Goal: Task Accomplishment & Management: Complete application form

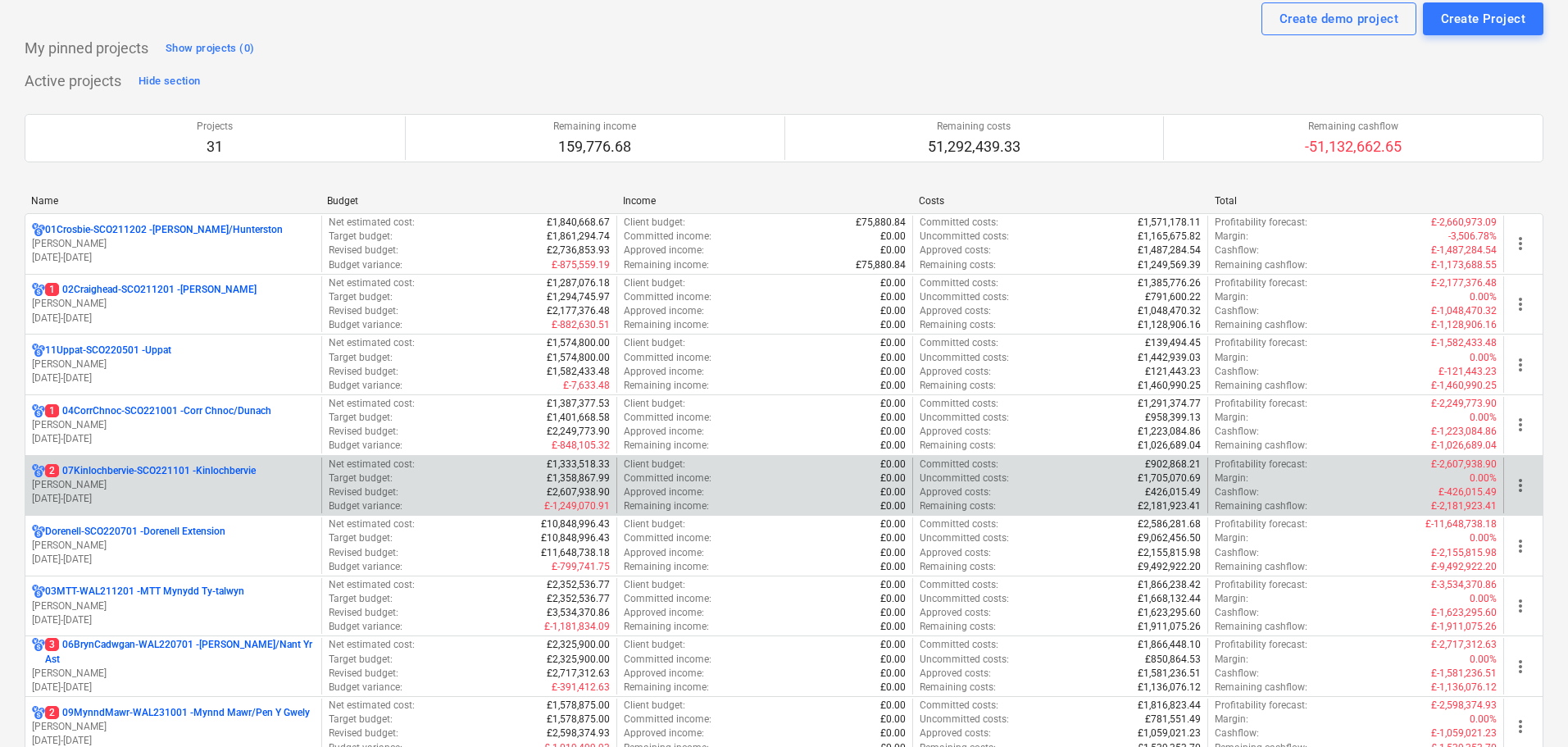
scroll to position [82, 0]
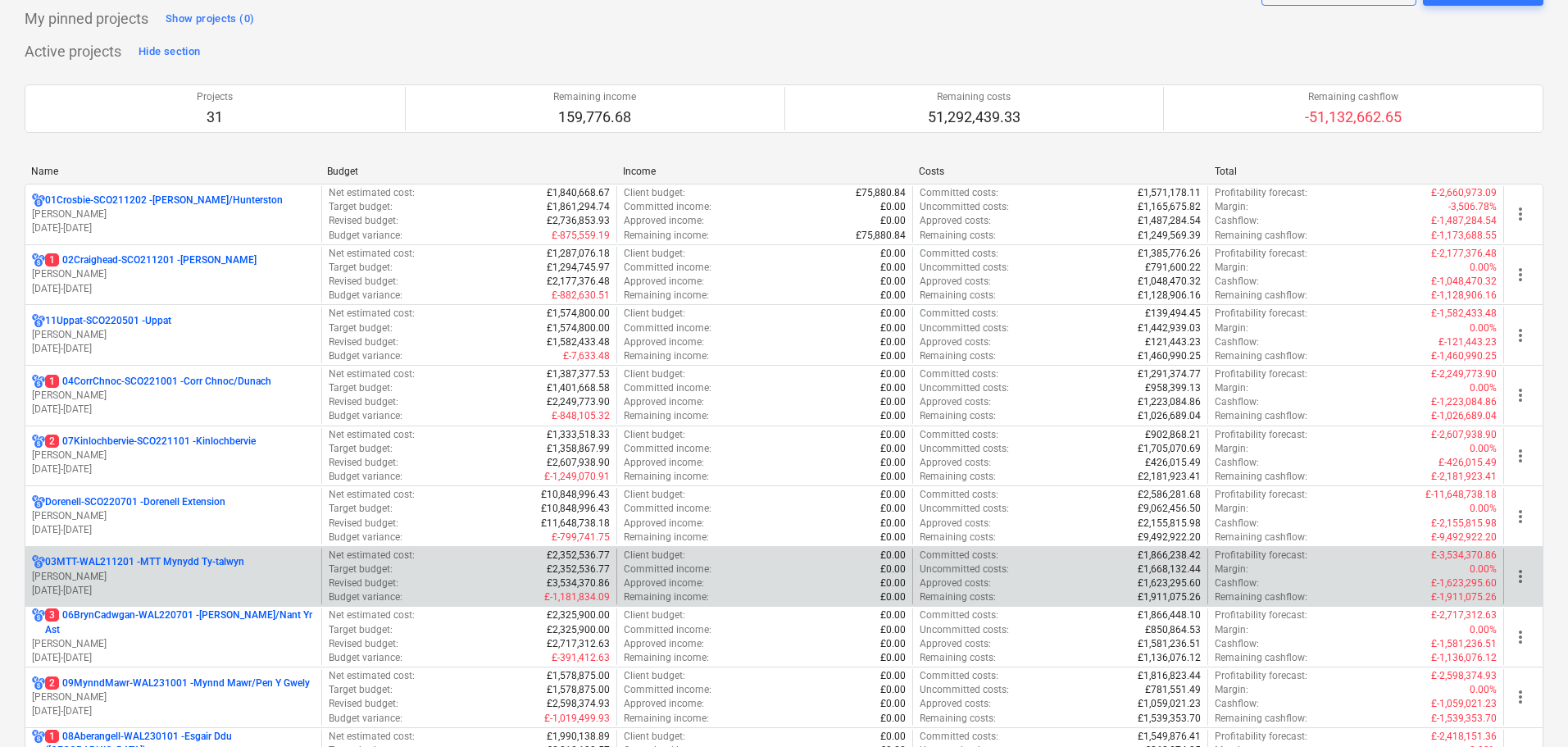
click at [135, 584] on p "[DATE] - [DATE]" at bounding box center [173, 590] width 283 height 14
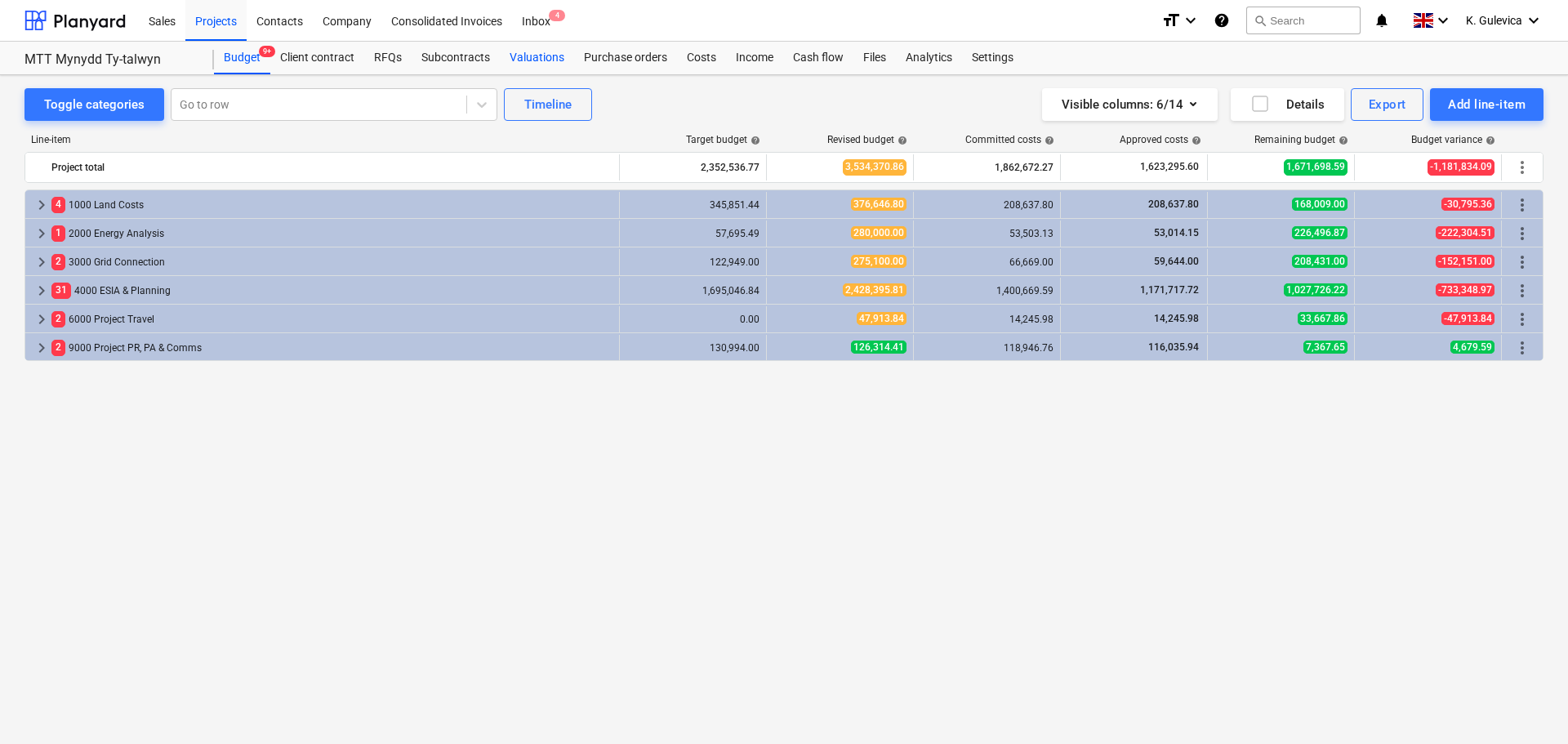
click at [524, 58] on div "Valuations" at bounding box center [537, 58] width 75 height 33
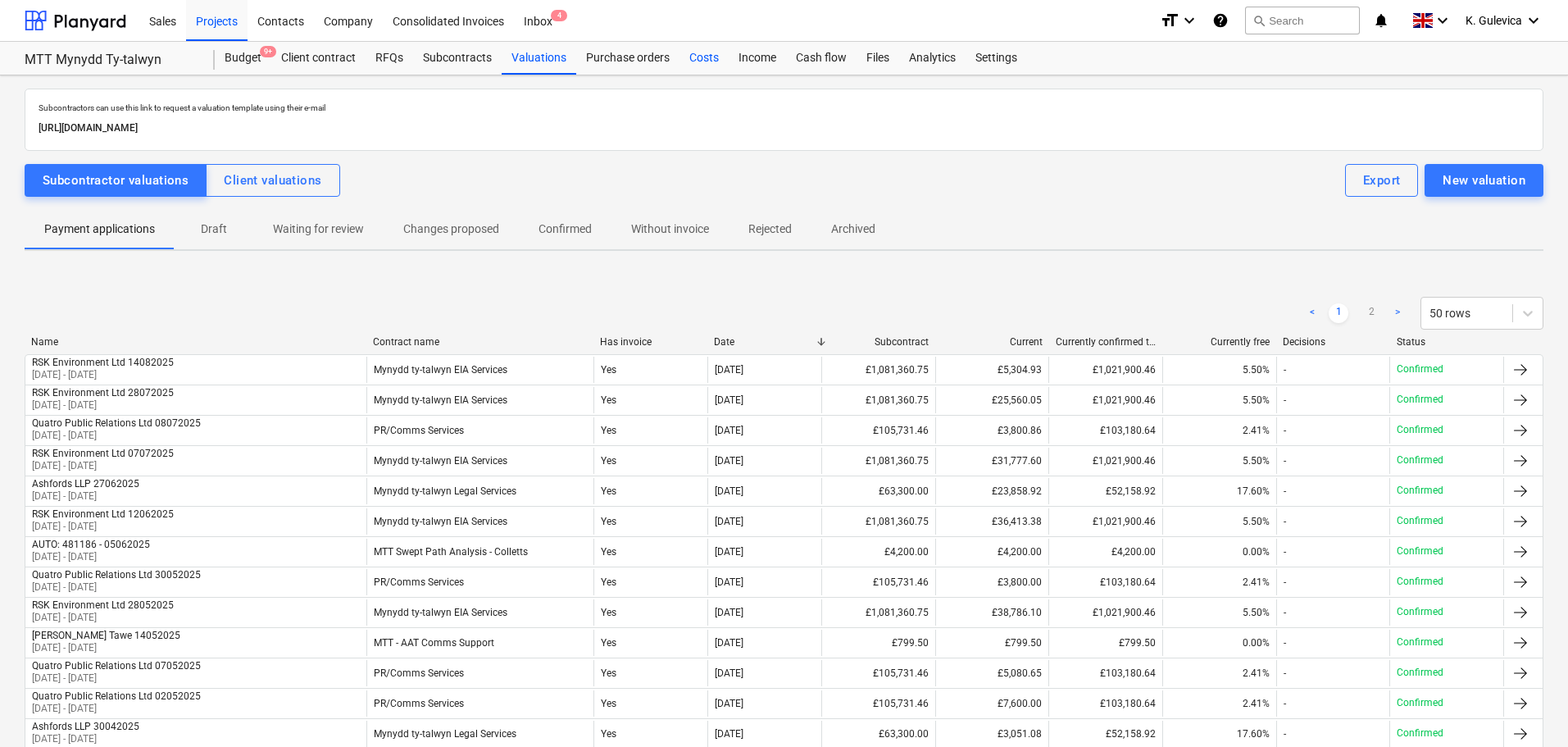
click at [700, 63] on div "Costs" at bounding box center [703, 59] width 49 height 33
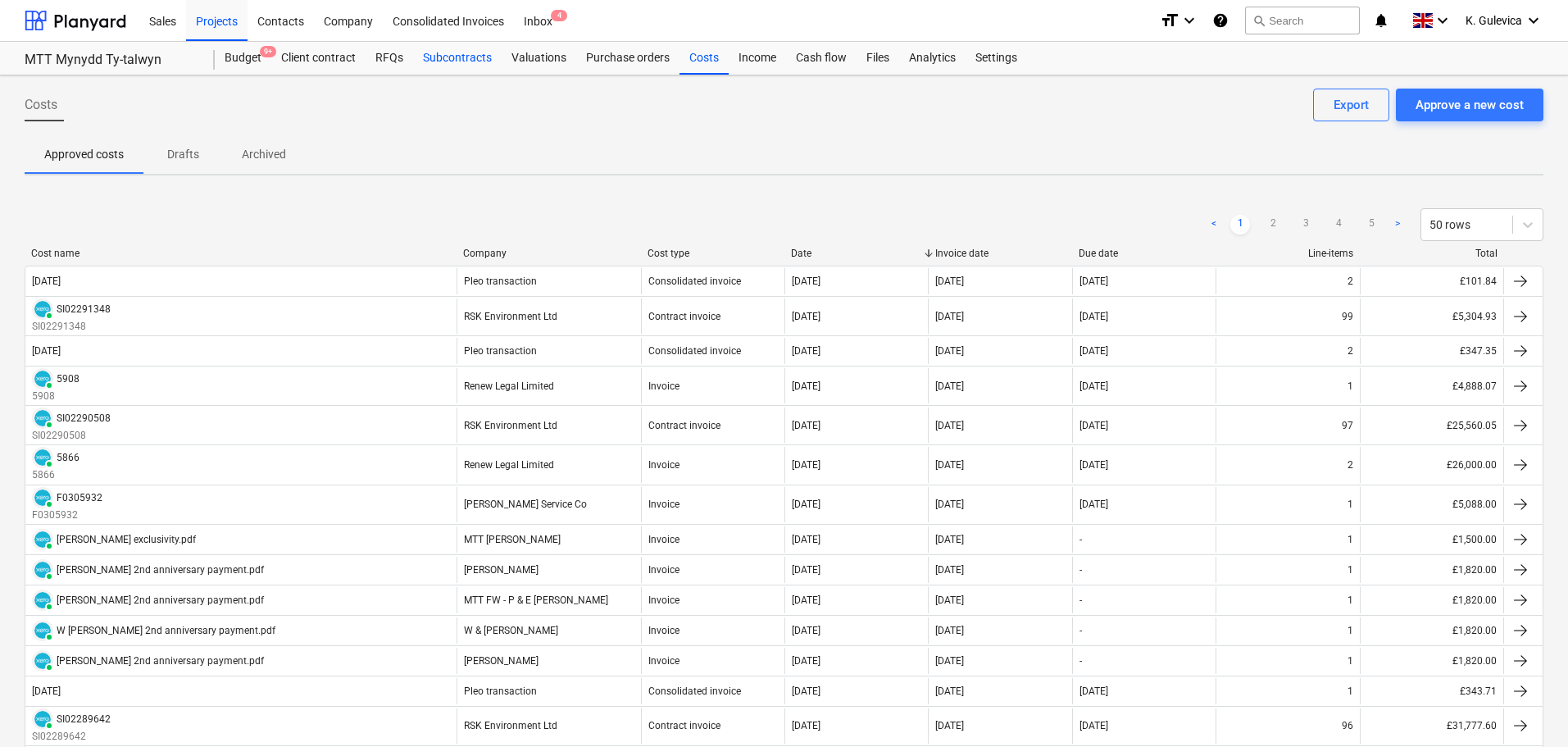
click at [459, 60] on div "Subcontracts" at bounding box center [458, 59] width 88 height 33
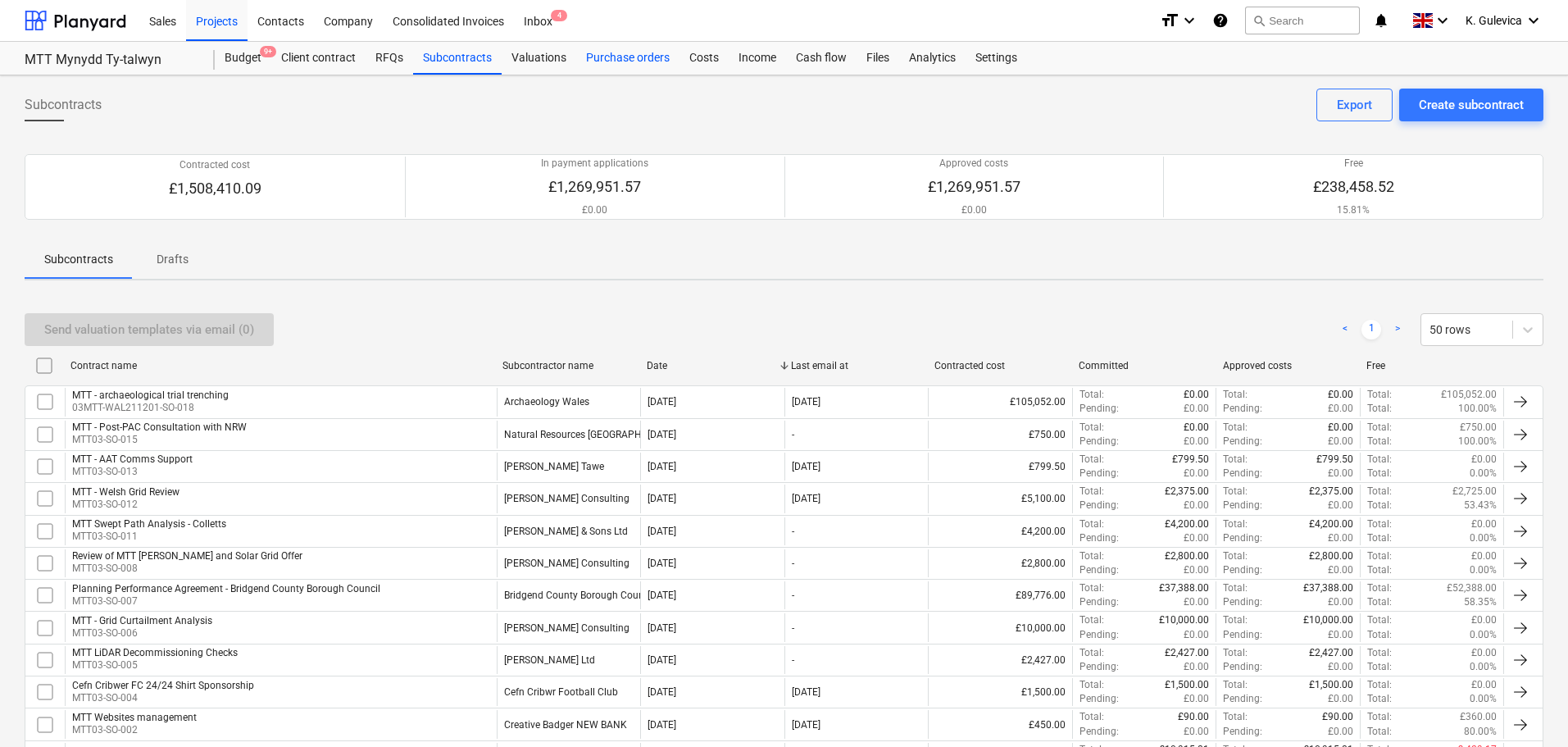
click at [615, 60] on div "Purchase orders" at bounding box center [628, 59] width 104 height 33
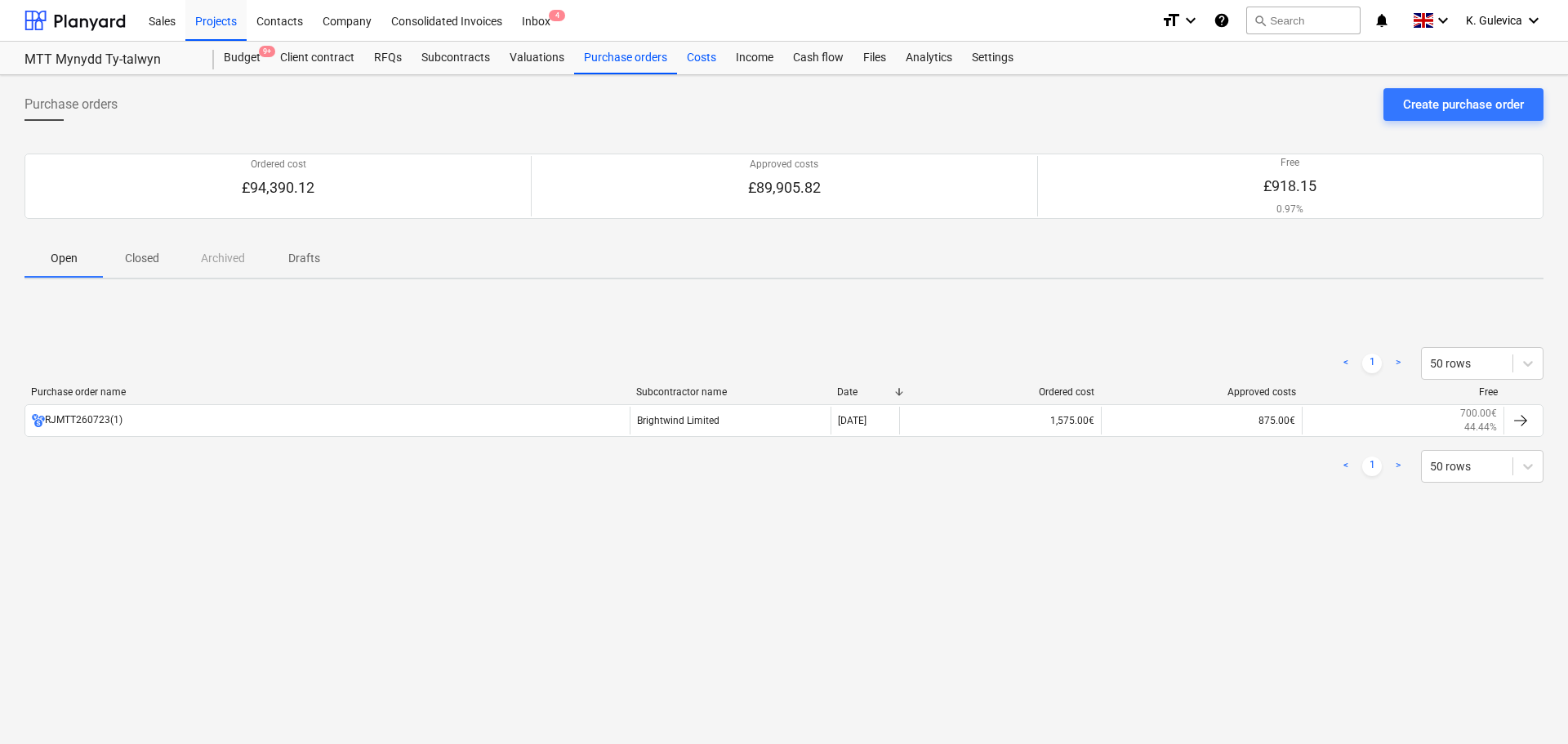
drag, startPoint x: 694, startPoint y: 61, endPoint x: 721, endPoint y: 61, distance: 27.0
click at [697, 61] on div "Costs" at bounding box center [701, 58] width 49 height 33
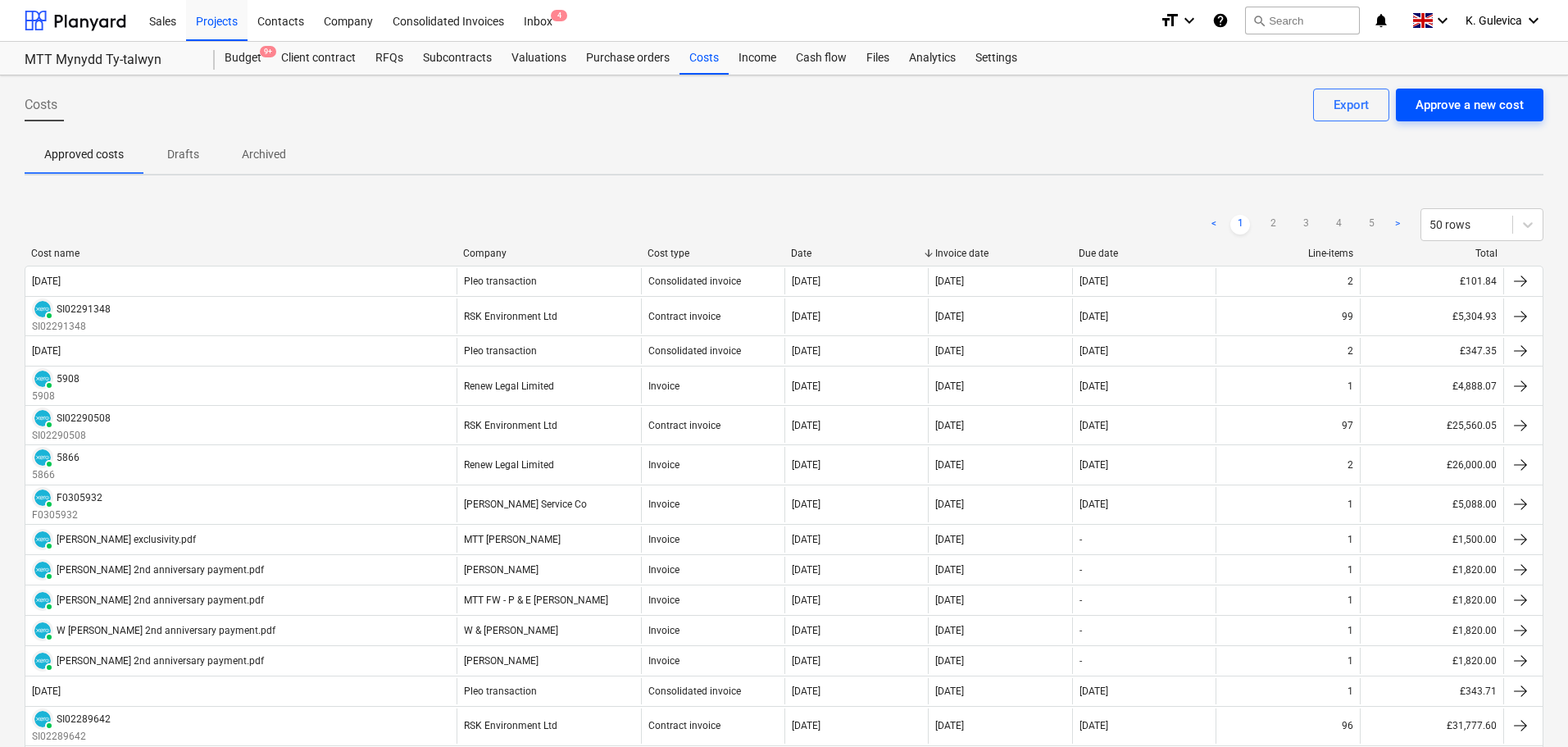
click at [1461, 106] on div "Approve a new cost" at bounding box center [1469, 105] width 108 height 21
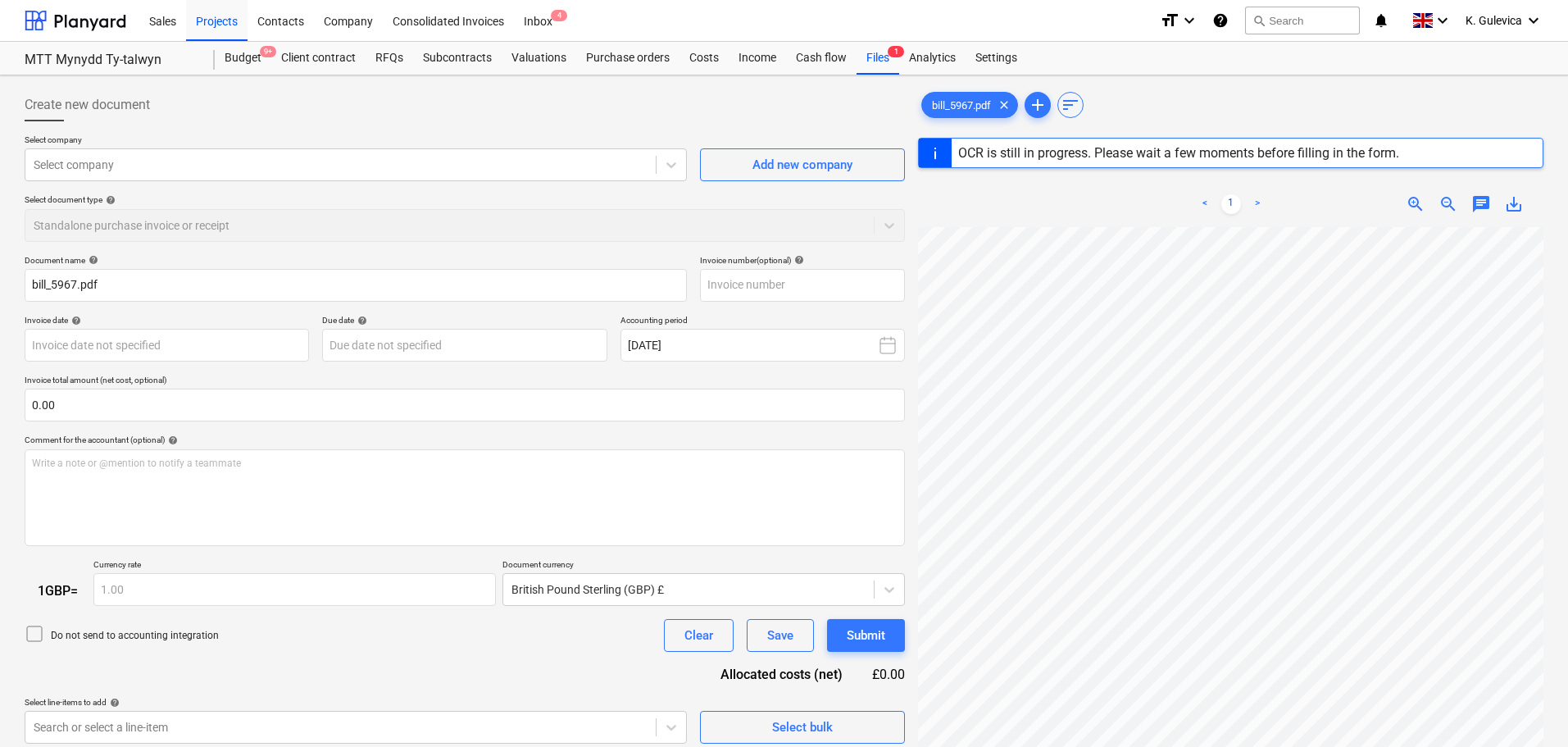
type input "5967"
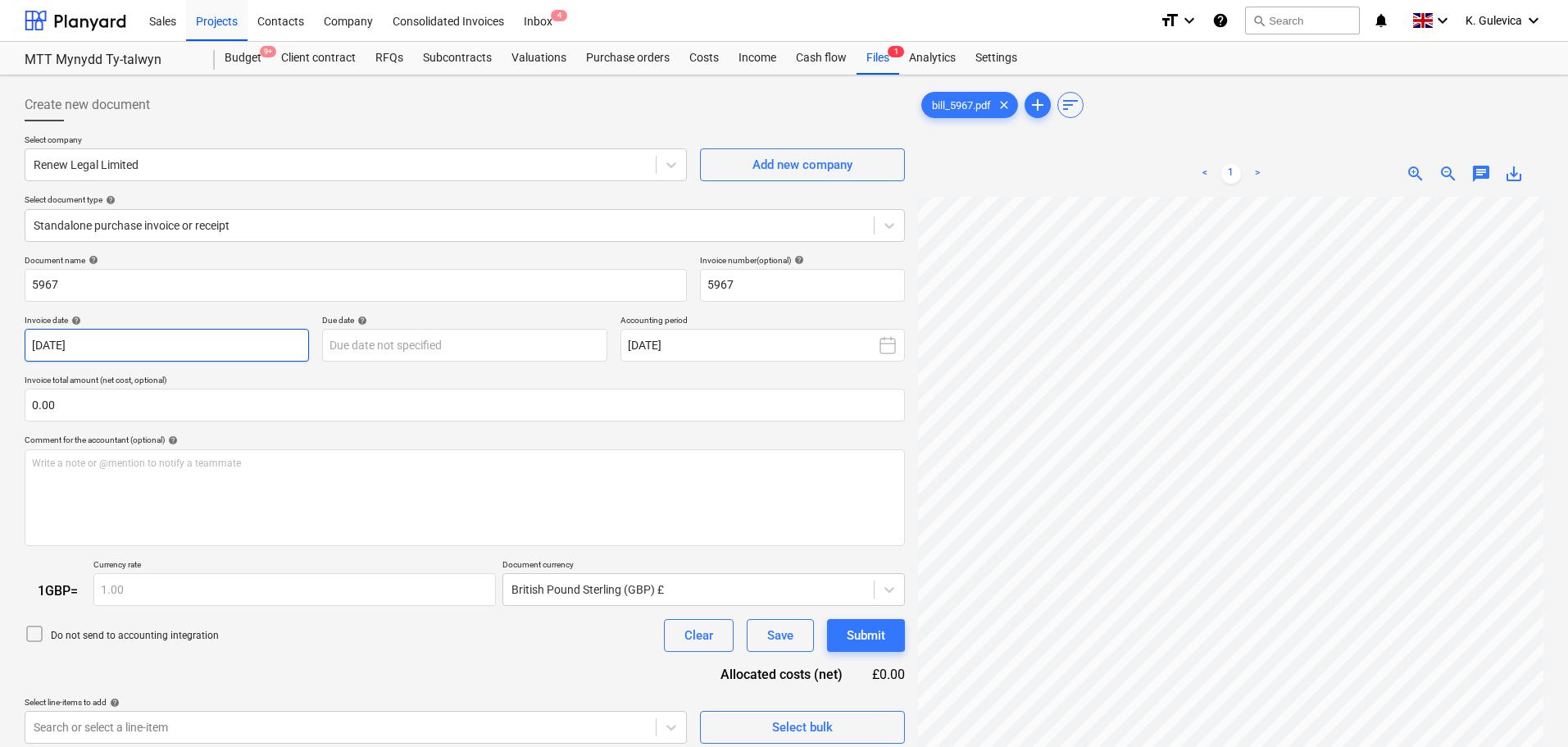
click at [141, 348] on body "Sales Projects Contacts Company Consolidated Invoices Inbox 4 format_size keybo…" at bounding box center [784, 374] width 1568 height 747
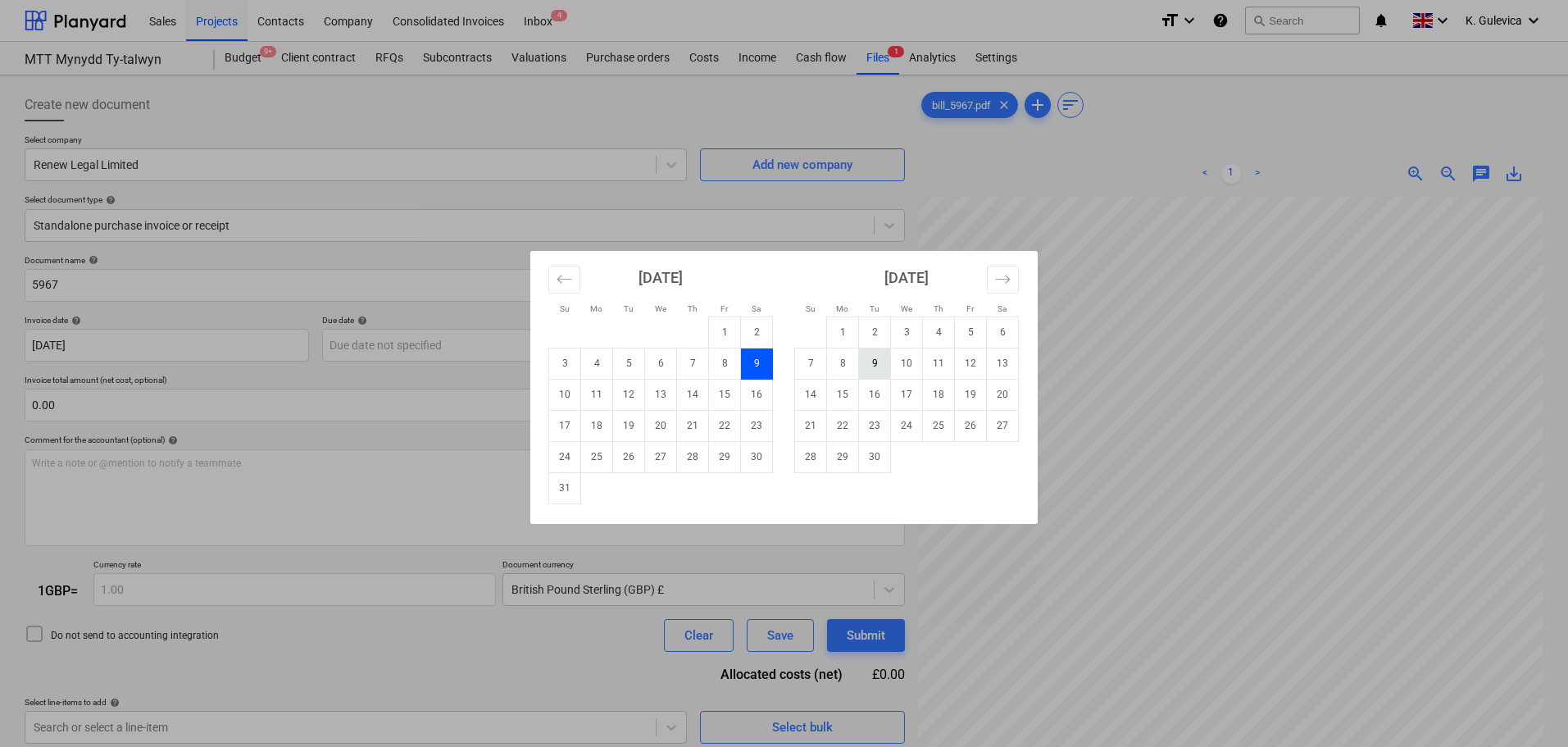
click at [876, 369] on td "9" at bounding box center [874, 363] width 32 height 31
type input "[DATE]"
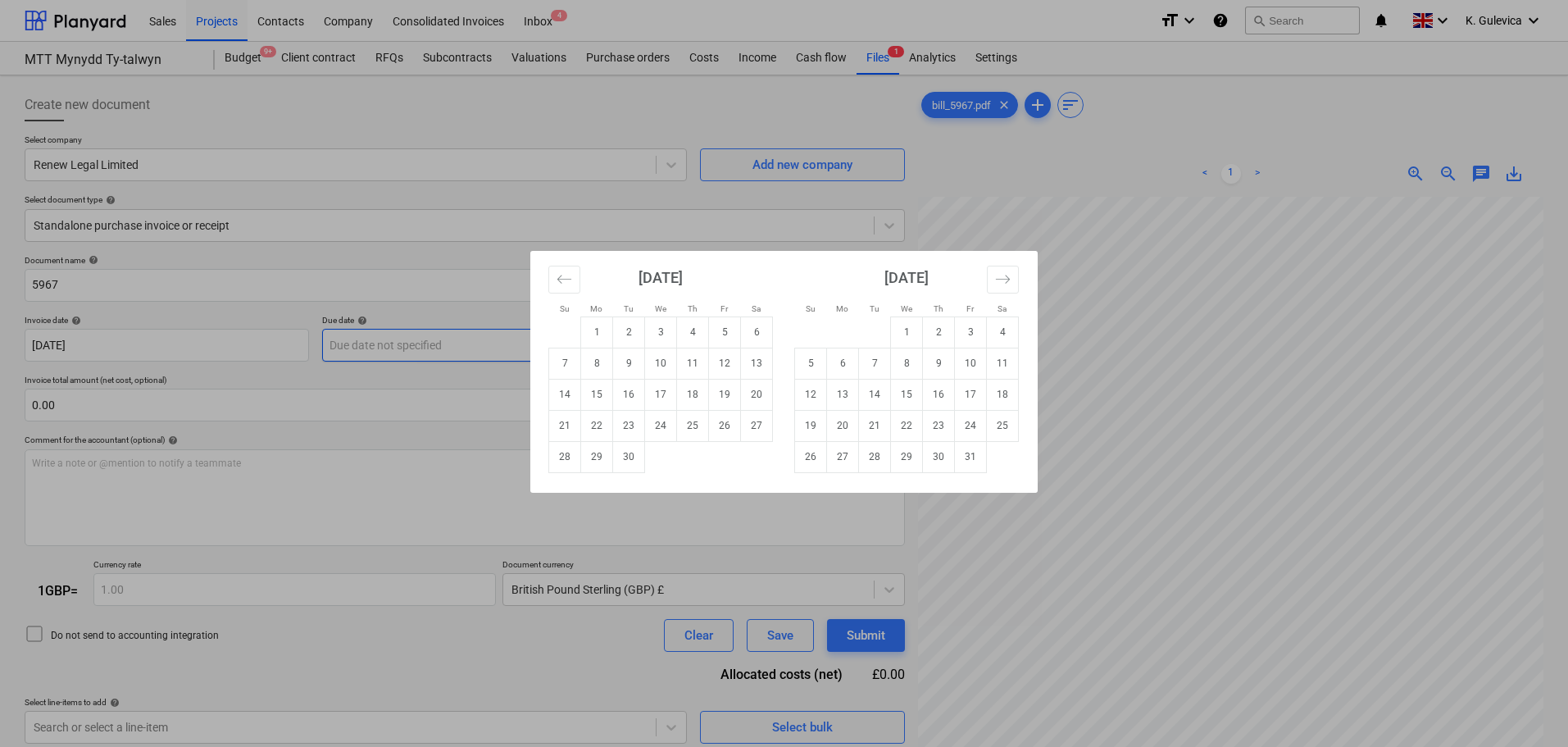
click at [441, 346] on body "Sales Projects Contacts Company Consolidated Invoices Inbox 4 format_size keybo…" at bounding box center [784, 374] width 1568 height 747
click at [630, 464] on td "30" at bounding box center [629, 457] width 32 height 31
type input "[DATE]"
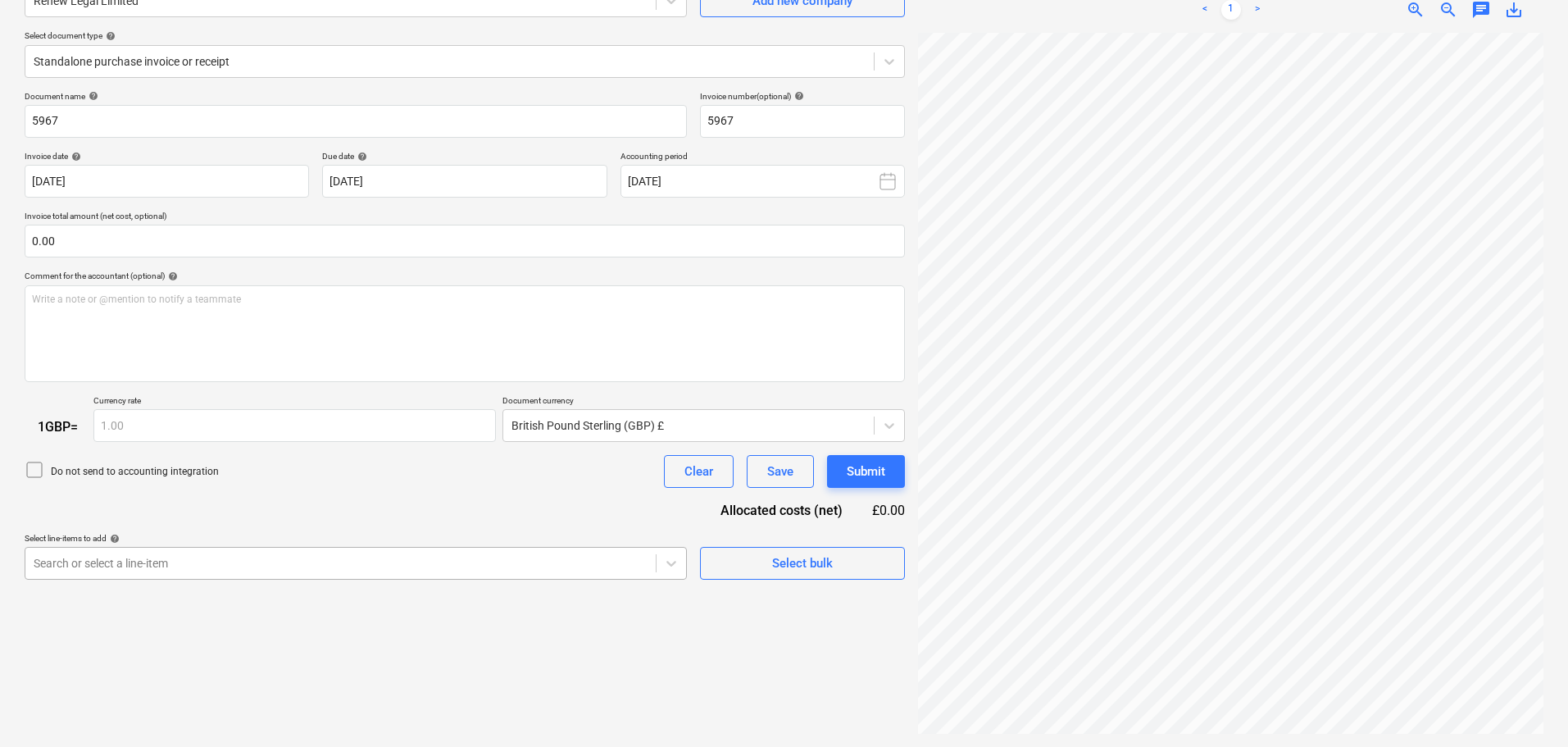
scroll to position [253, 0]
click at [408, 560] on body "Sales Projects Contacts Company Consolidated Invoices Inbox 4 format_size keybo…" at bounding box center [784, 209] width 1568 height 747
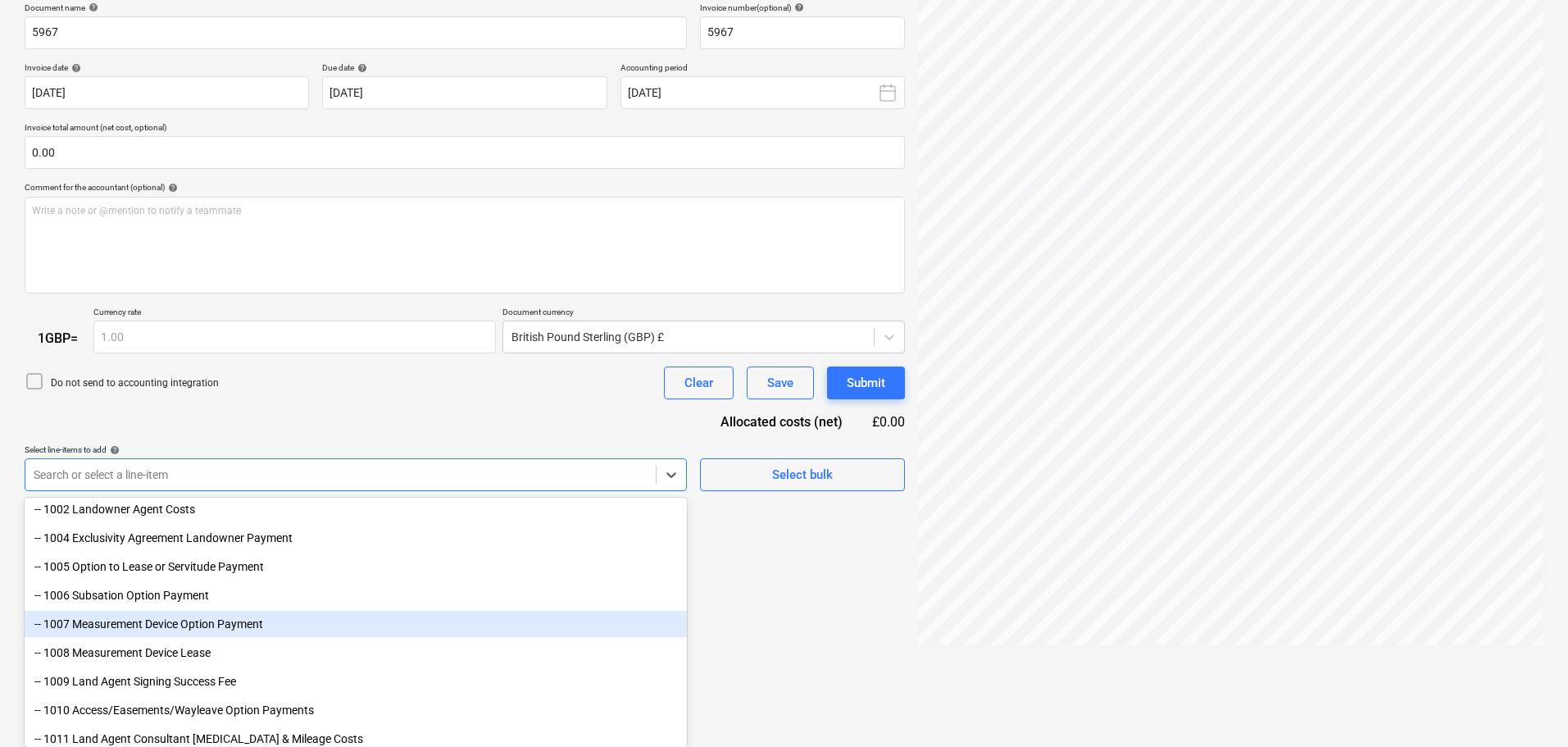
scroll to position [246, 0]
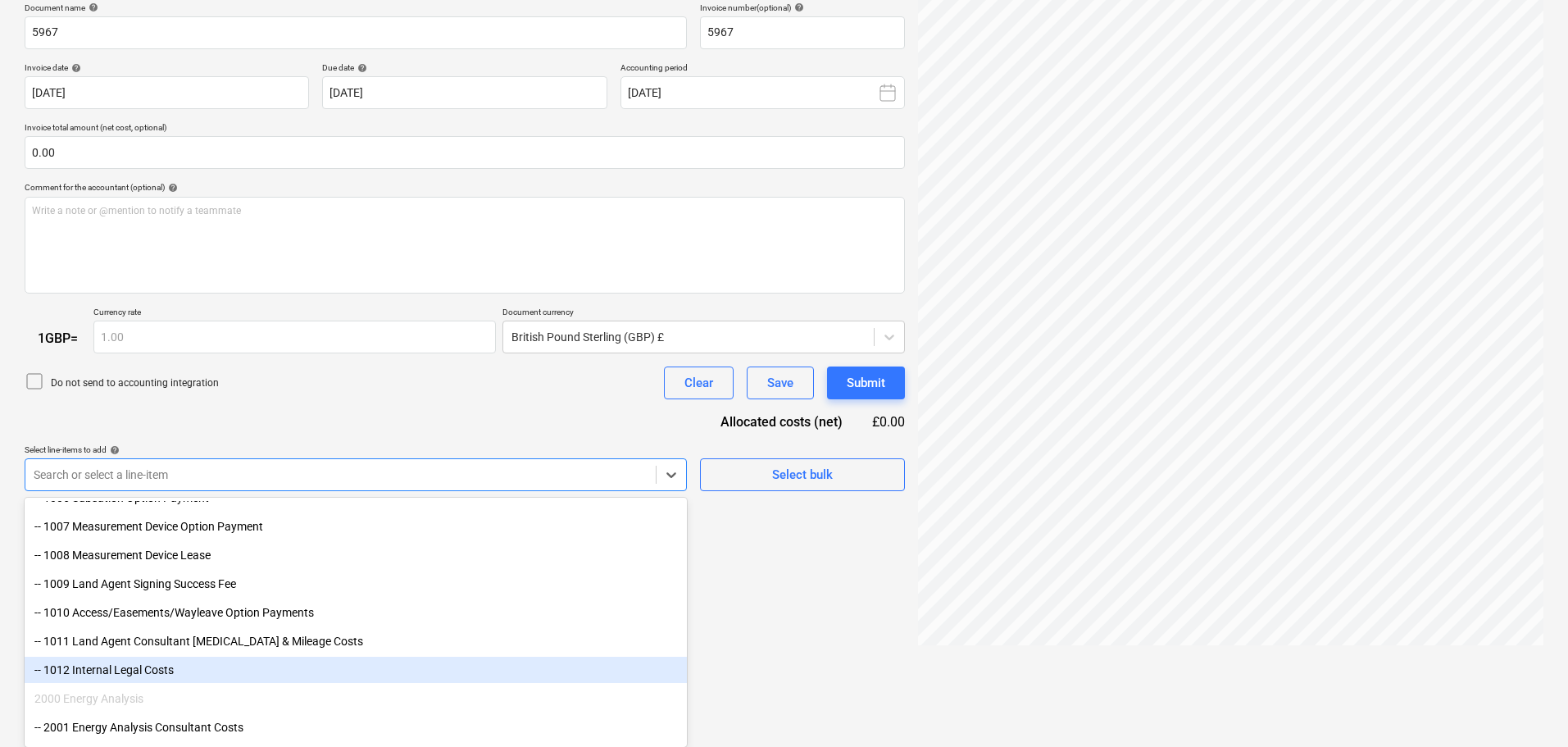
click at [164, 675] on div "-- 1012 Internal Legal Costs" at bounding box center [356, 669] width 662 height 26
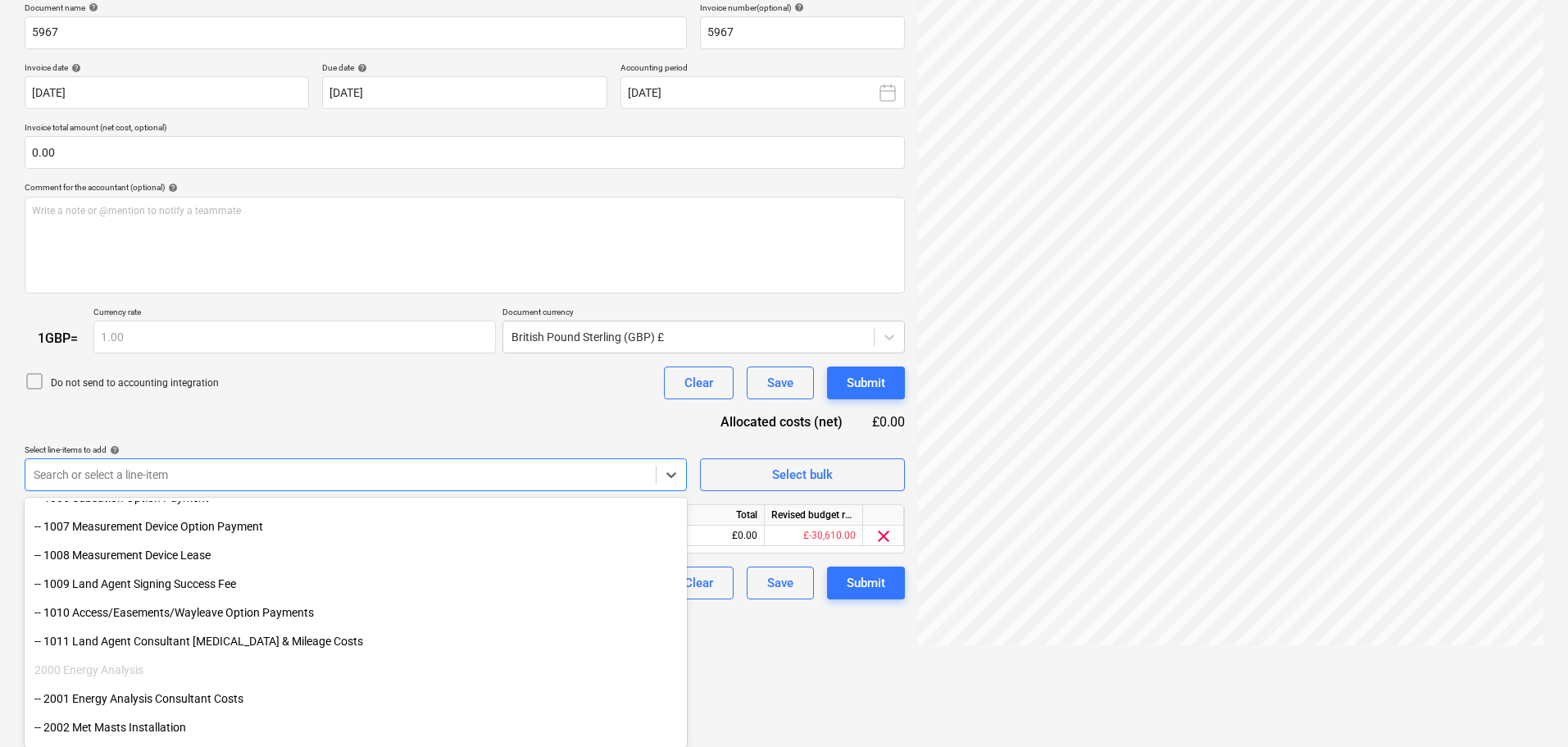
click at [833, 657] on div "Create new document Select company Renew Legal Limited Add new company Select d…" at bounding box center [784, 240] width 1568 height 835
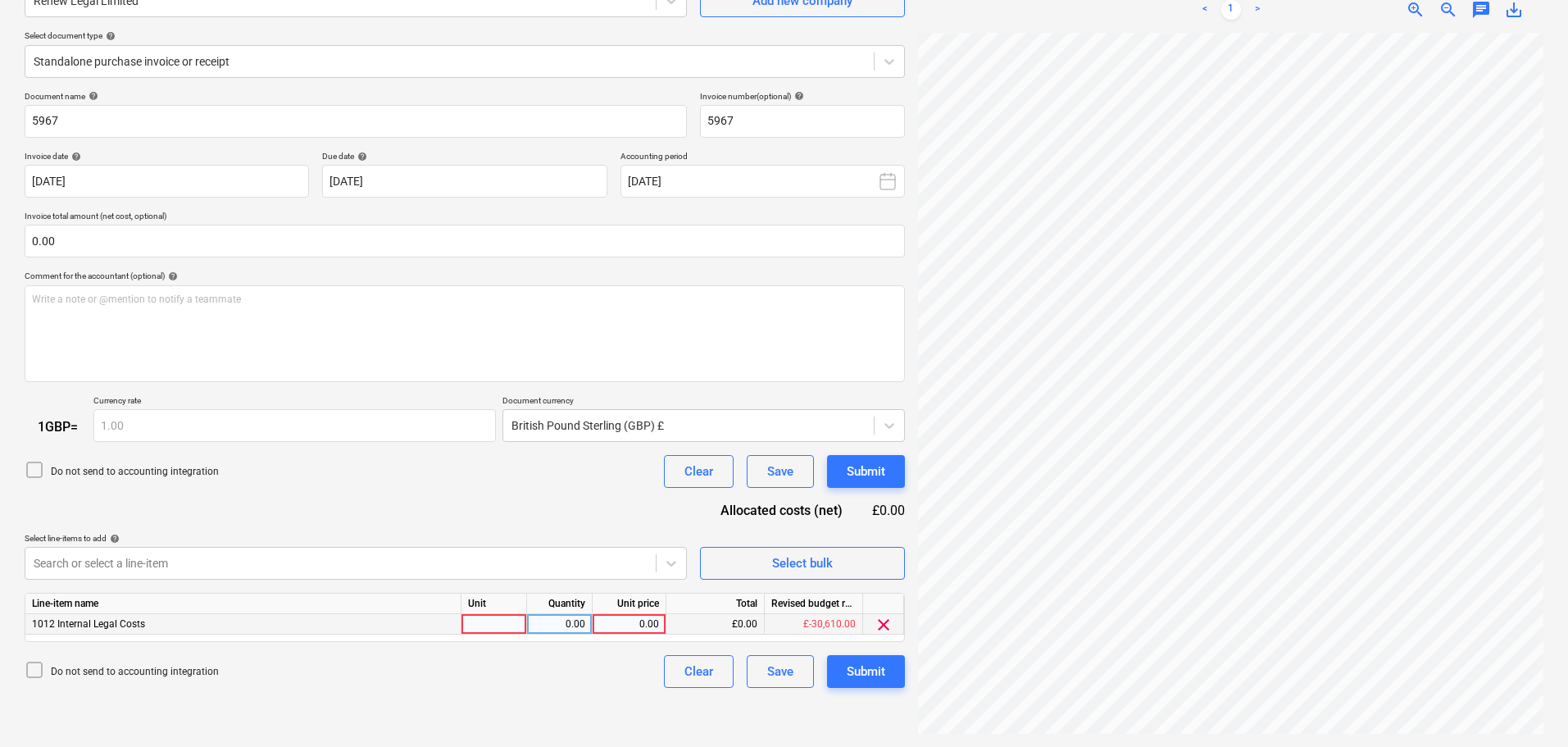
click at [652, 624] on div "0.00" at bounding box center [629, 624] width 59 height 20
type input "3897.41"
click at [874, 670] on div "Submit" at bounding box center [866, 671] width 38 height 21
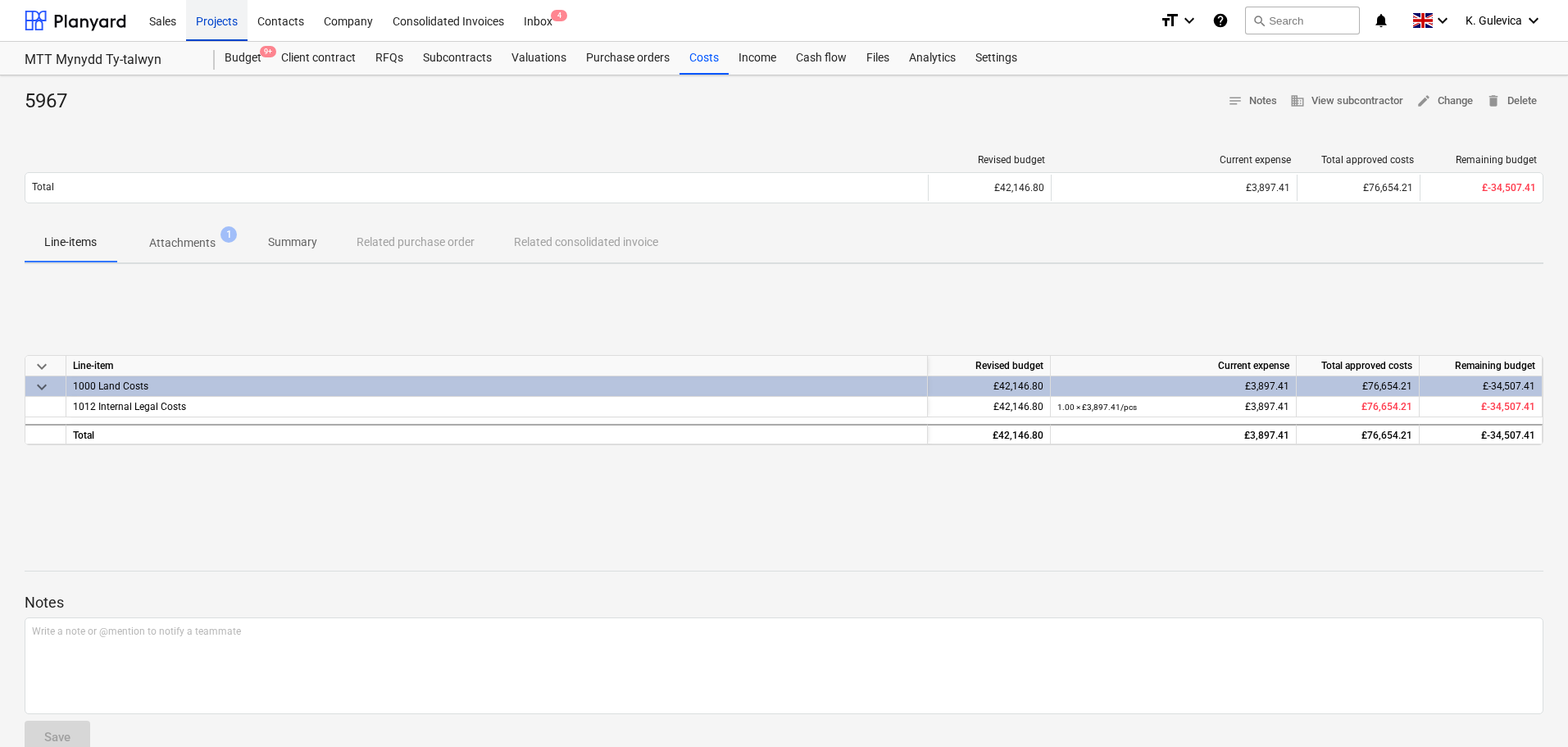
click at [209, 21] on div "Projects" at bounding box center [217, 20] width 61 height 42
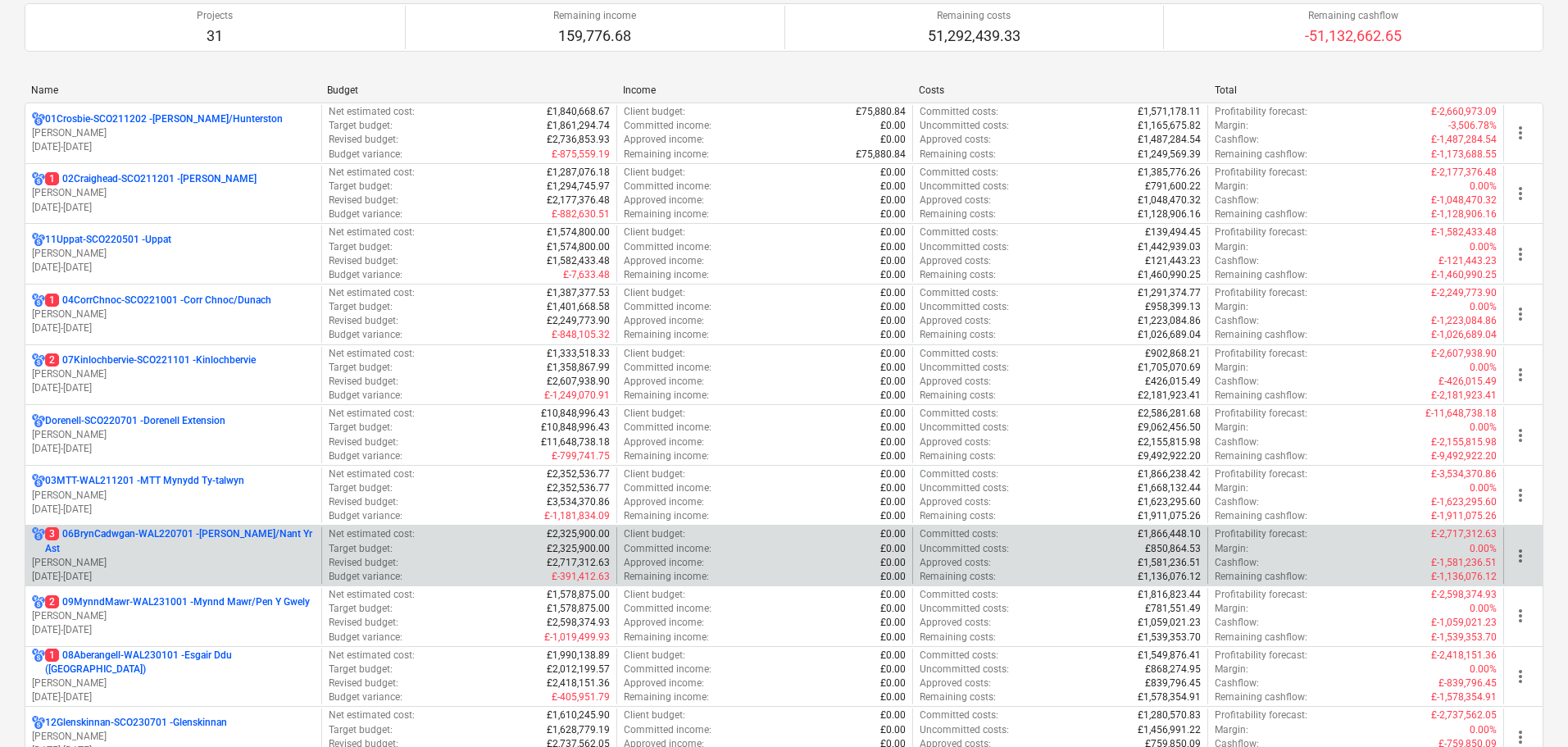
scroll to position [164, 0]
click at [159, 540] on p "3 06BrynCadwgan-WAL220701 - [PERSON_NAME]/Nant Yr Ast" at bounding box center [179, 540] width 270 height 28
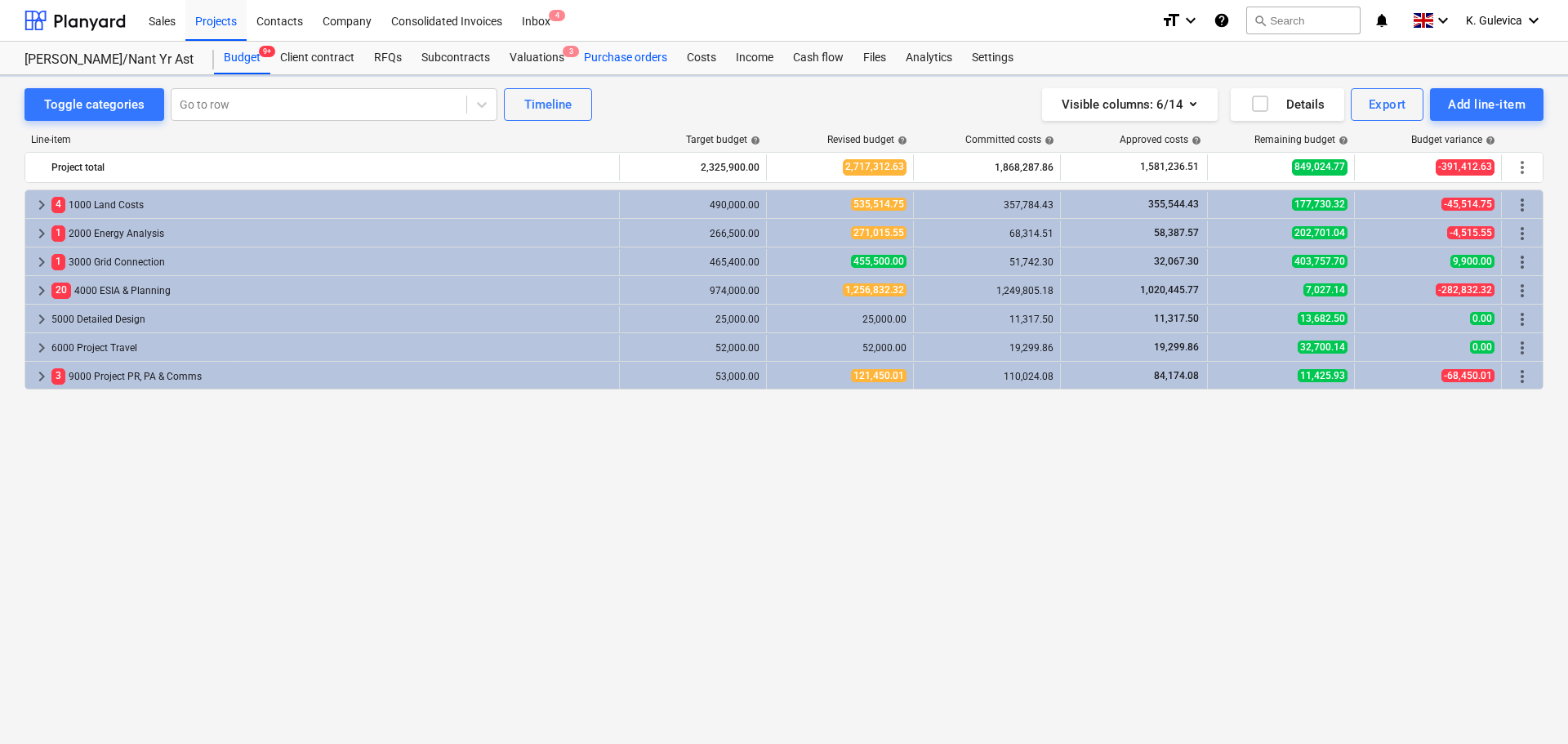
click at [642, 60] on div "Purchase orders" at bounding box center [625, 58] width 103 height 33
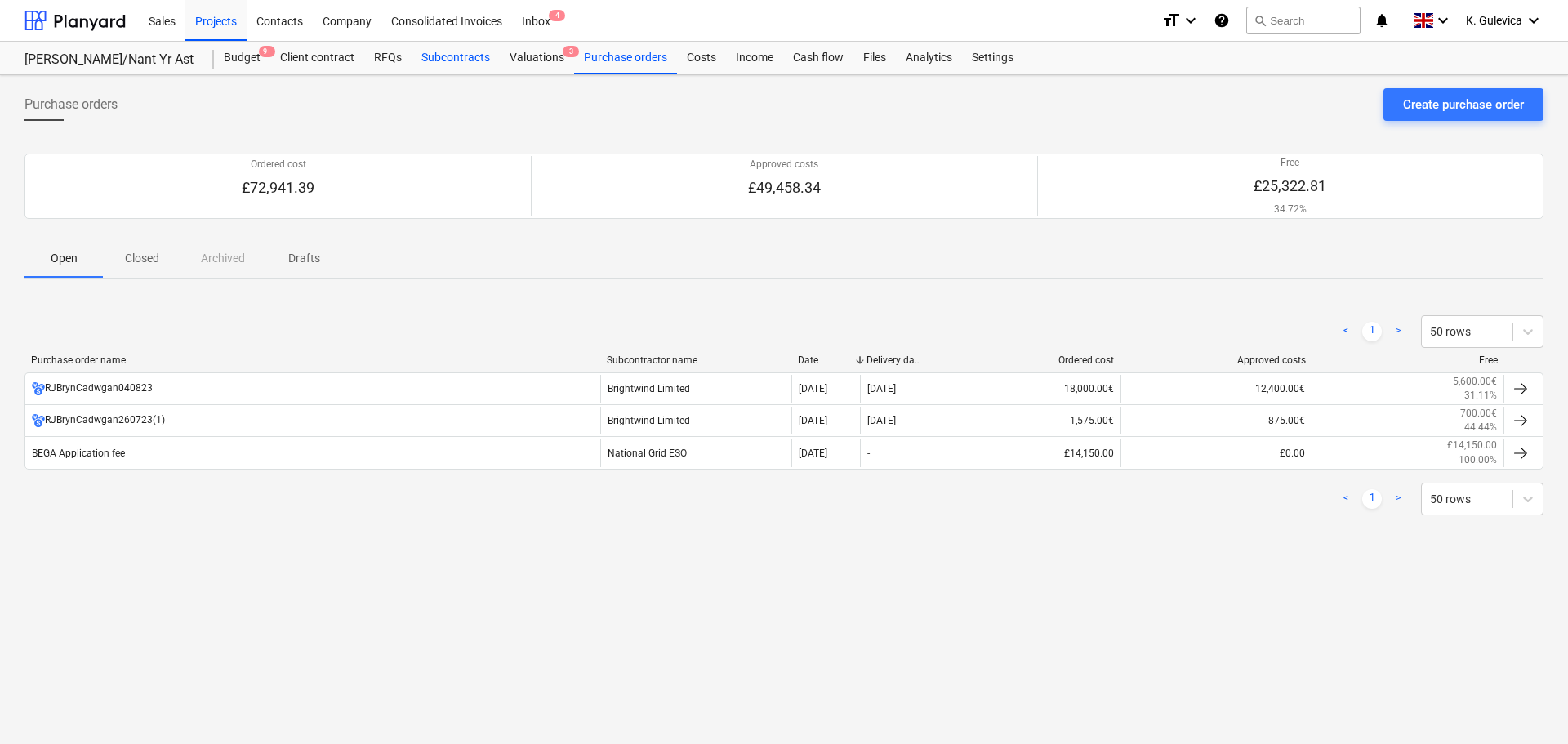
click at [446, 51] on div "Subcontracts" at bounding box center [456, 58] width 88 height 33
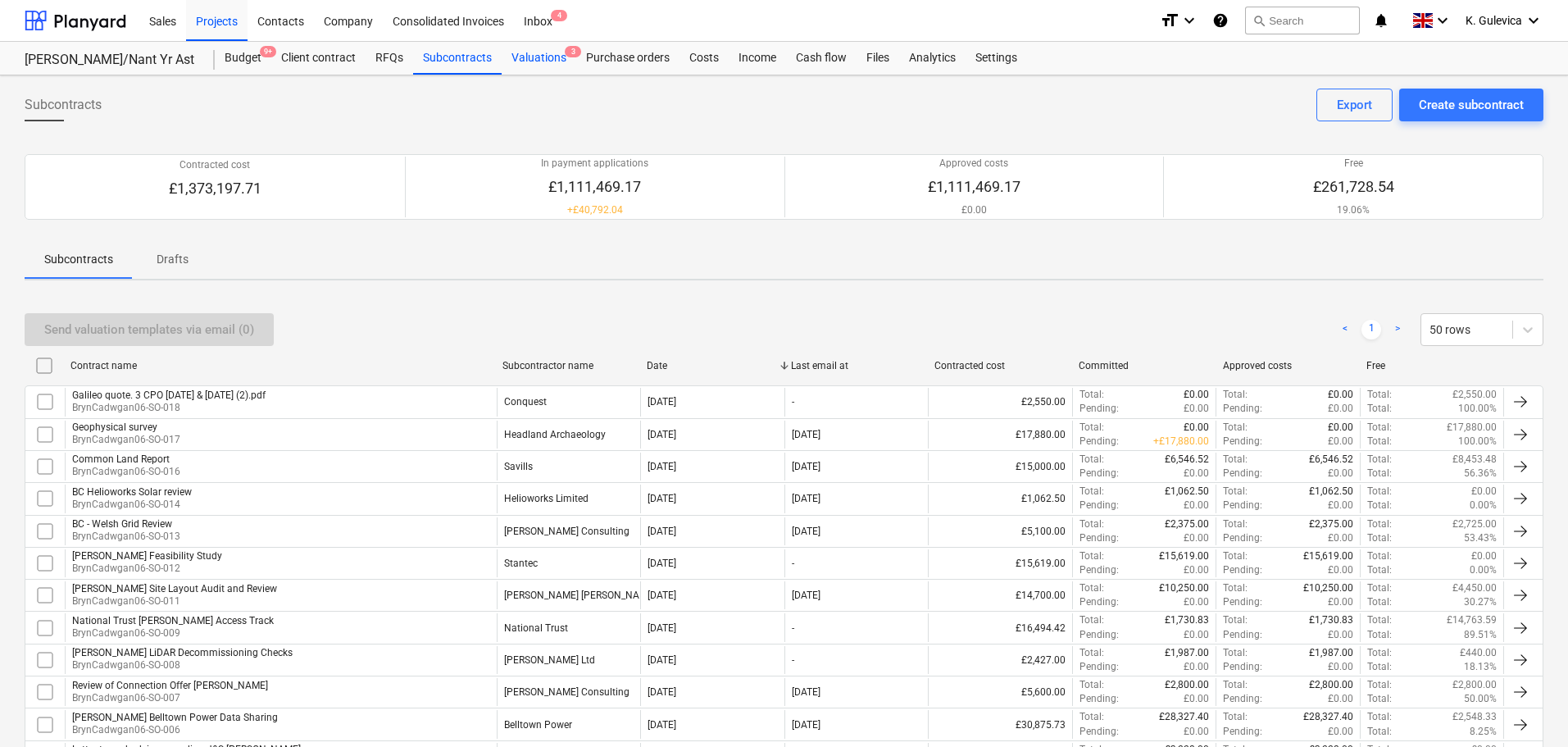
click at [535, 56] on div "Valuations 3" at bounding box center [539, 59] width 75 height 33
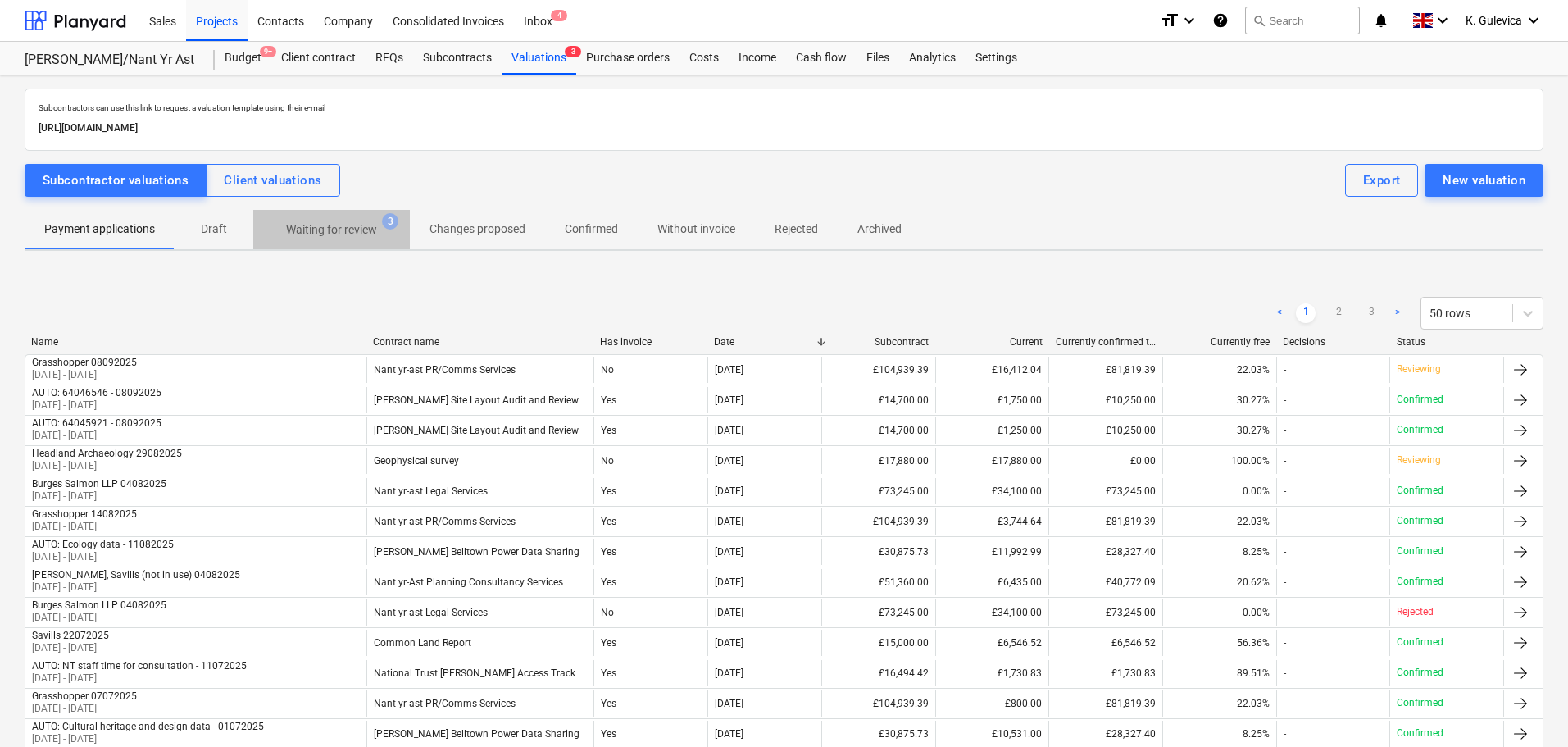
click at [337, 233] on p "Waiting for review" at bounding box center [331, 230] width 91 height 17
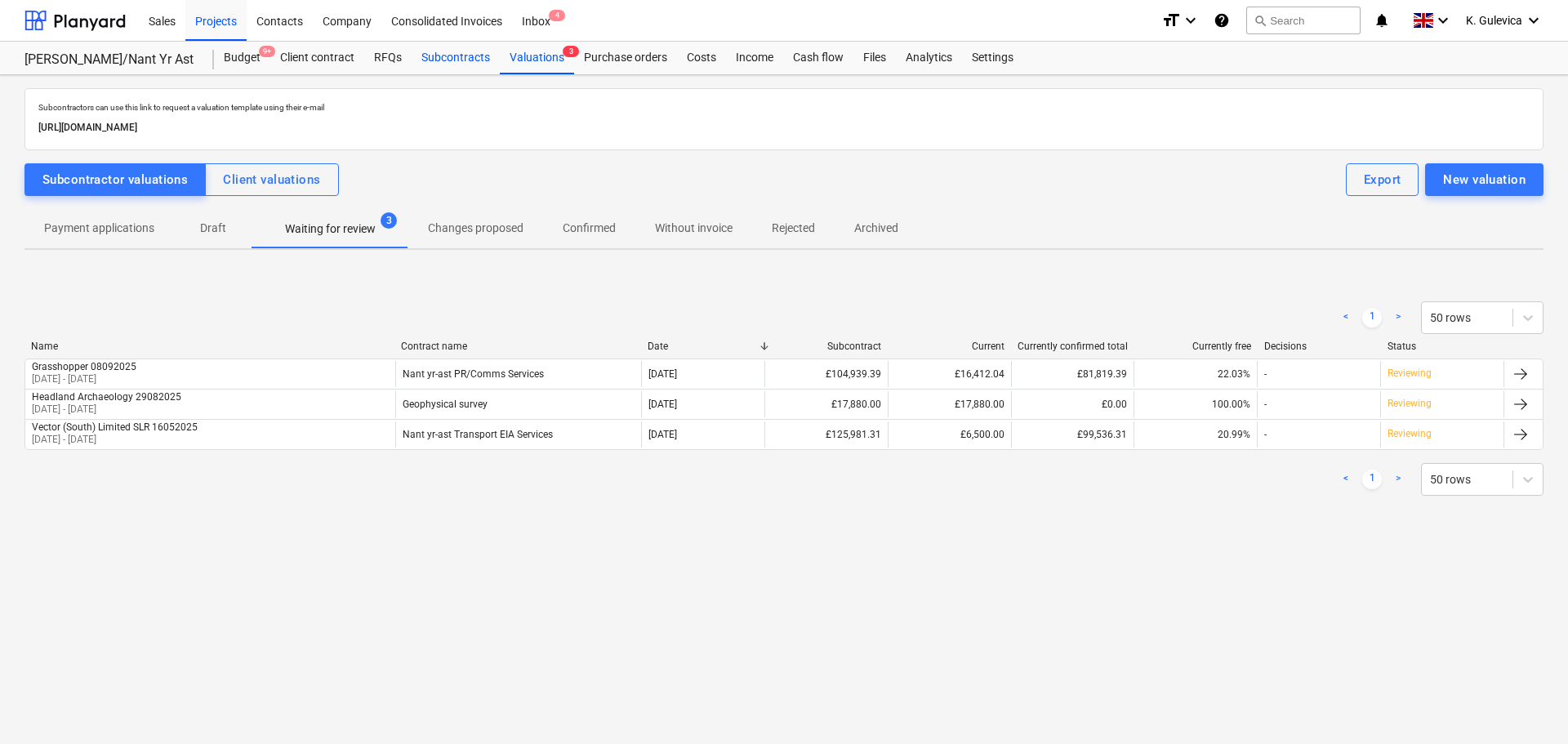
click at [424, 52] on div "Subcontracts" at bounding box center [456, 58] width 88 height 33
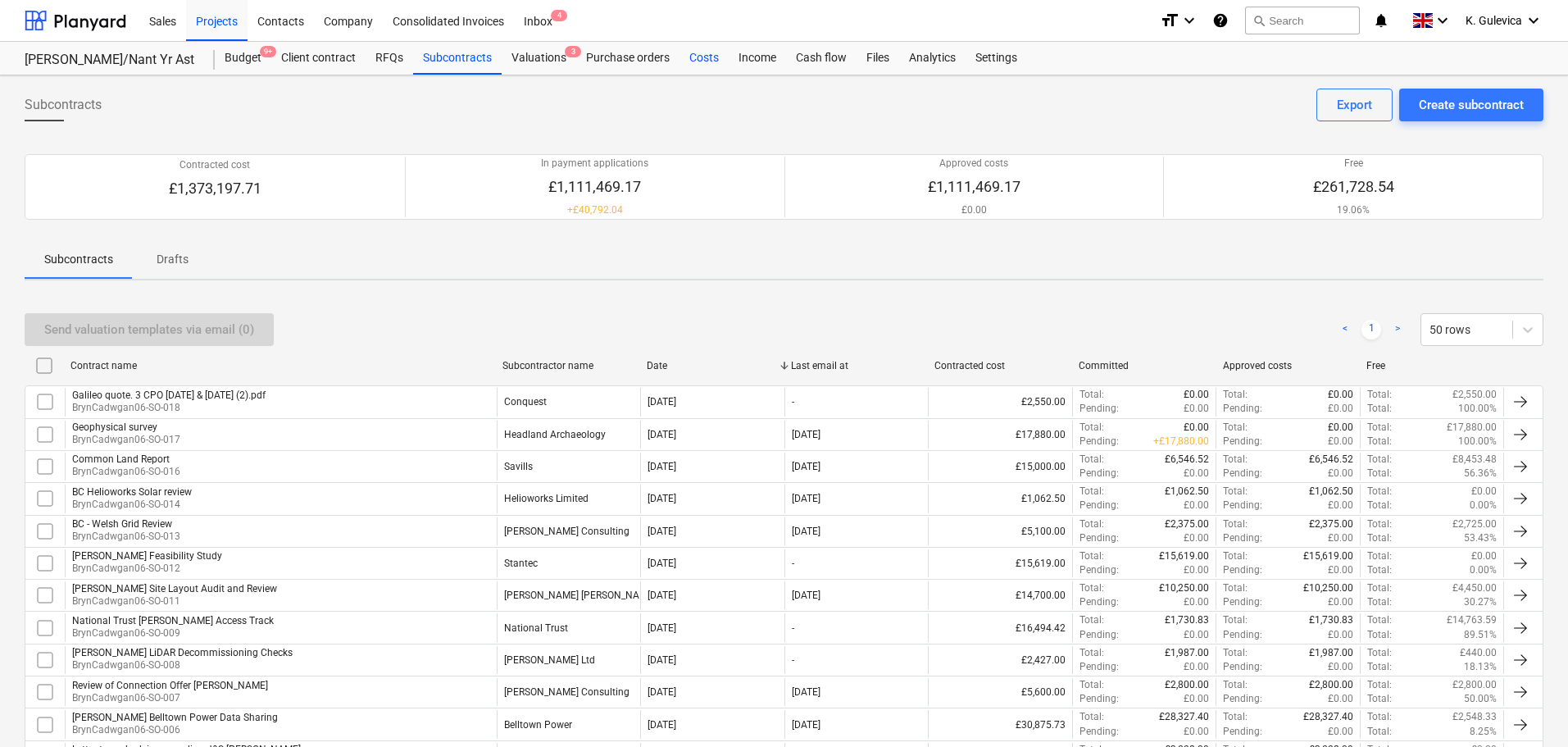
click at [703, 58] on div "Costs" at bounding box center [703, 59] width 49 height 33
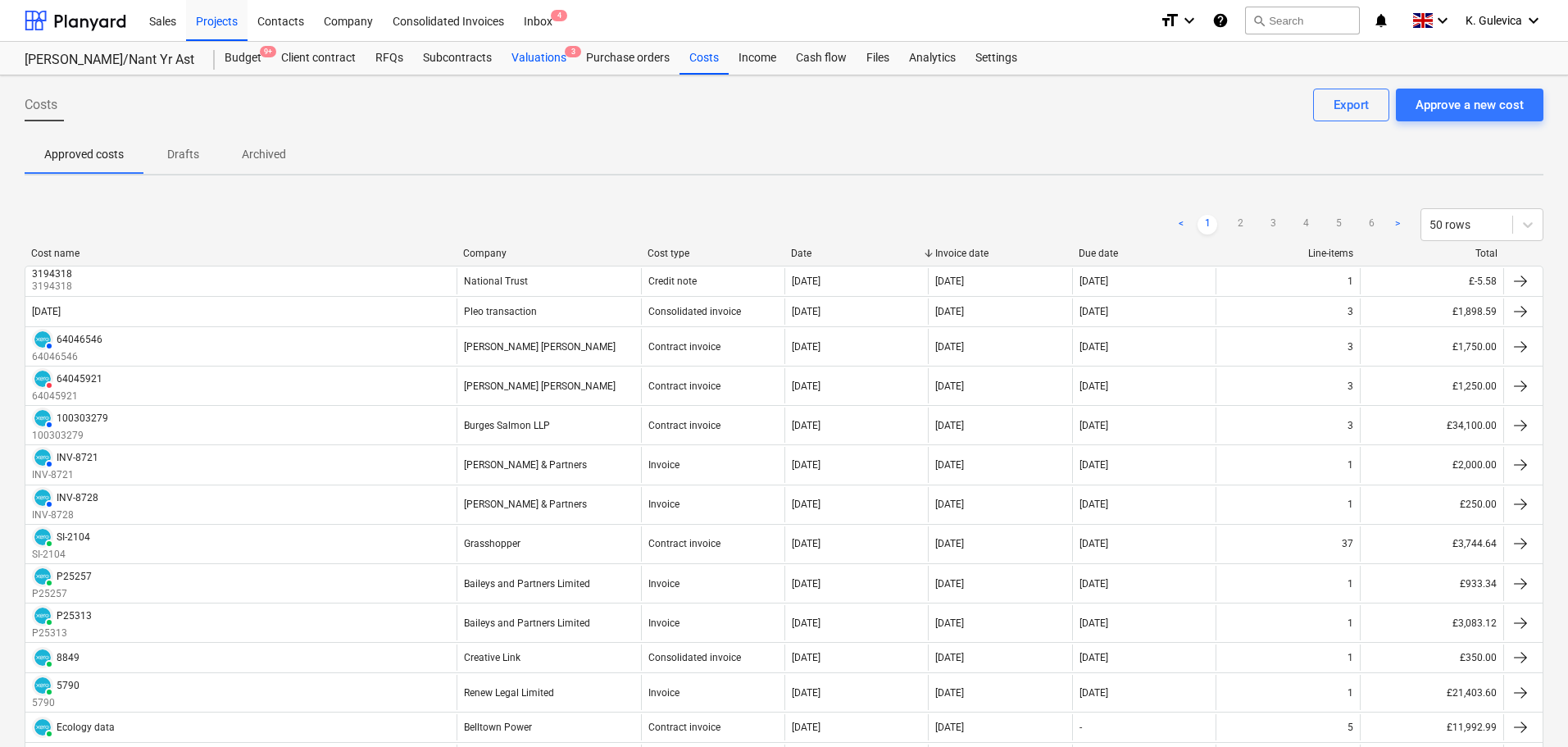
click at [549, 57] on div "Valuations 3" at bounding box center [539, 59] width 75 height 33
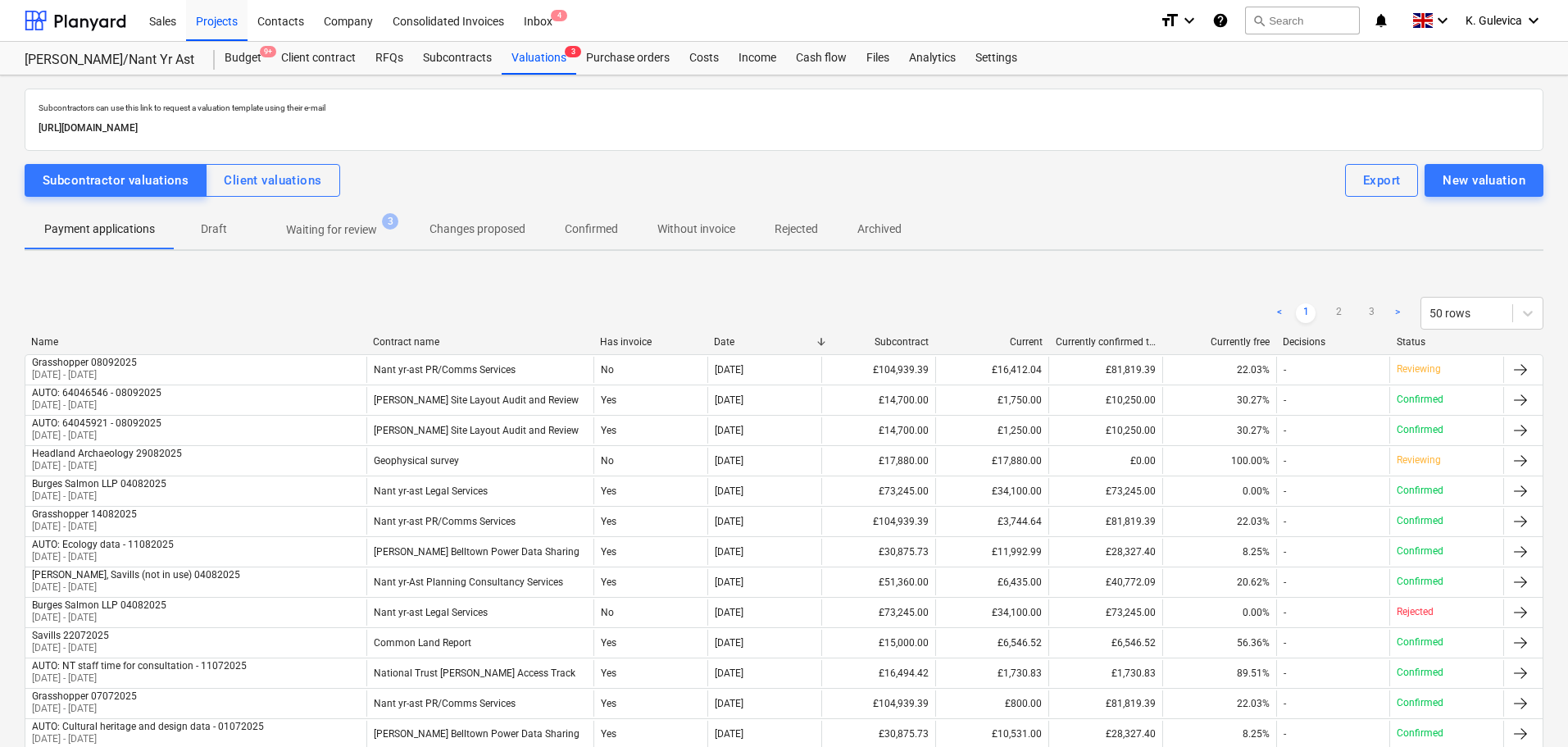
click at [368, 228] on p "Waiting for review" at bounding box center [331, 230] width 91 height 17
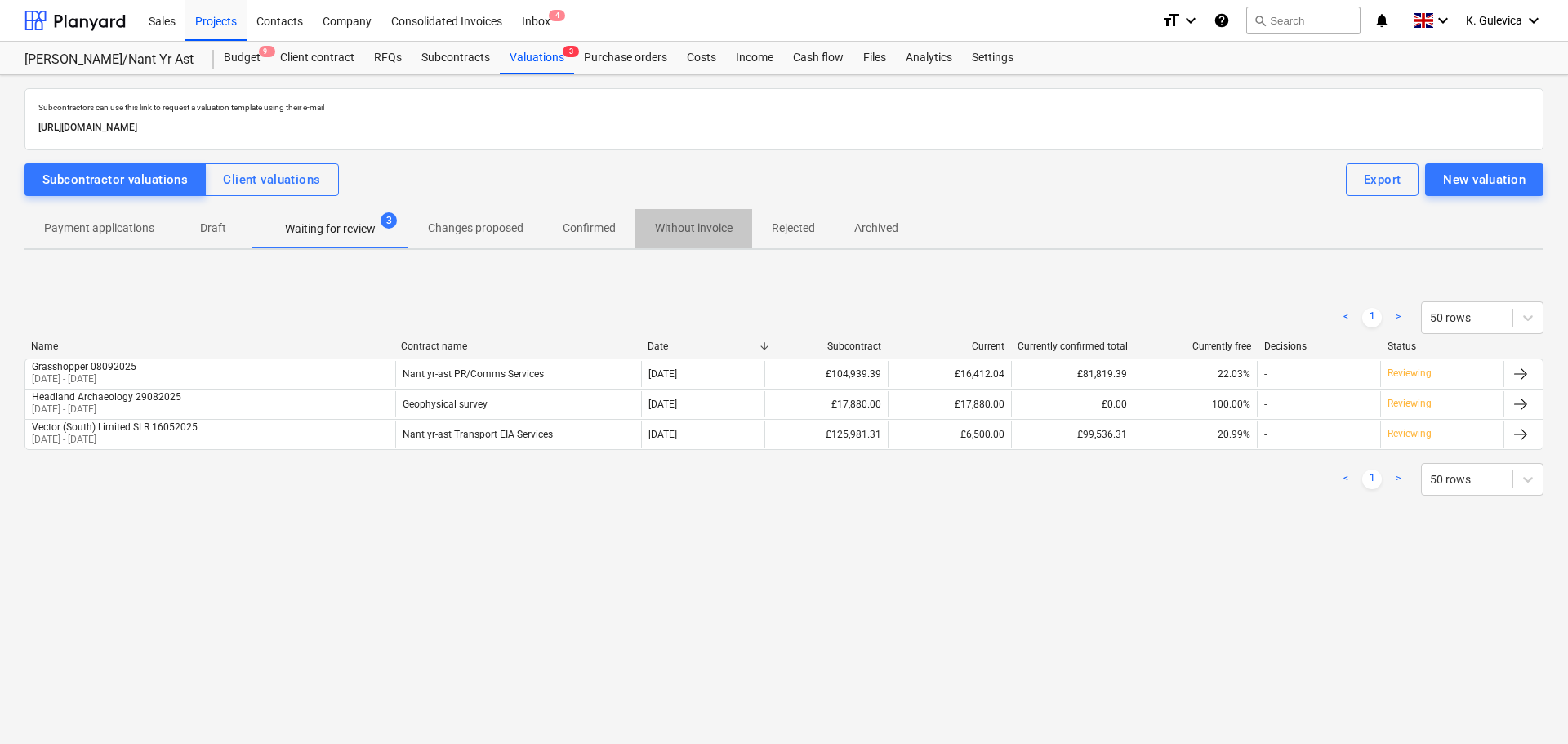
click at [701, 229] on p "Without invoice" at bounding box center [693, 229] width 77 height 17
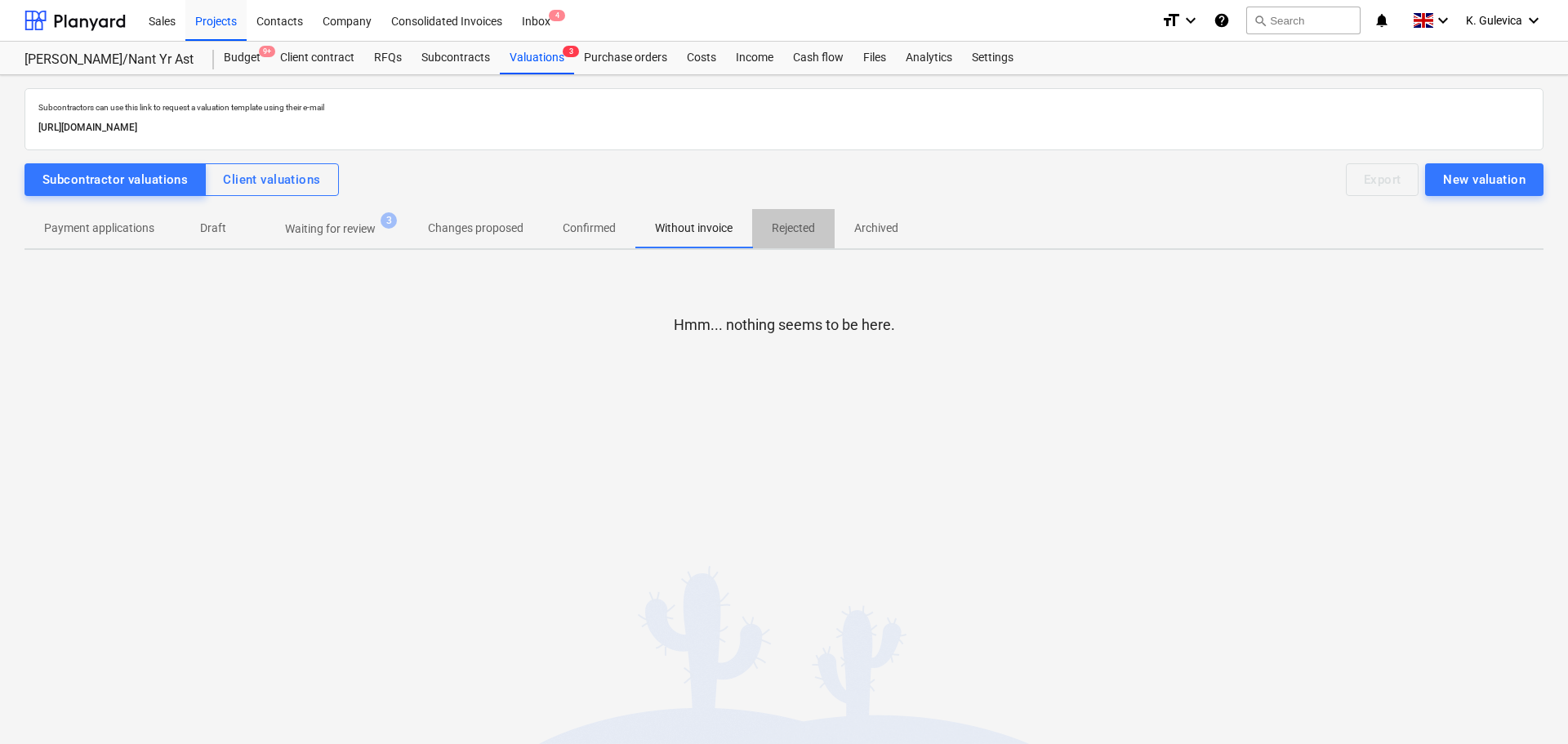
click at [791, 232] on p "Rejected" at bounding box center [793, 229] width 43 height 17
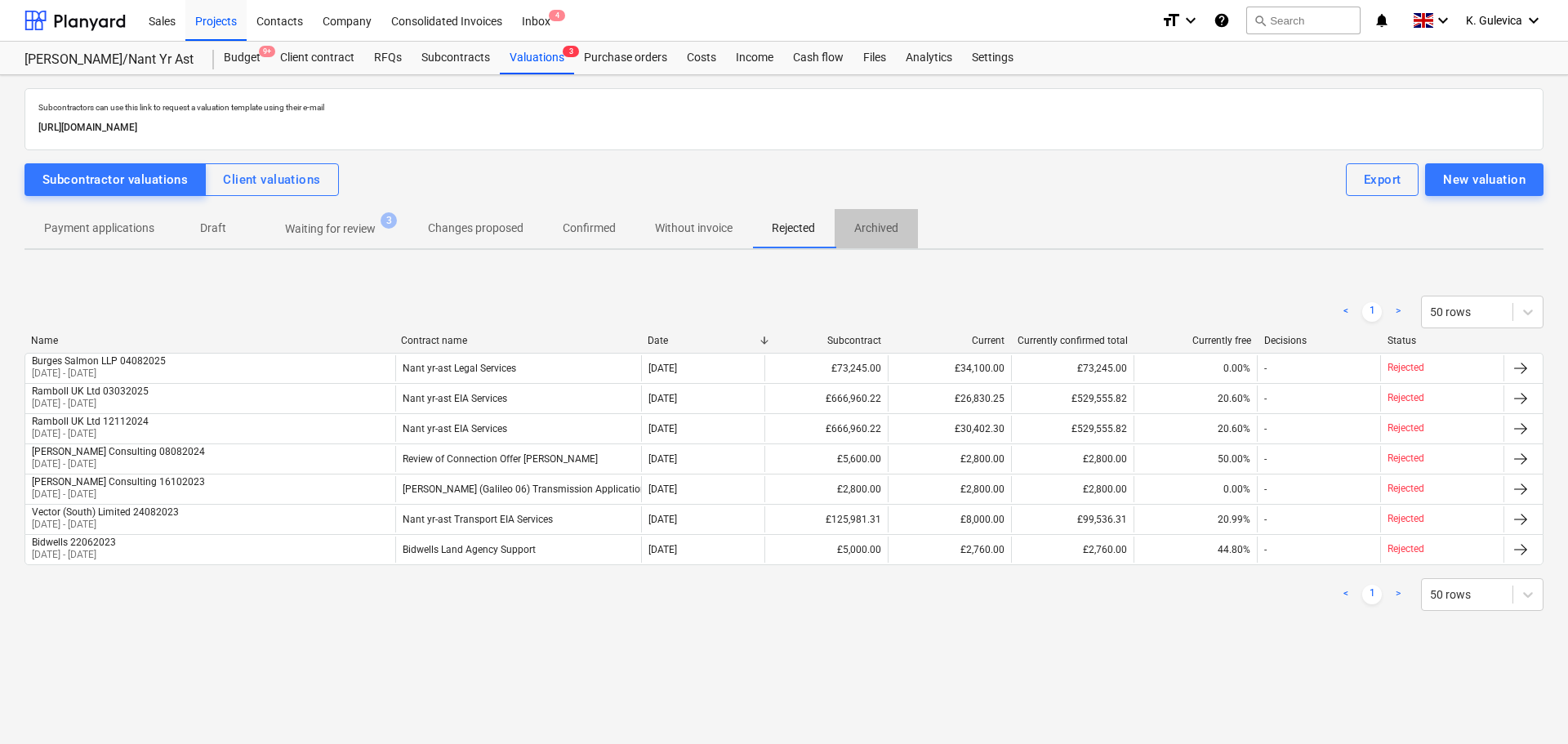
click at [878, 230] on p "Archived" at bounding box center [876, 229] width 44 height 17
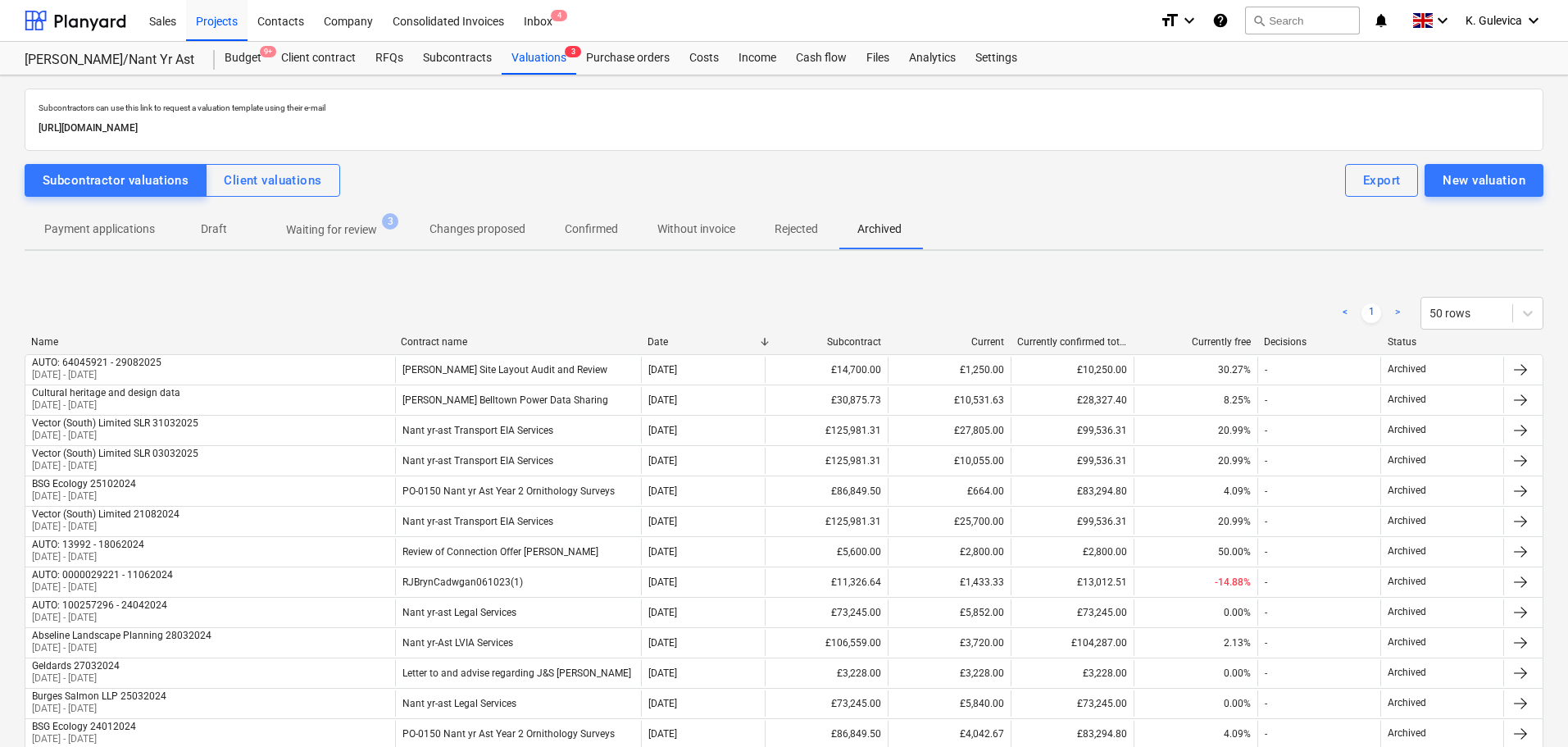
click at [776, 231] on p "Rejected" at bounding box center [796, 229] width 43 height 17
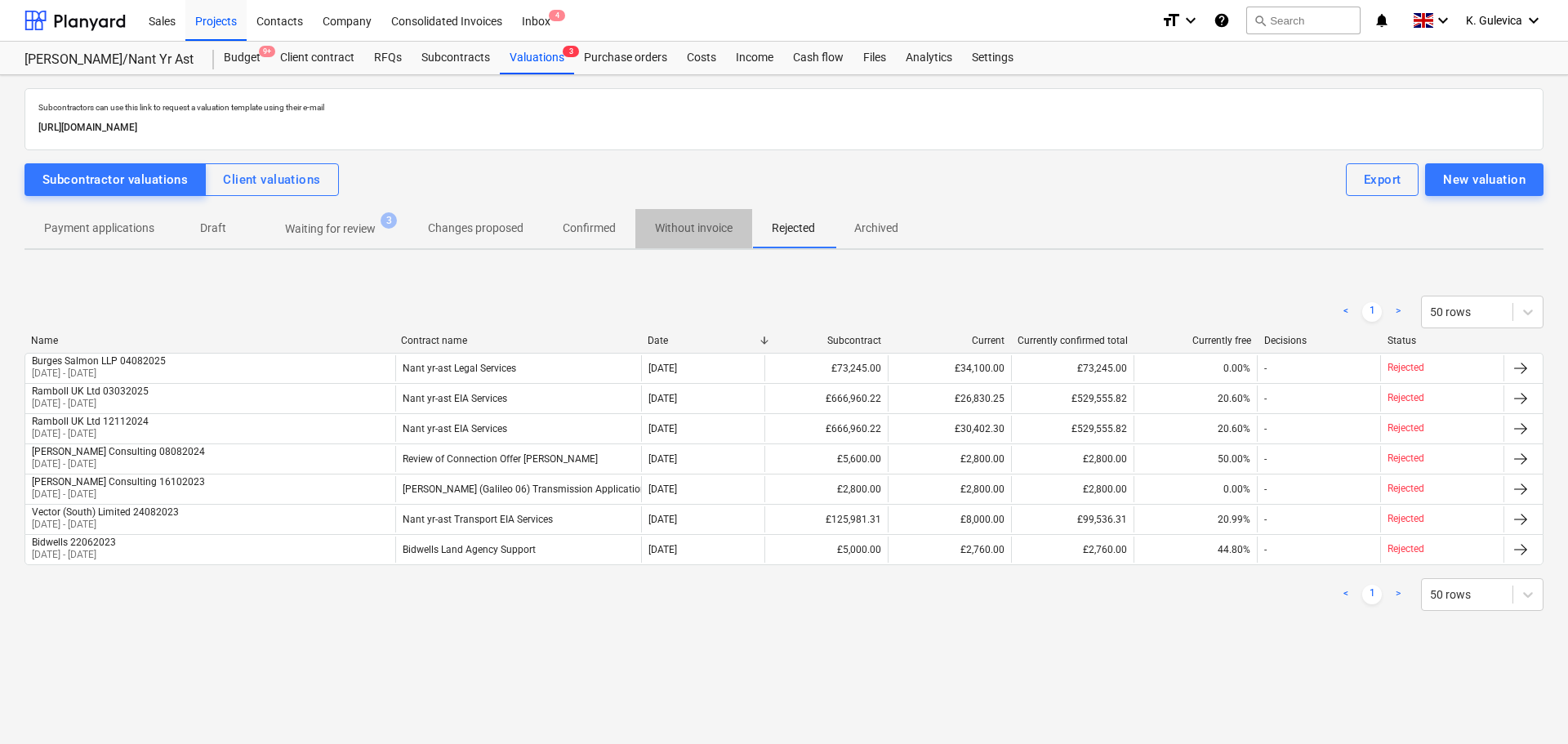
click at [670, 230] on p "Without invoice" at bounding box center [693, 229] width 77 height 17
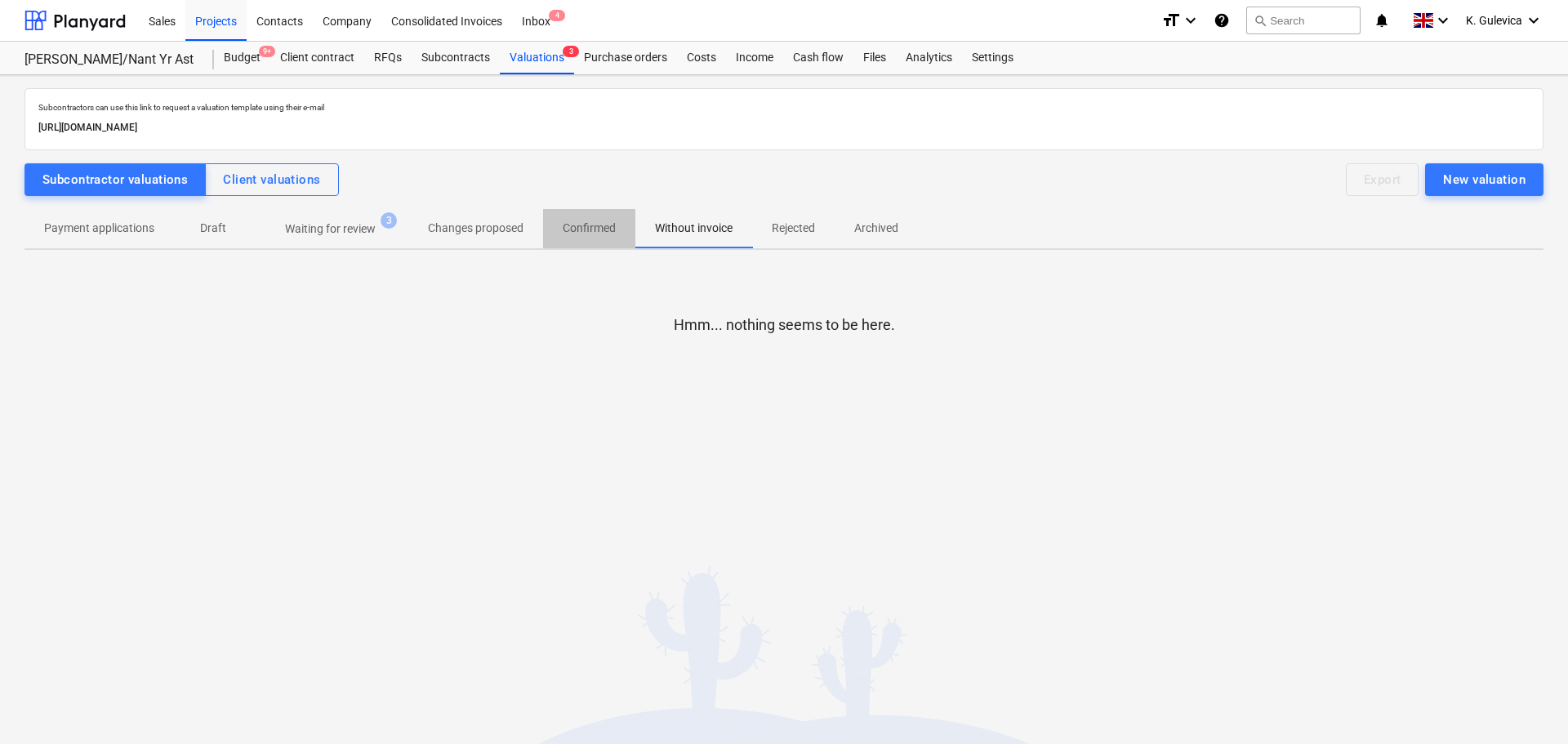
click at [579, 233] on p "Confirmed" at bounding box center [590, 229] width 54 height 17
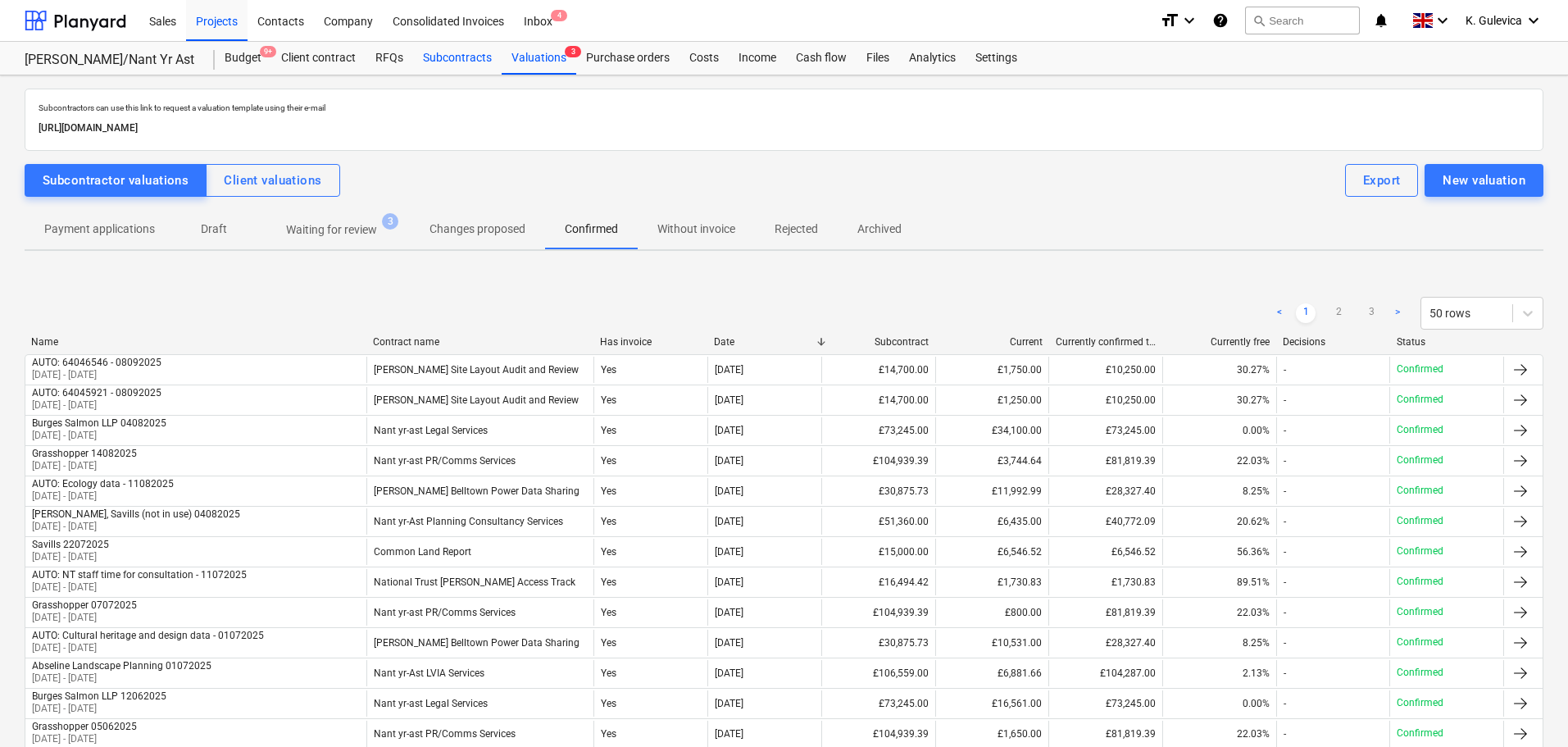
click at [454, 60] on div "Subcontracts" at bounding box center [458, 59] width 88 height 33
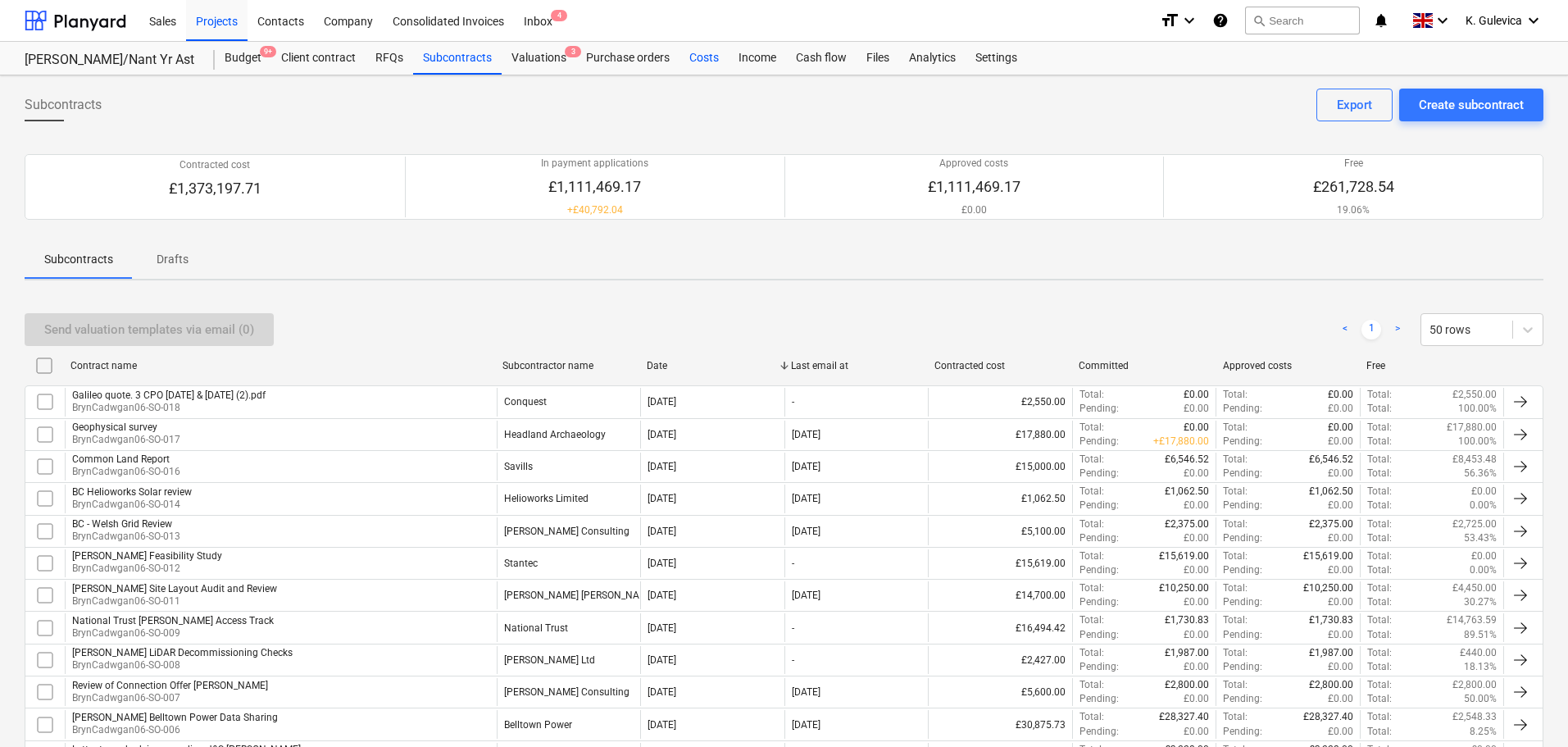
click at [704, 70] on div "Costs" at bounding box center [703, 59] width 49 height 33
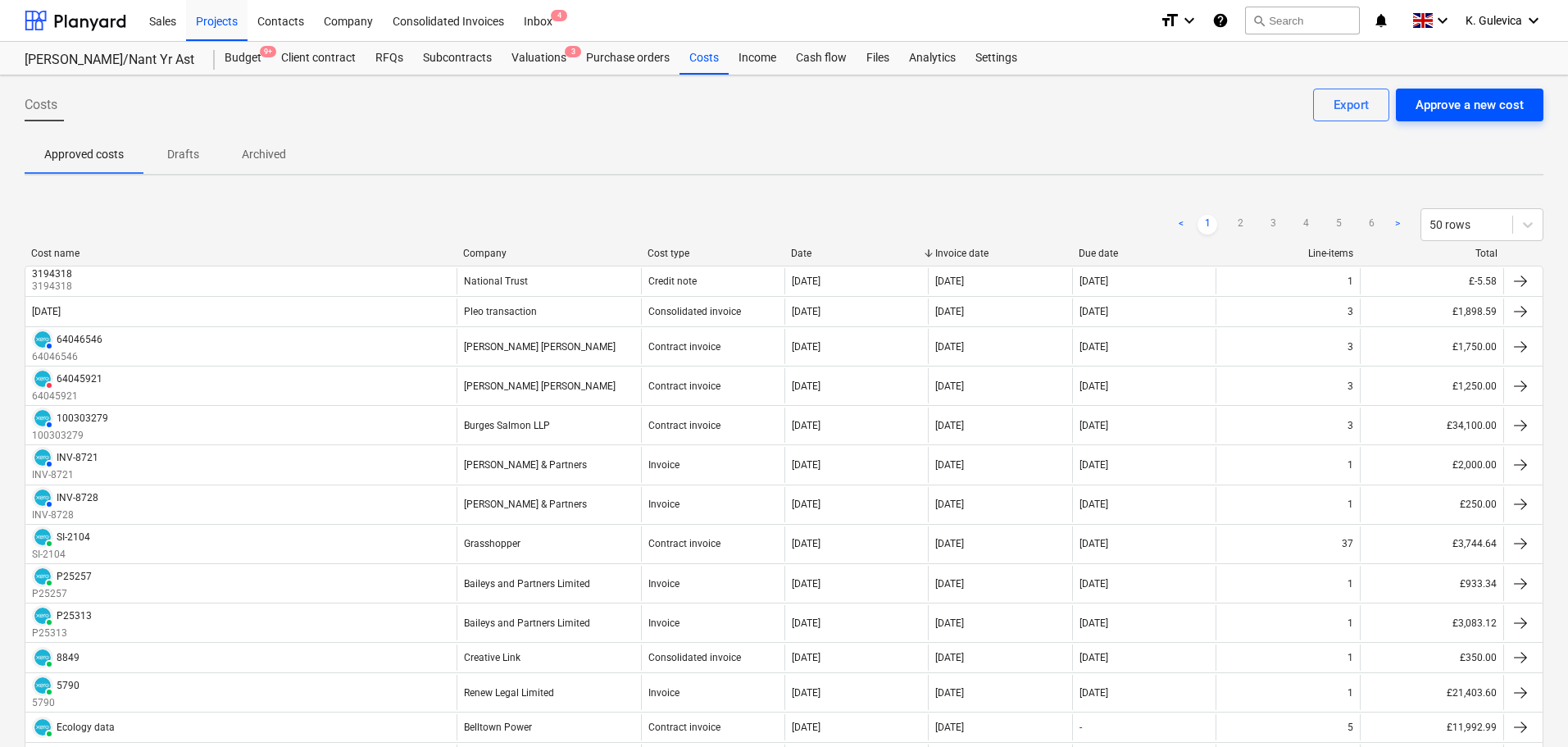
click at [1455, 111] on div "Approve a new cost" at bounding box center [1469, 105] width 108 height 21
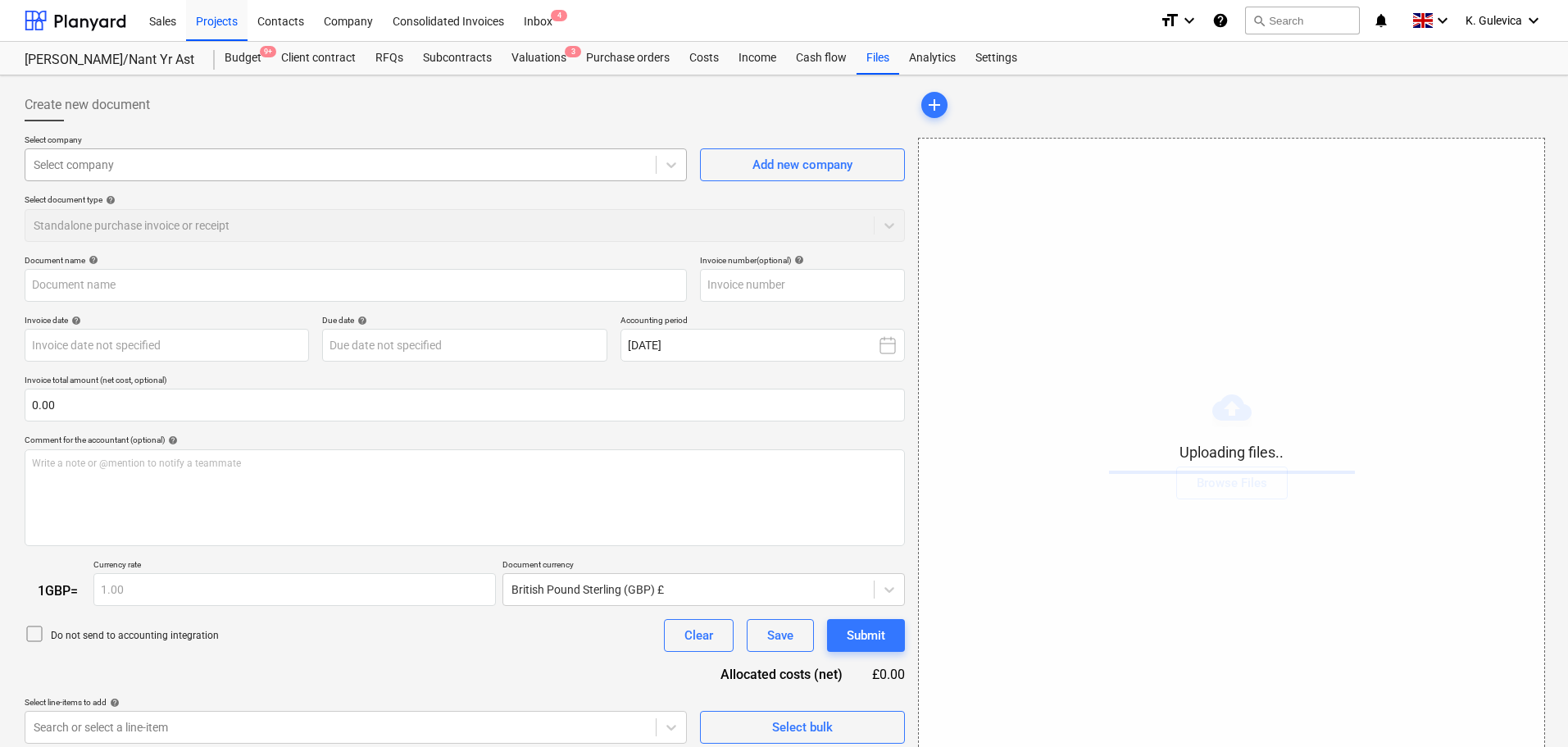
click at [235, 151] on div "Select company" at bounding box center [356, 165] width 662 height 33
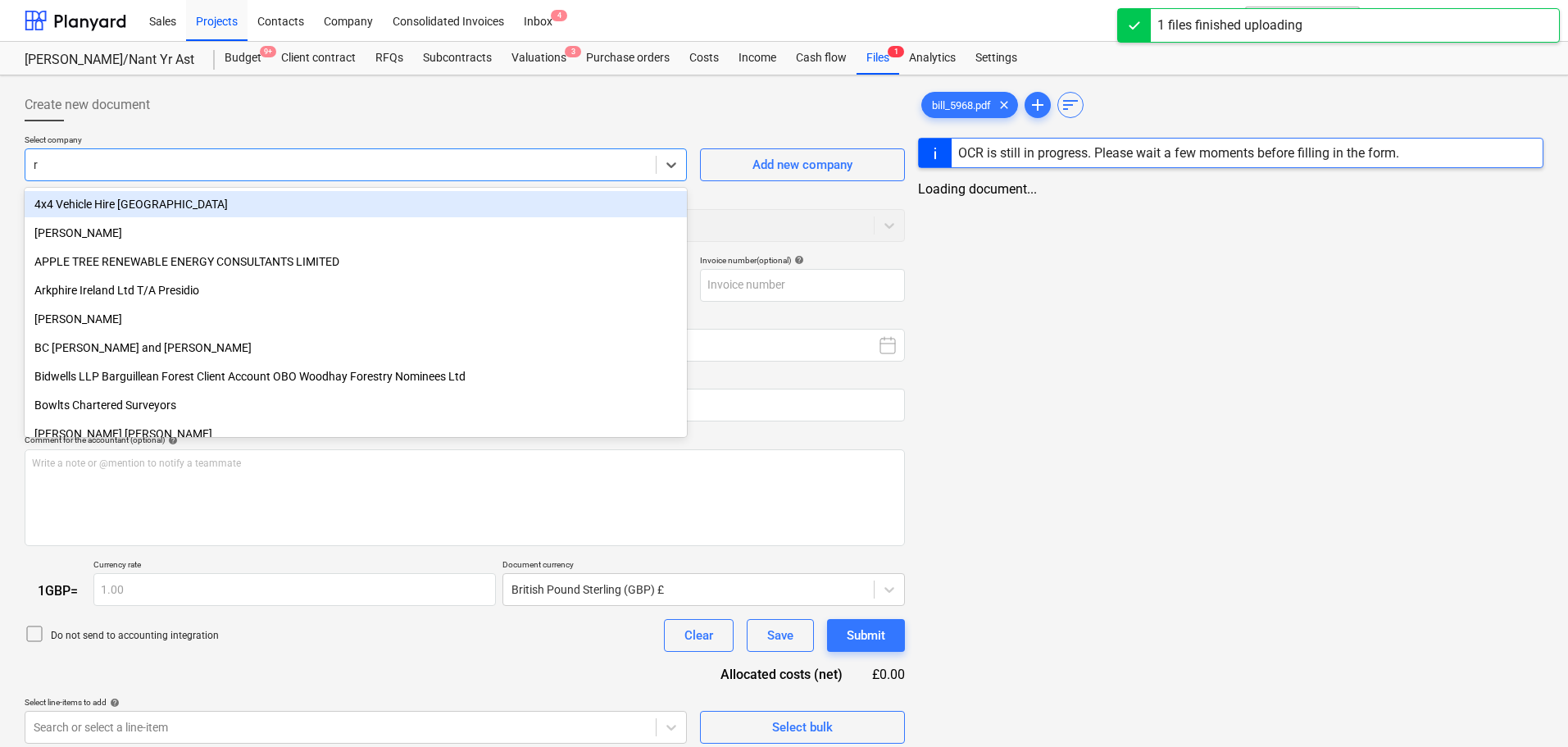
type input "re"
type input "bill_5968.pdf"
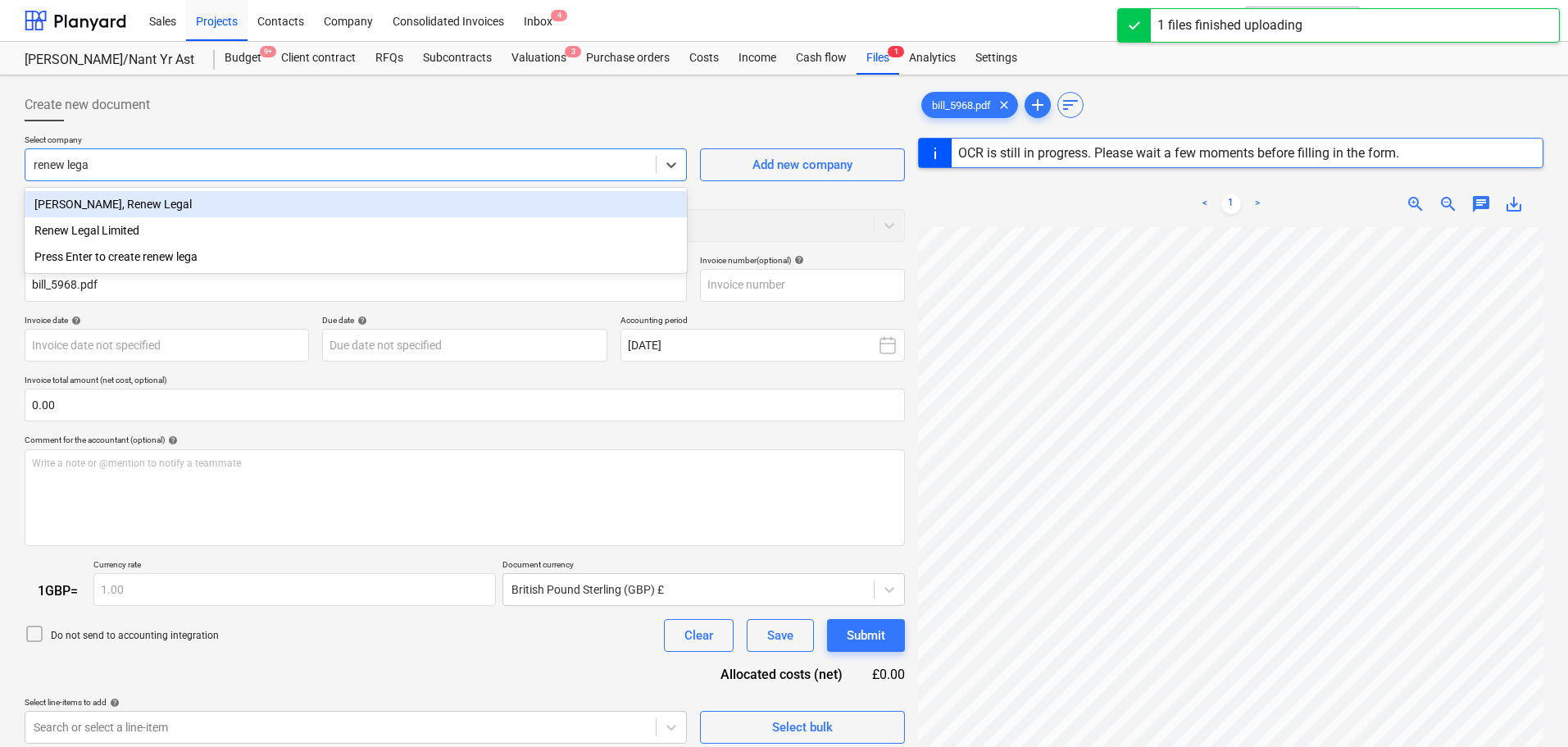
type input "renew legal"
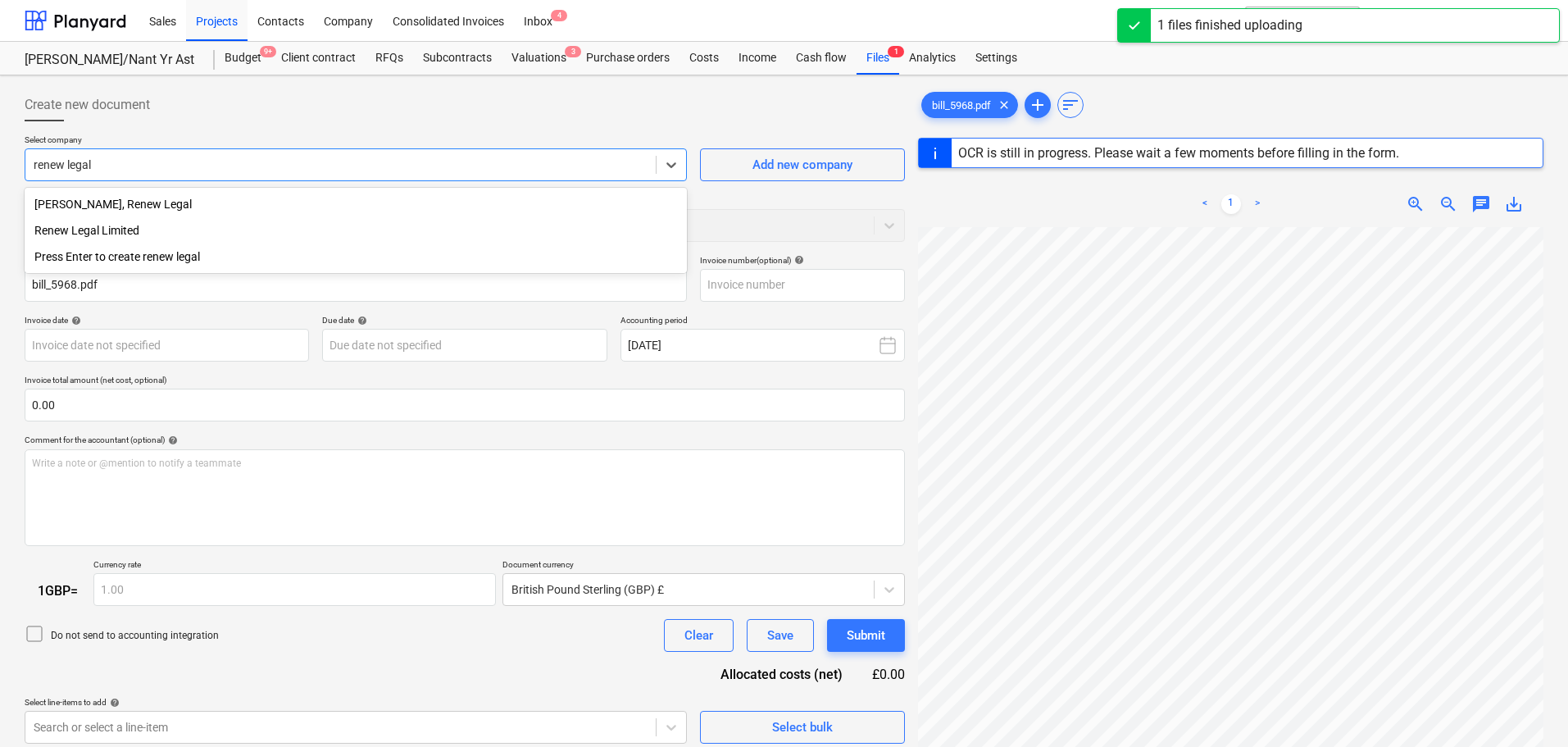
click at [123, 232] on div "Renew Legal Limited" at bounding box center [356, 229] width 662 height 26
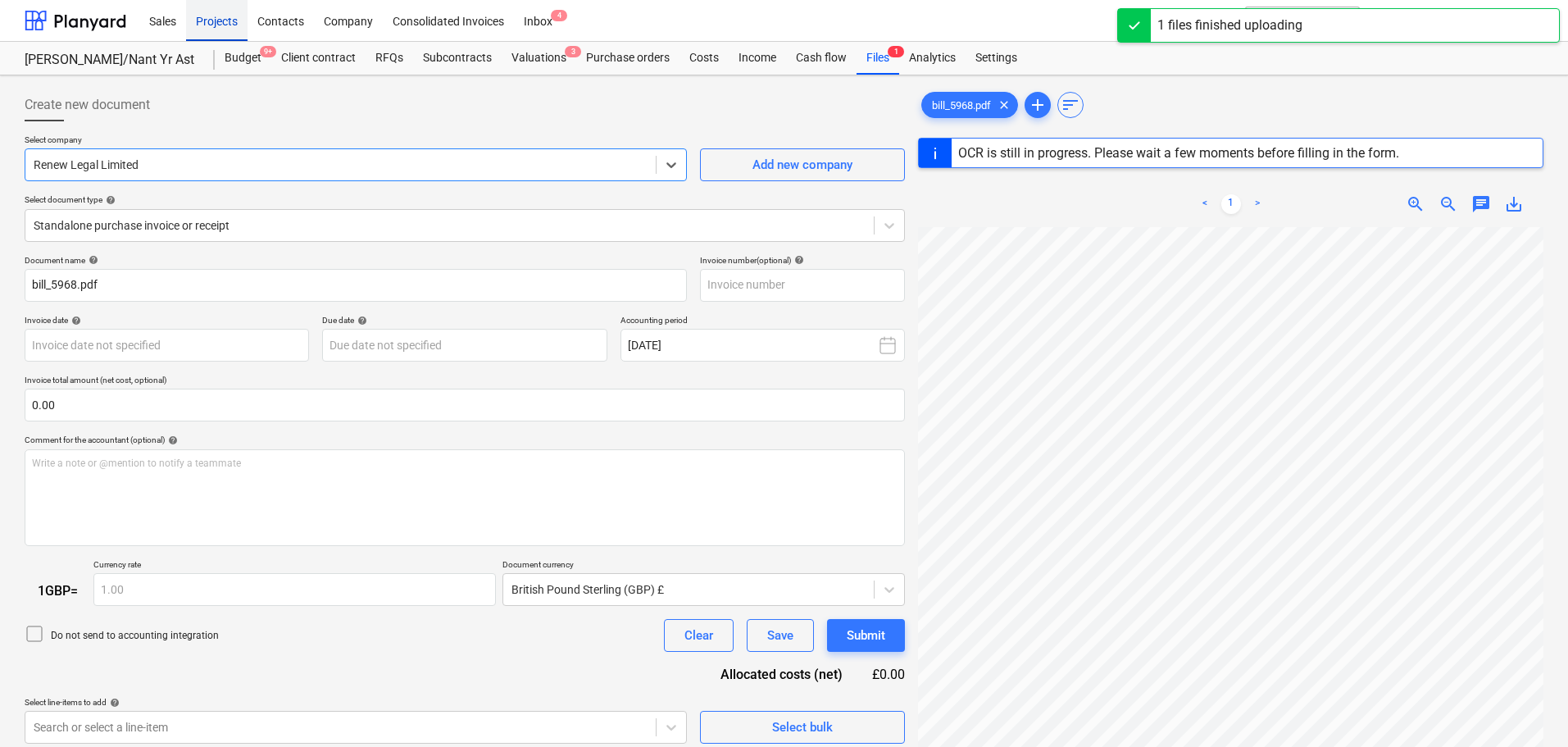
type input "5968"
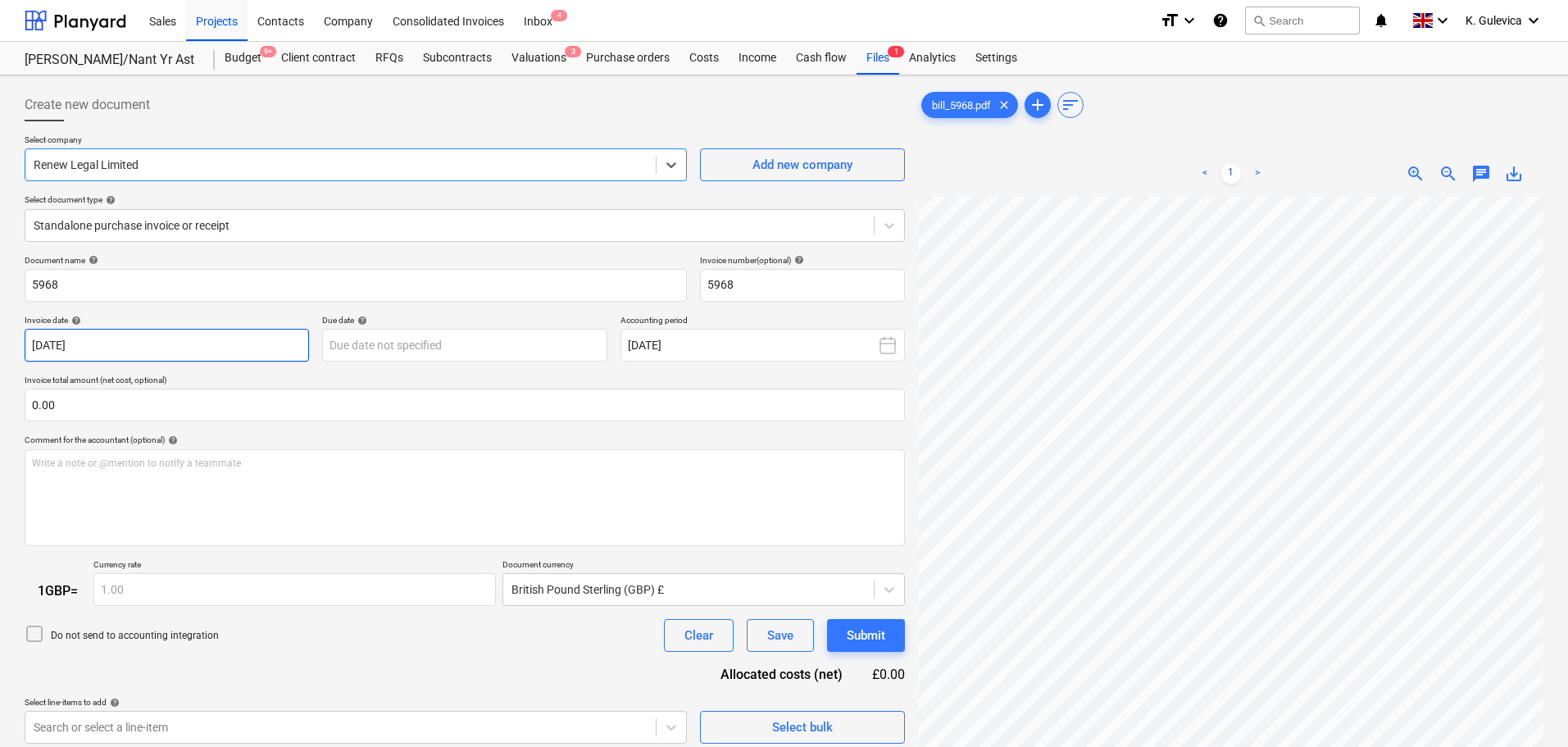
click at [244, 344] on body "Sales Projects Contacts Company Consolidated Invoices Inbox 4 format_size keybo…" at bounding box center [784, 374] width 1568 height 747
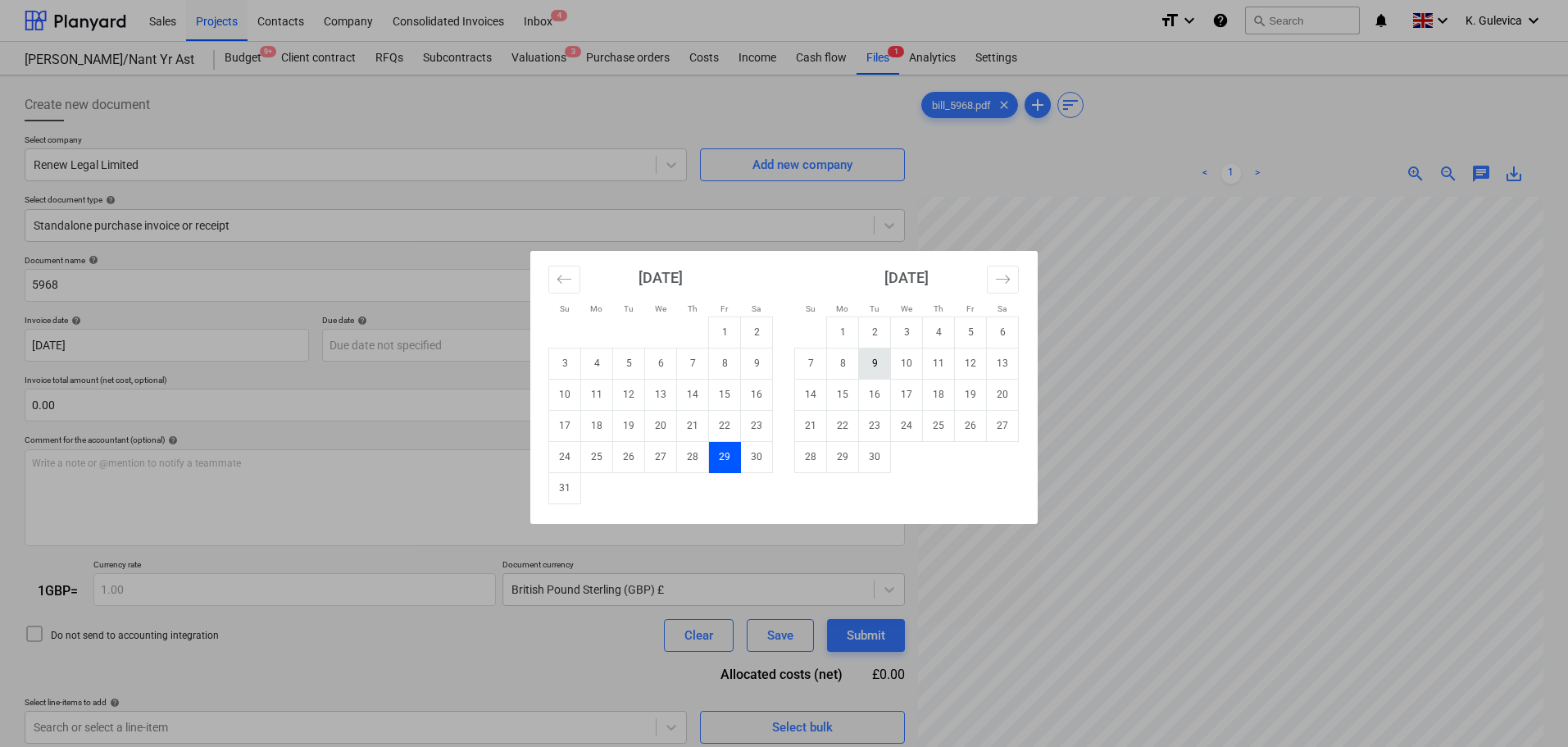
click at [874, 366] on td "9" at bounding box center [874, 363] width 32 height 31
type input "[DATE]"
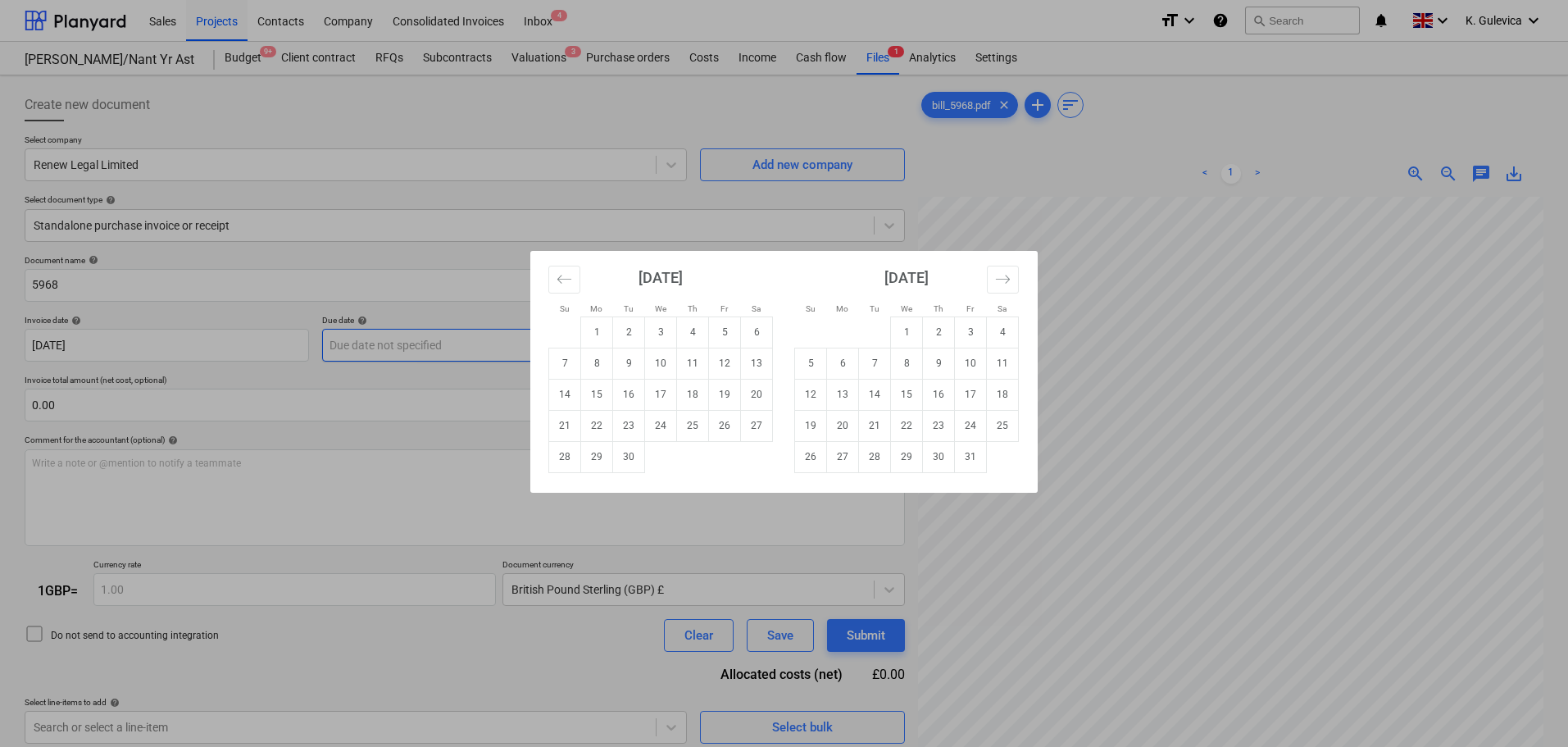
click at [497, 346] on body "Sales Projects Contacts Company Consolidated Invoices Inbox 4 format_size keybo…" at bounding box center [784, 374] width 1568 height 747
click at [634, 457] on td "30" at bounding box center [629, 457] width 32 height 31
type input "[DATE]"
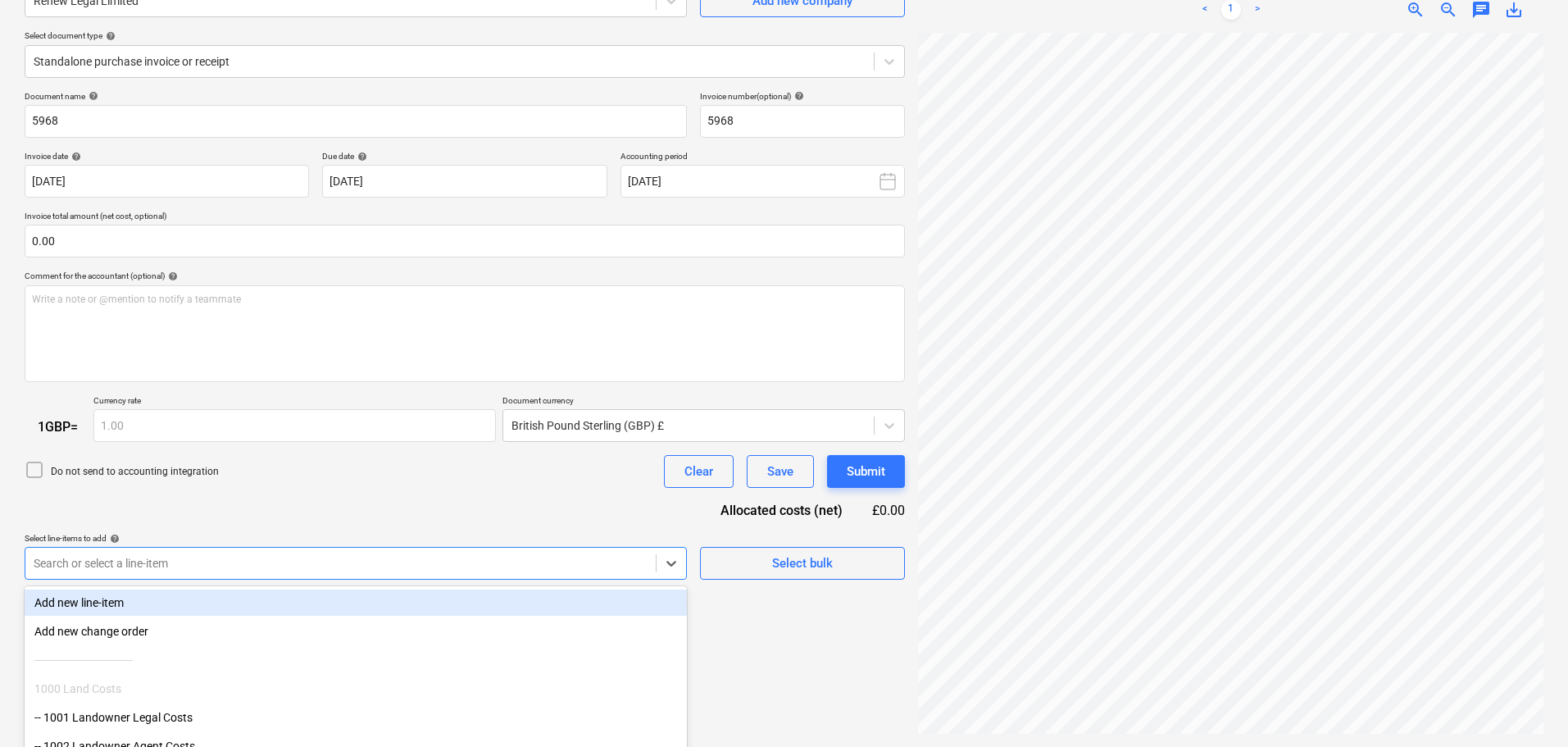
scroll to position [253, 0]
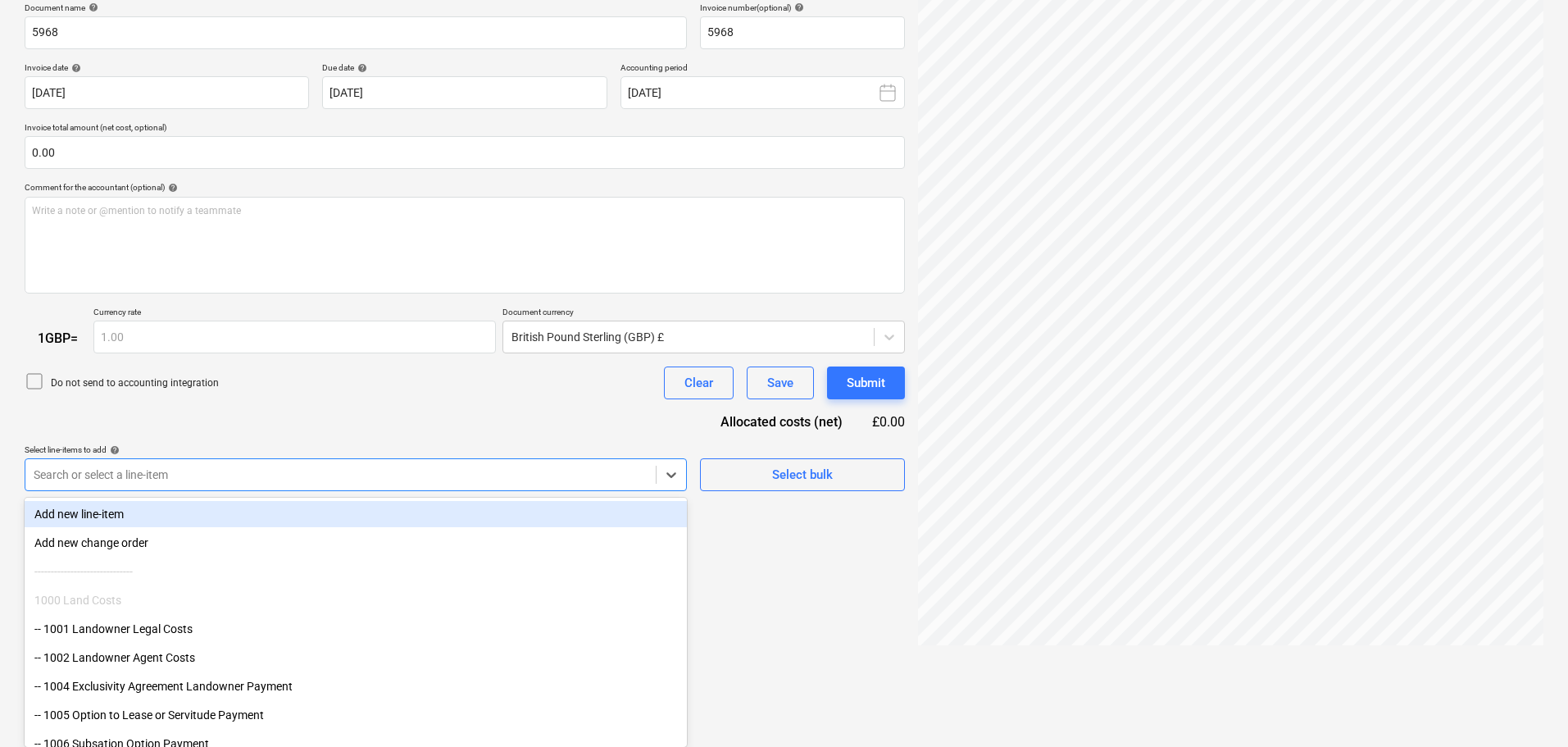
click at [402, 494] on body "Sales Projects Contacts Company Consolidated Invoices Inbox 4 format_size keybo…" at bounding box center [784, 121] width 1568 height 747
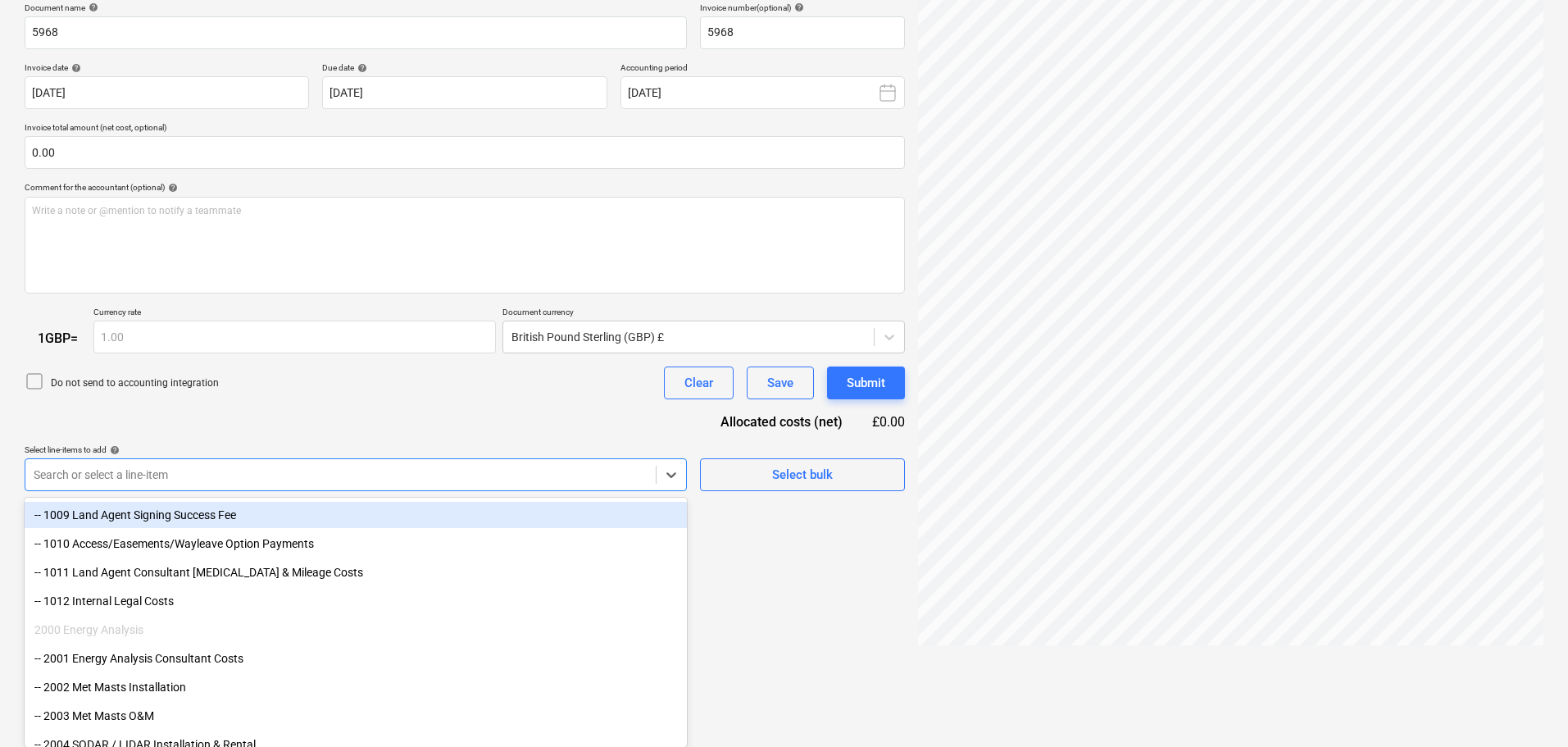
scroll to position [328, 0]
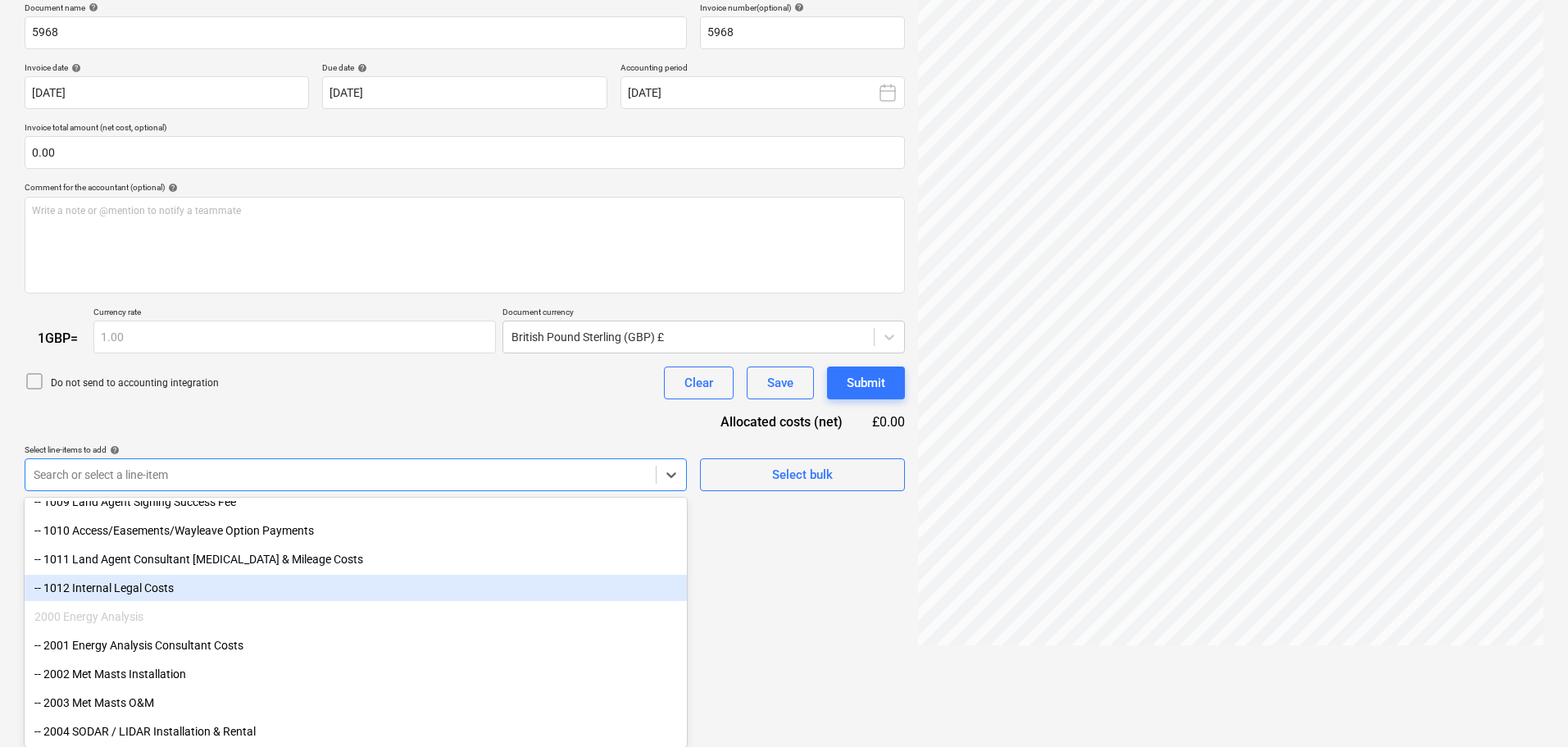
click at [164, 588] on div "-- 1012 Internal Legal Costs" at bounding box center [356, 588] width 662 height 26
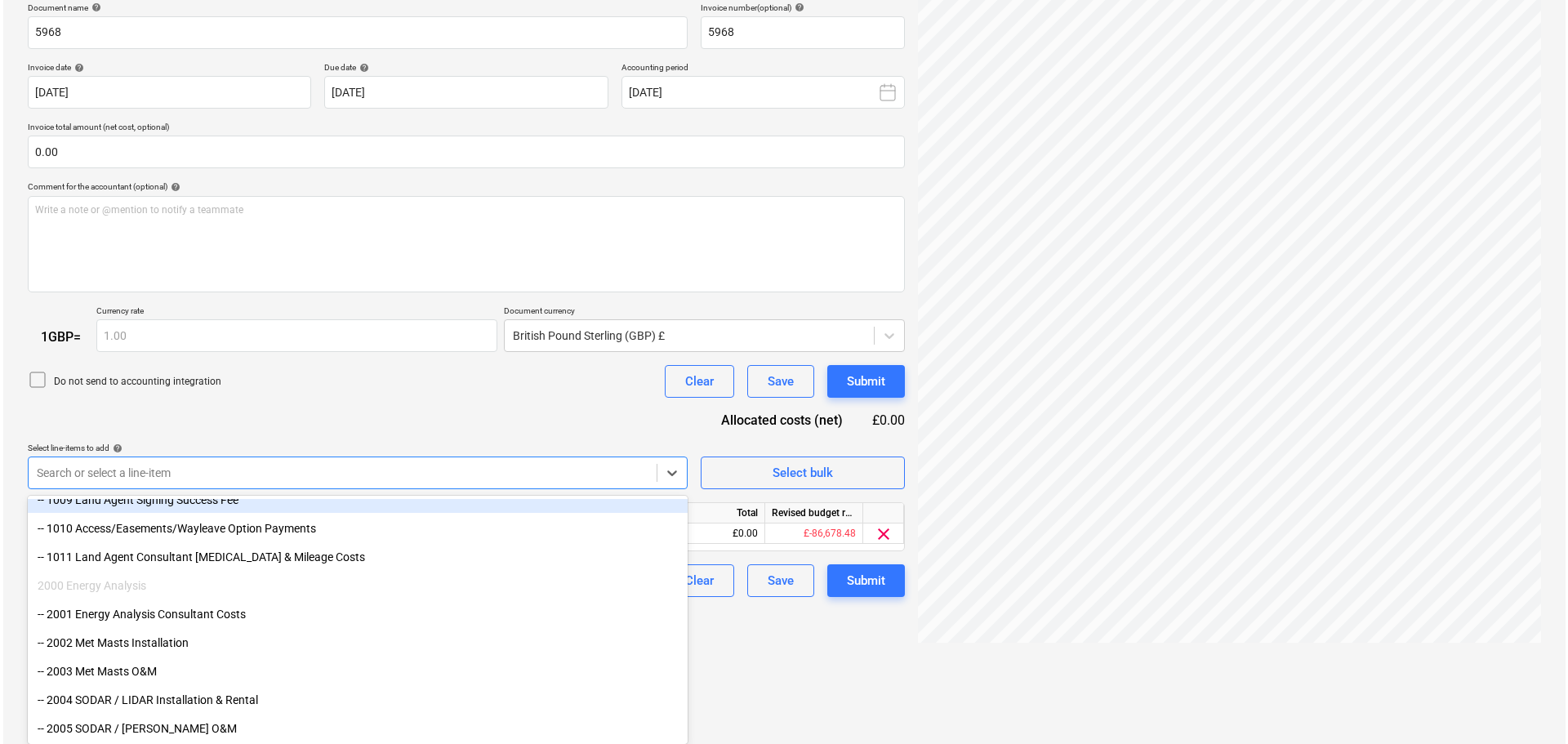
scroll to position [164, 0]
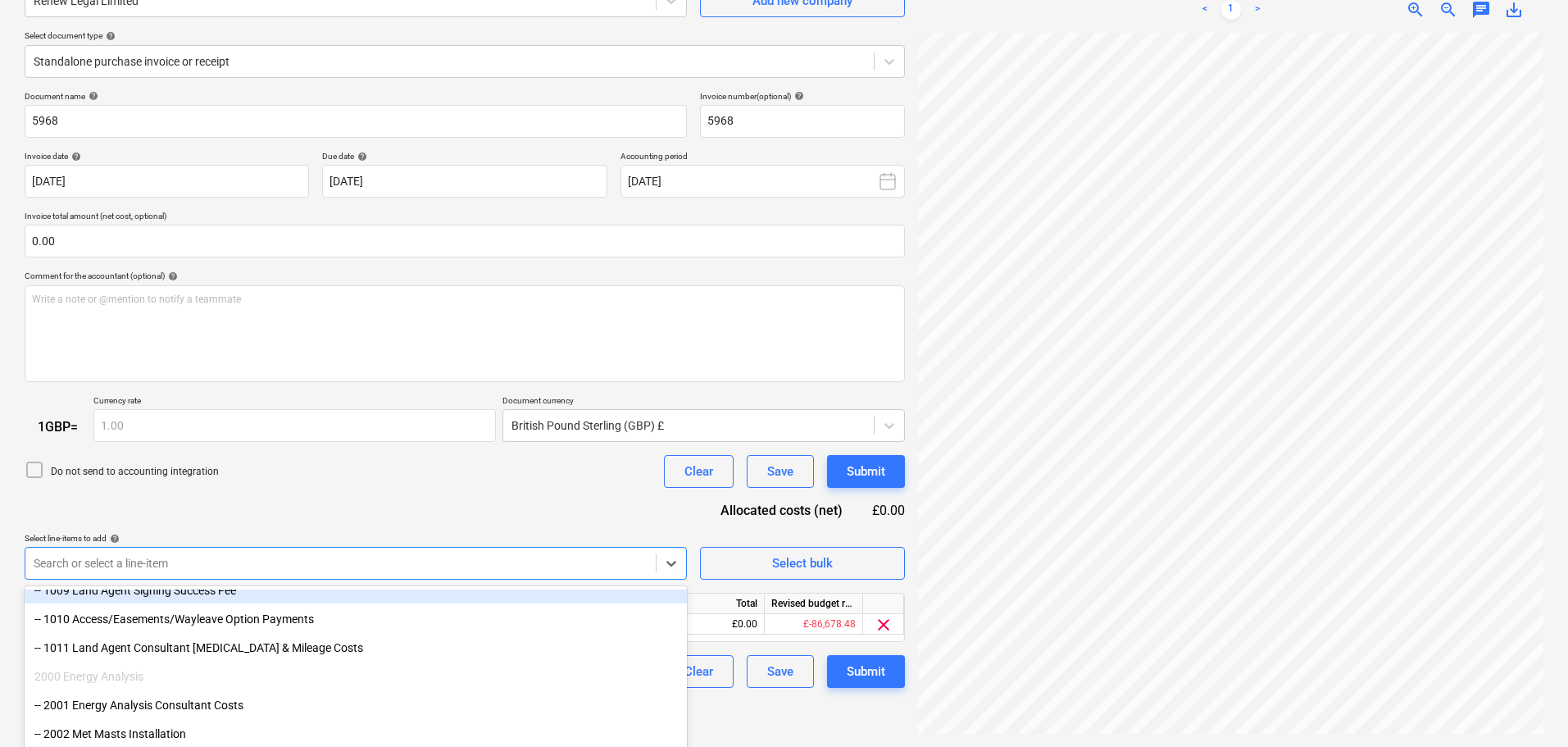
click at [337, 431] on div "Document name help 5968 Invoice number (optional) help 5968 Invoice date help […" at bounding box center [464, 390] width 880 height 598
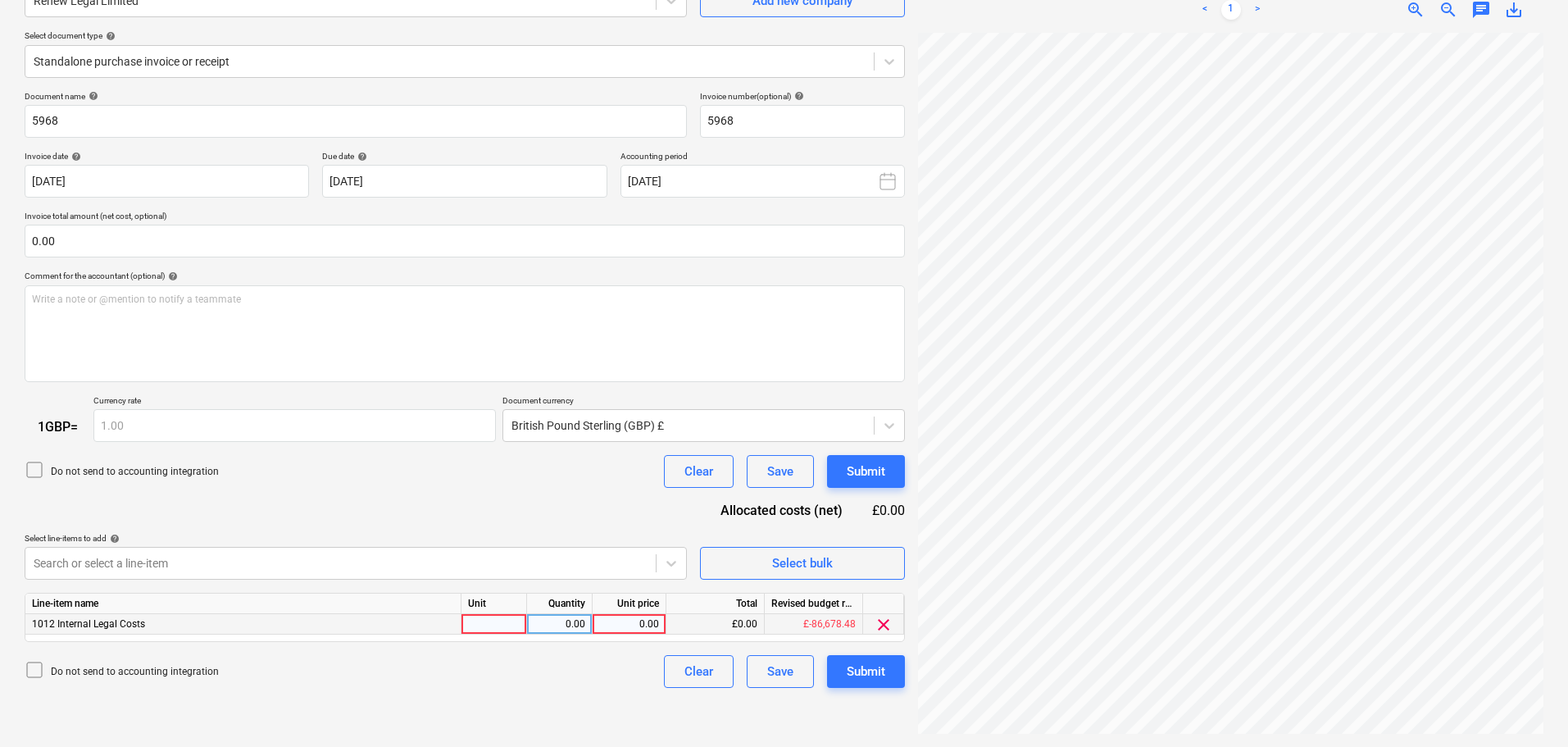
click at [641, 624] on div "0.00" at bounding box center [629, 624] width 59 height 20
type input "5195.44"
click at [876, 671] on div "Submit" at bounding box center [866, 671] width 38 height 21
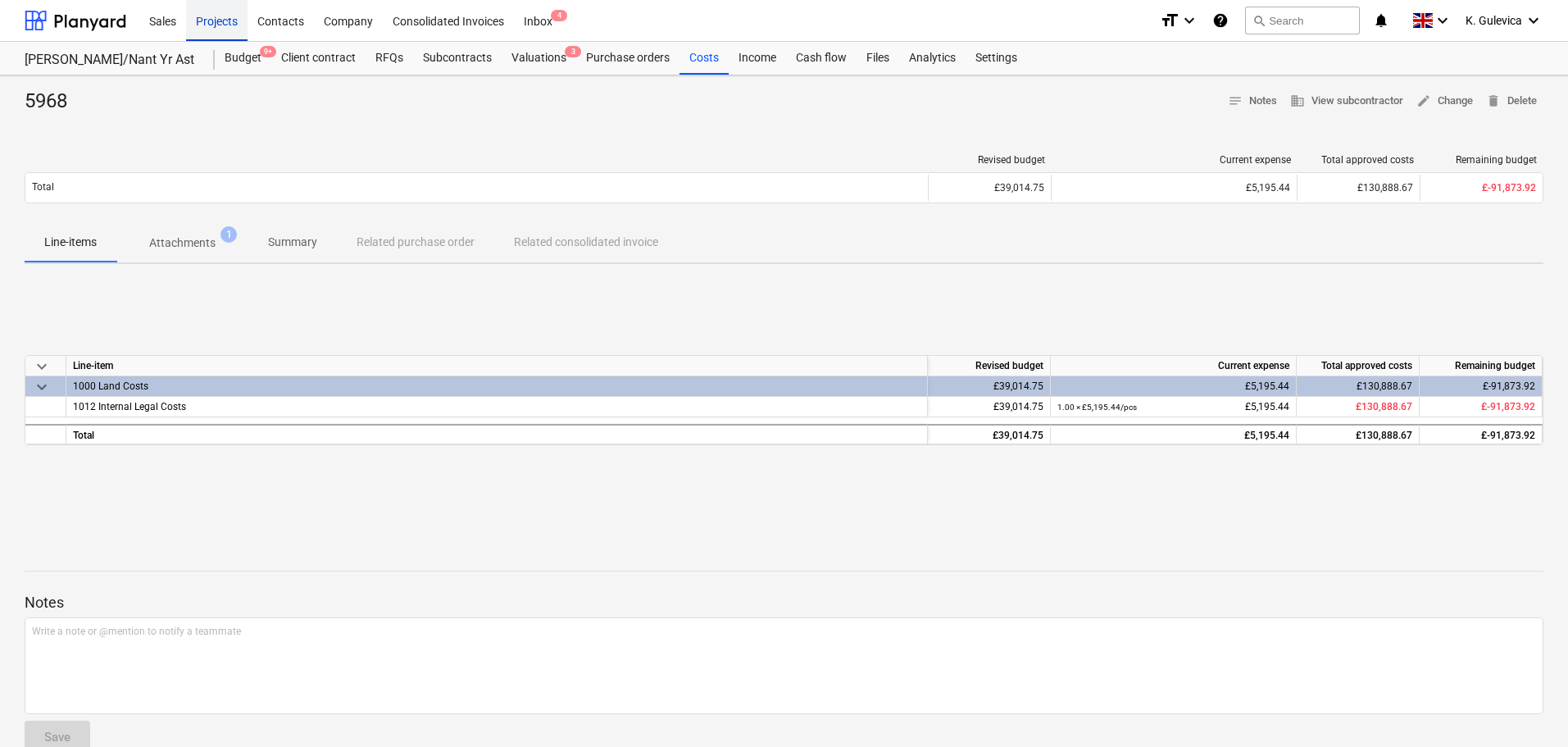
click at [211, 21] on div "Projects" at bounding box center [217, 20] width 61 height 42
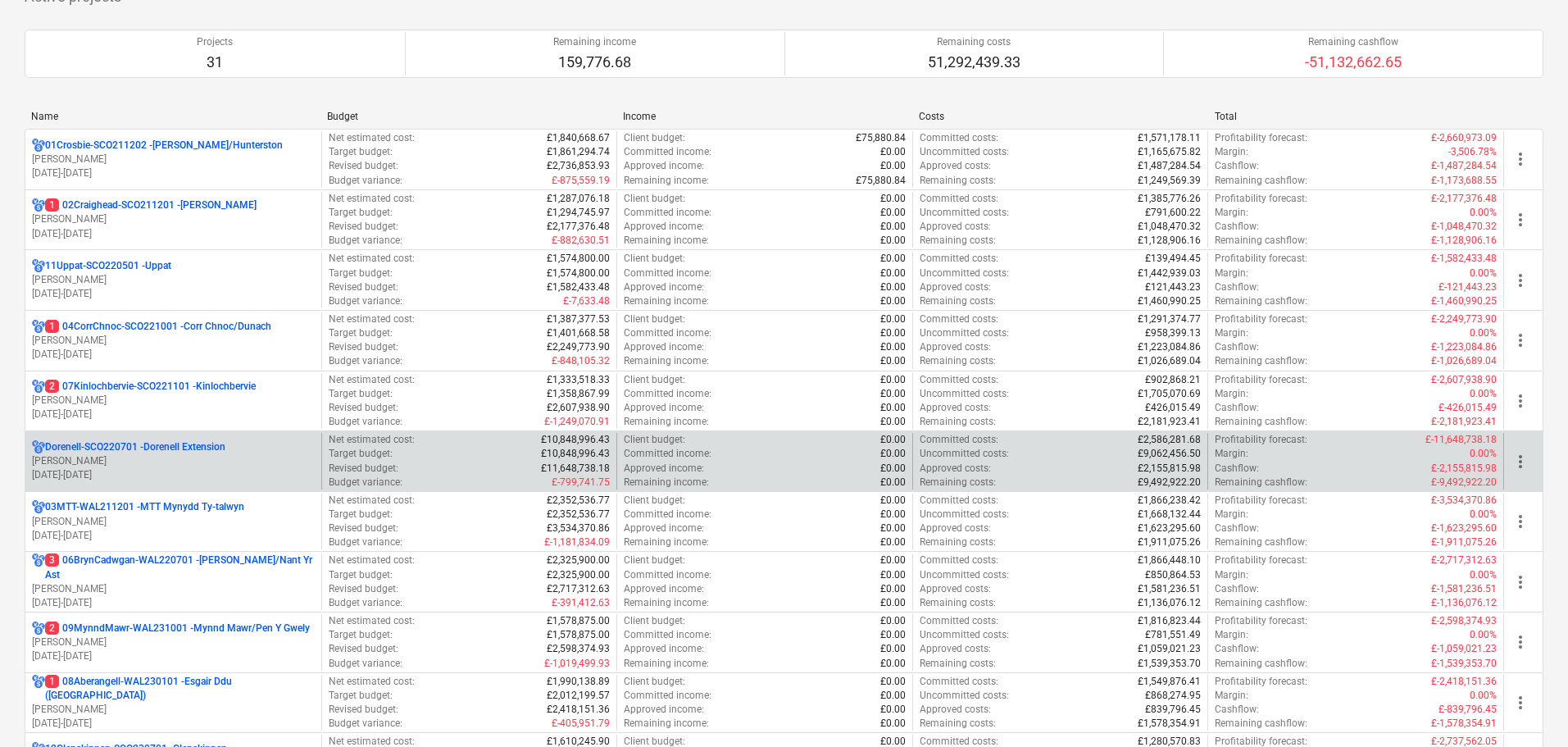
scroll to position [164, 0]
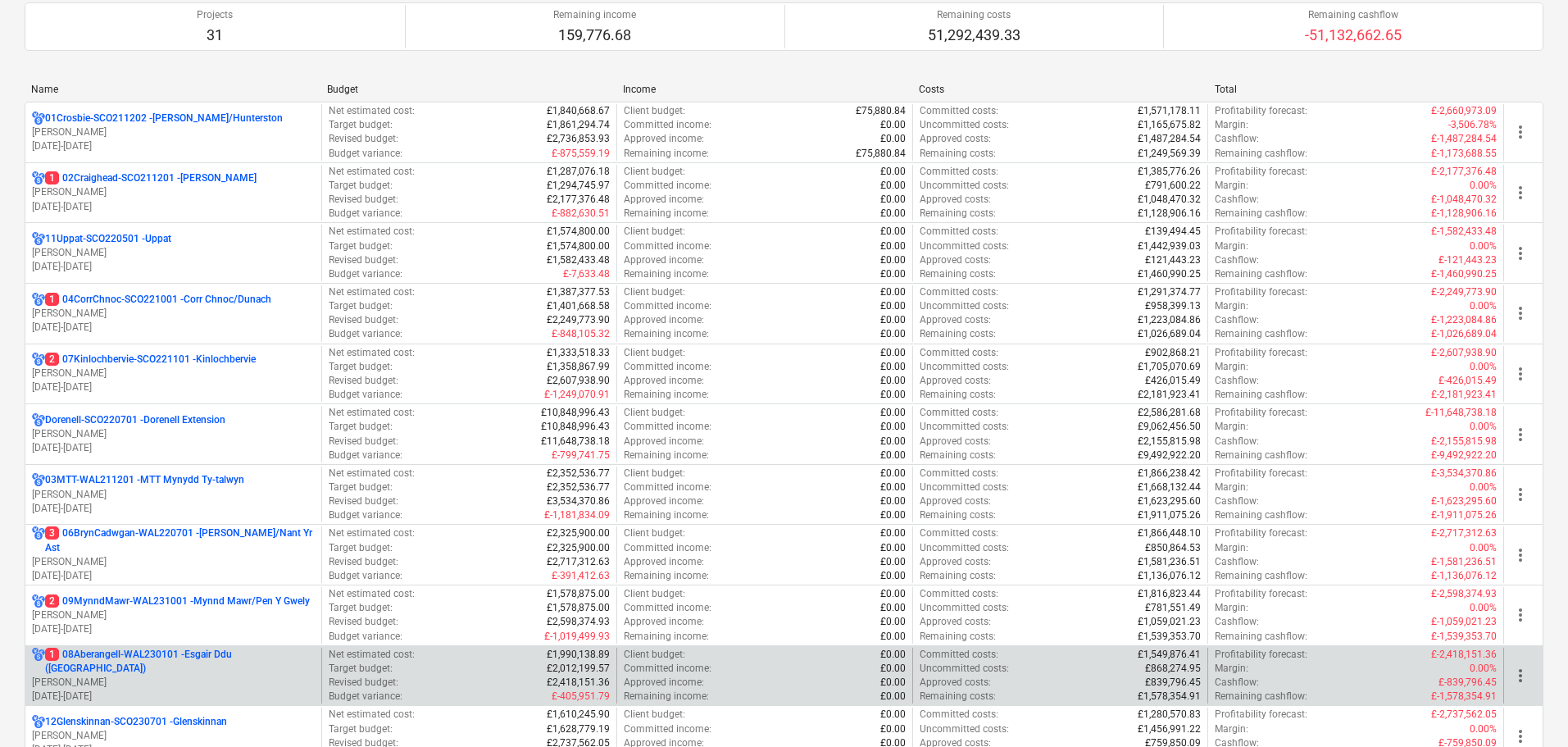
click at [180, 663] on p "1 08Aberangell-WAL230101 - Esgair Ddu ([GEOGRAPHIC_DATA])" at bounding box center [179, 662] width 270 height 28
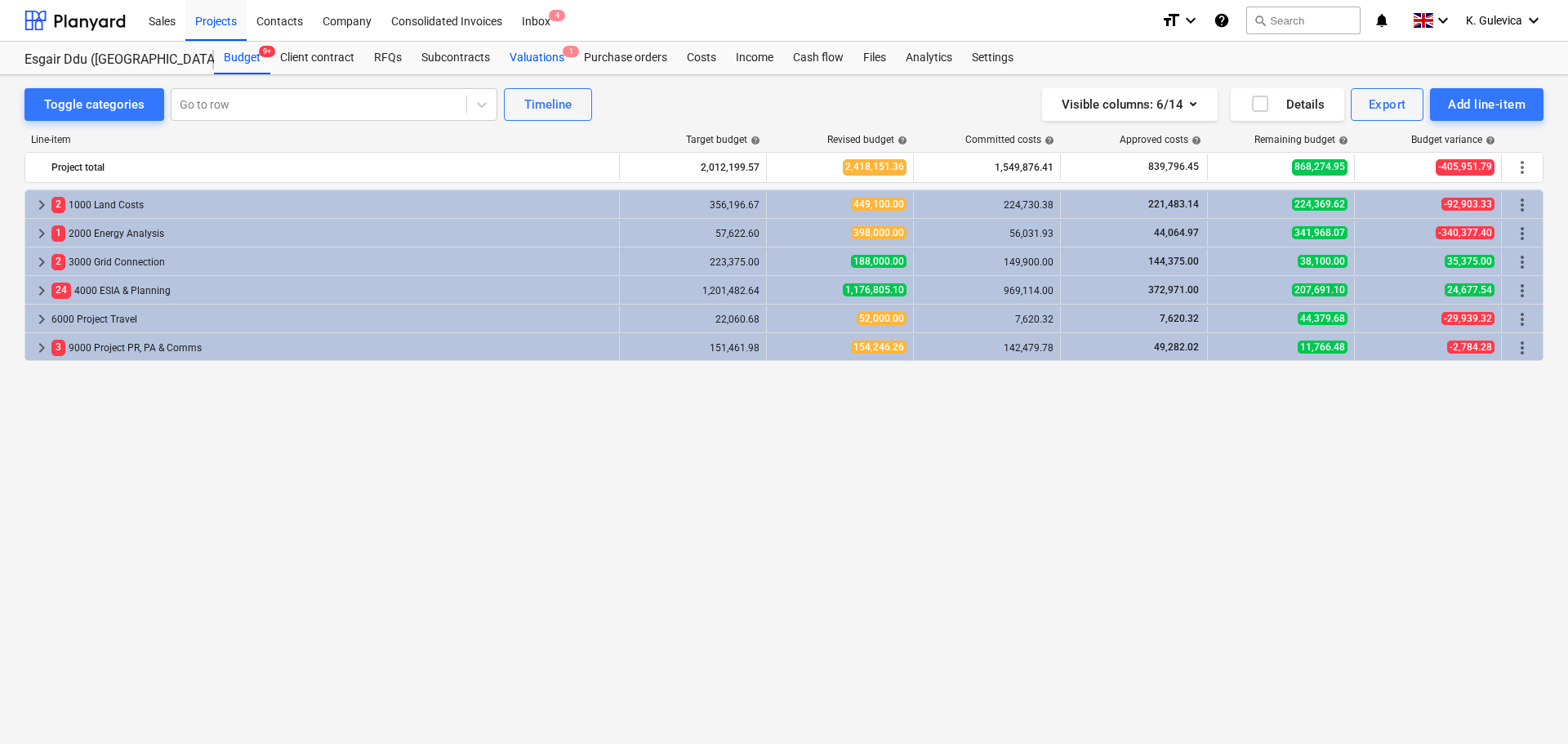
click at [535, 59] on div "Valuations 1" at bounding box center [537, 58] width 75 height 33
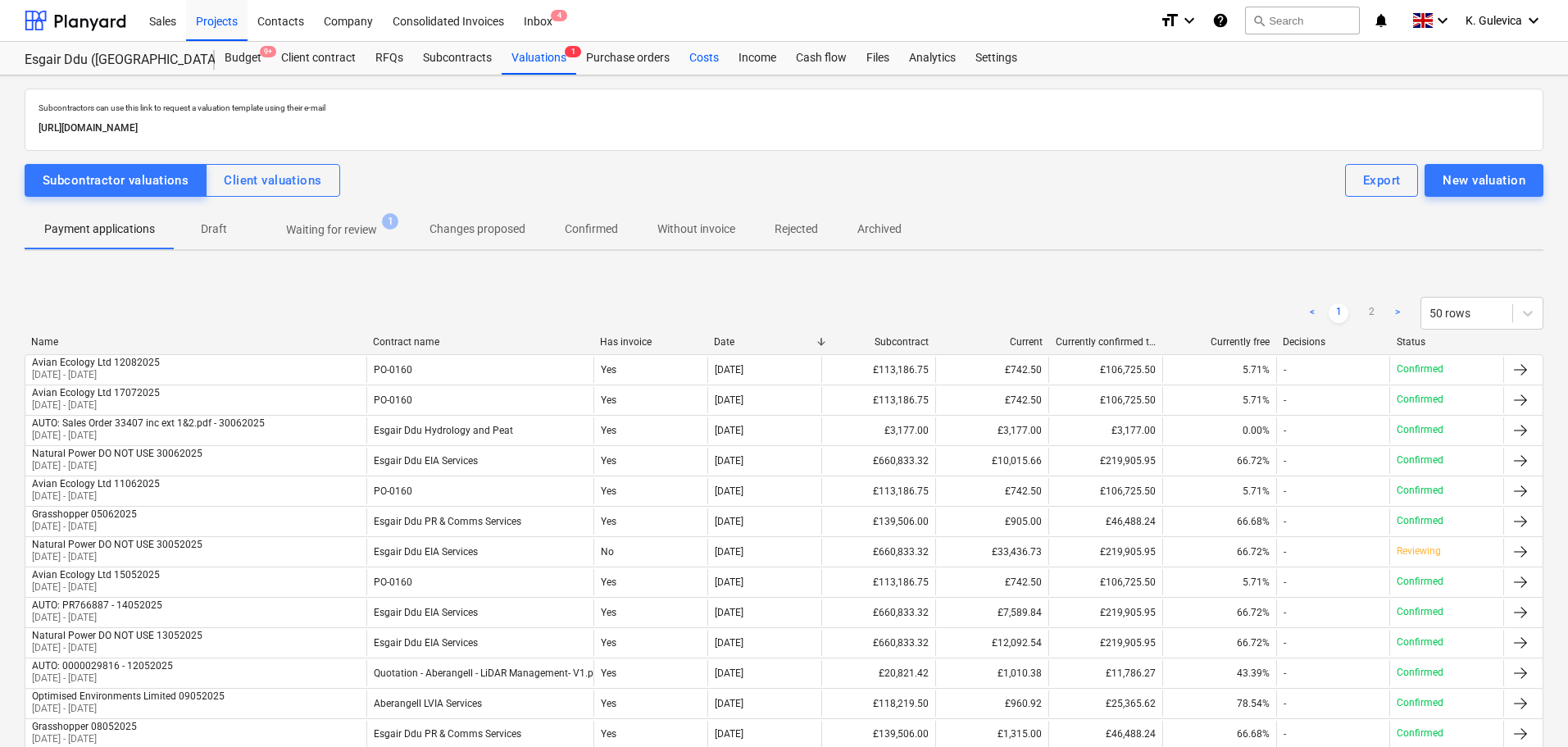
click at [703, 49] on div "Costs" at bounding box center [703, 59] width 49 height 33
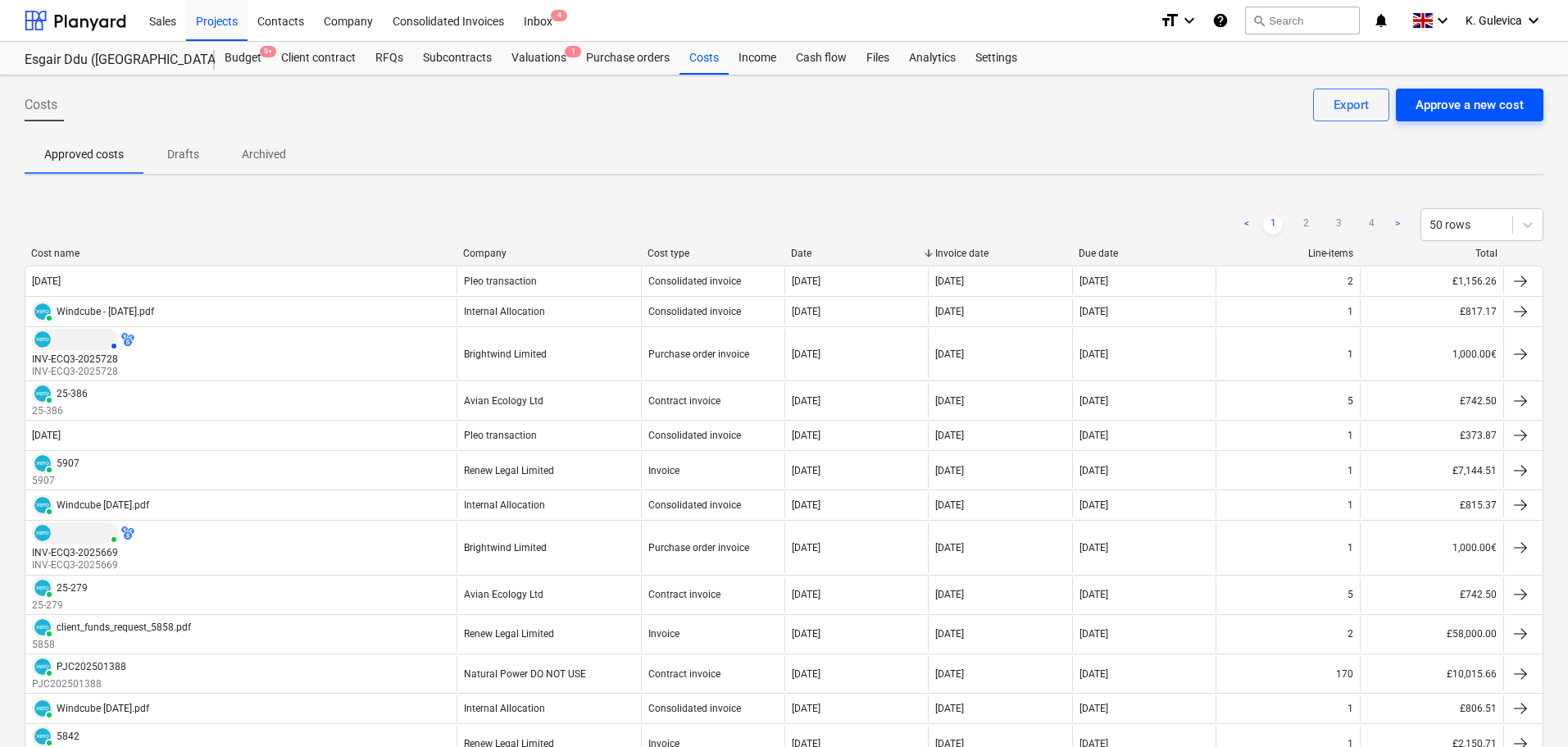
click at [1453, 103] on div "Approve a new cost" at bounding box center [1469, 105] width 108 height 21
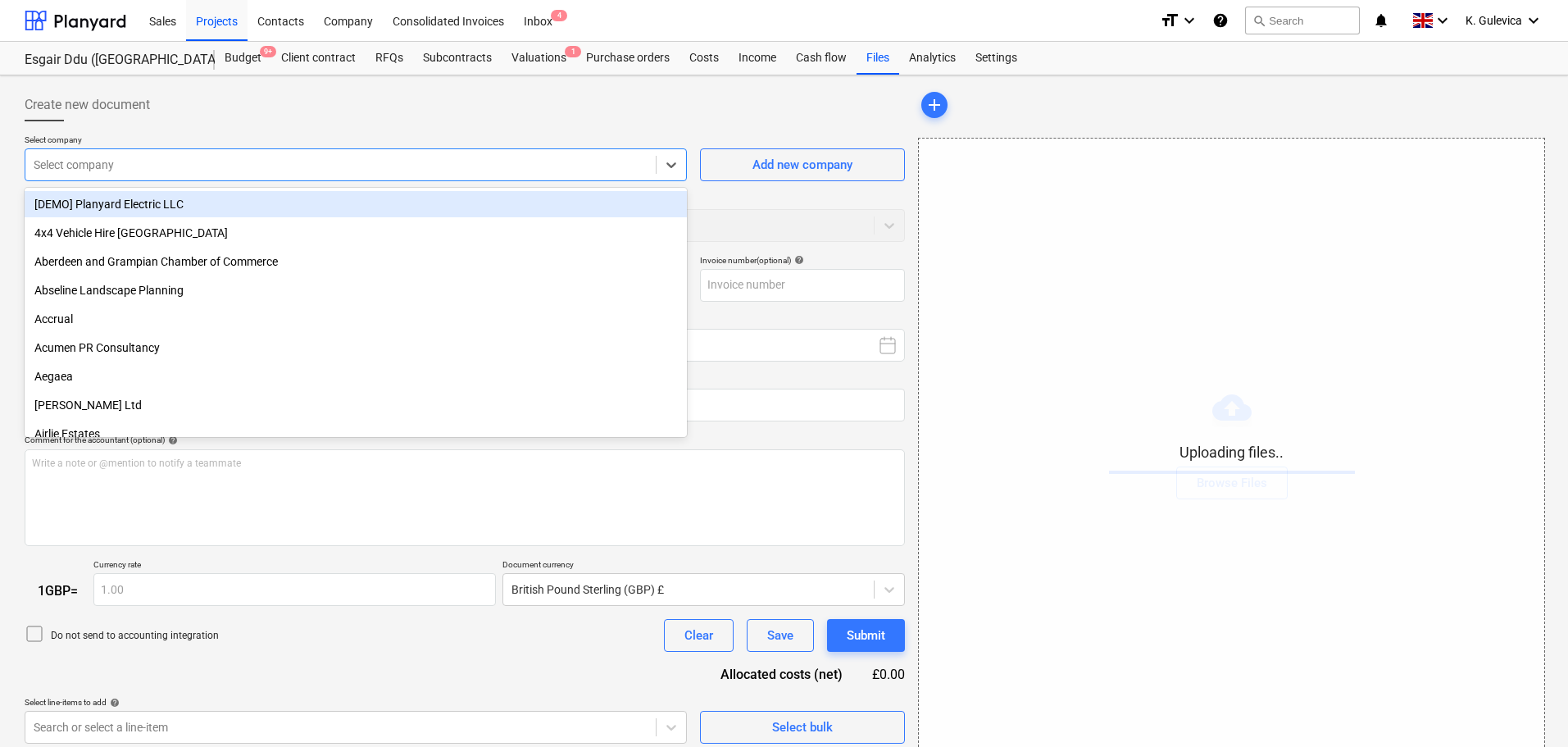
click at [168, 154] on div "Select company" at bounding box center [340, 165] width 630 height 23
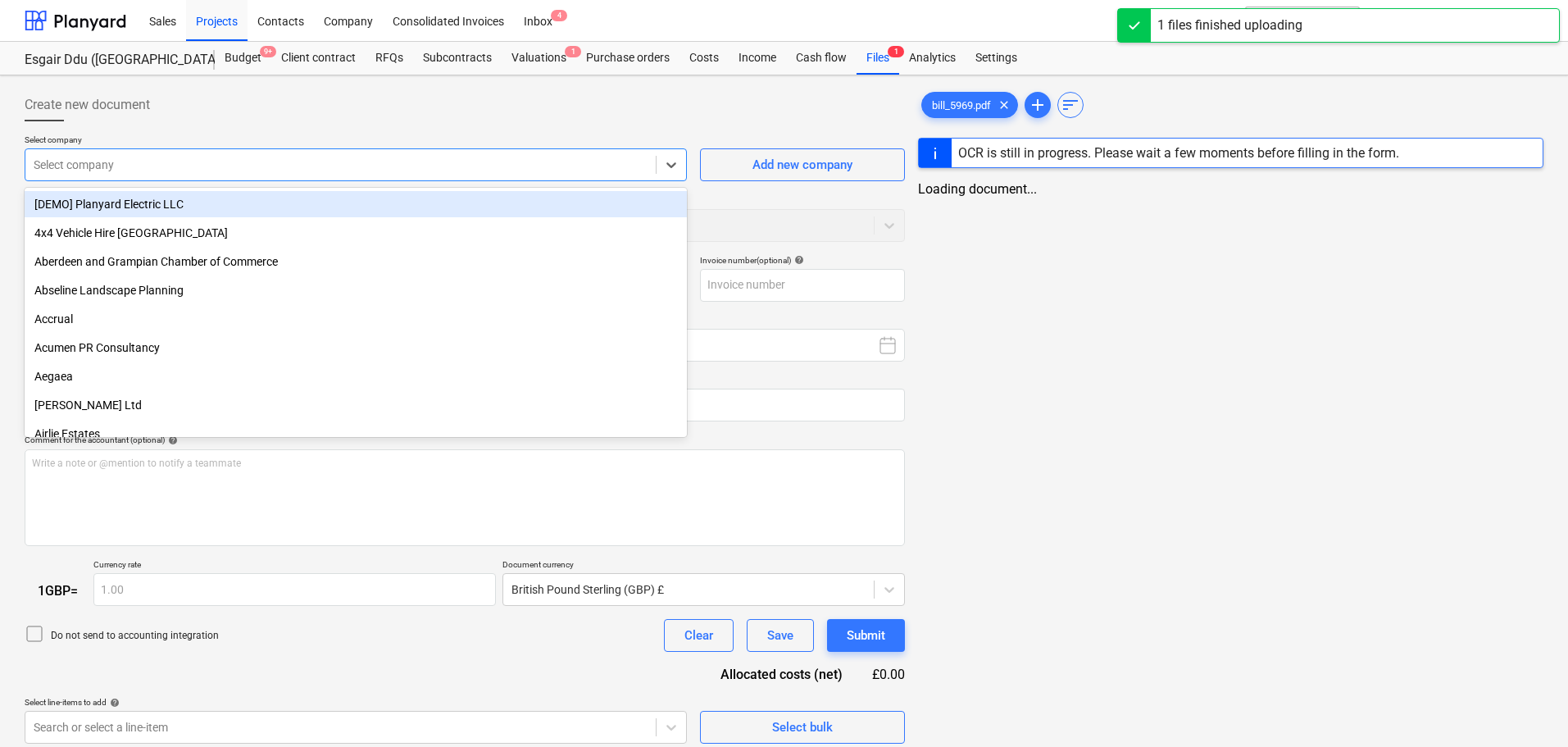
type input "bill_5969.pdf"
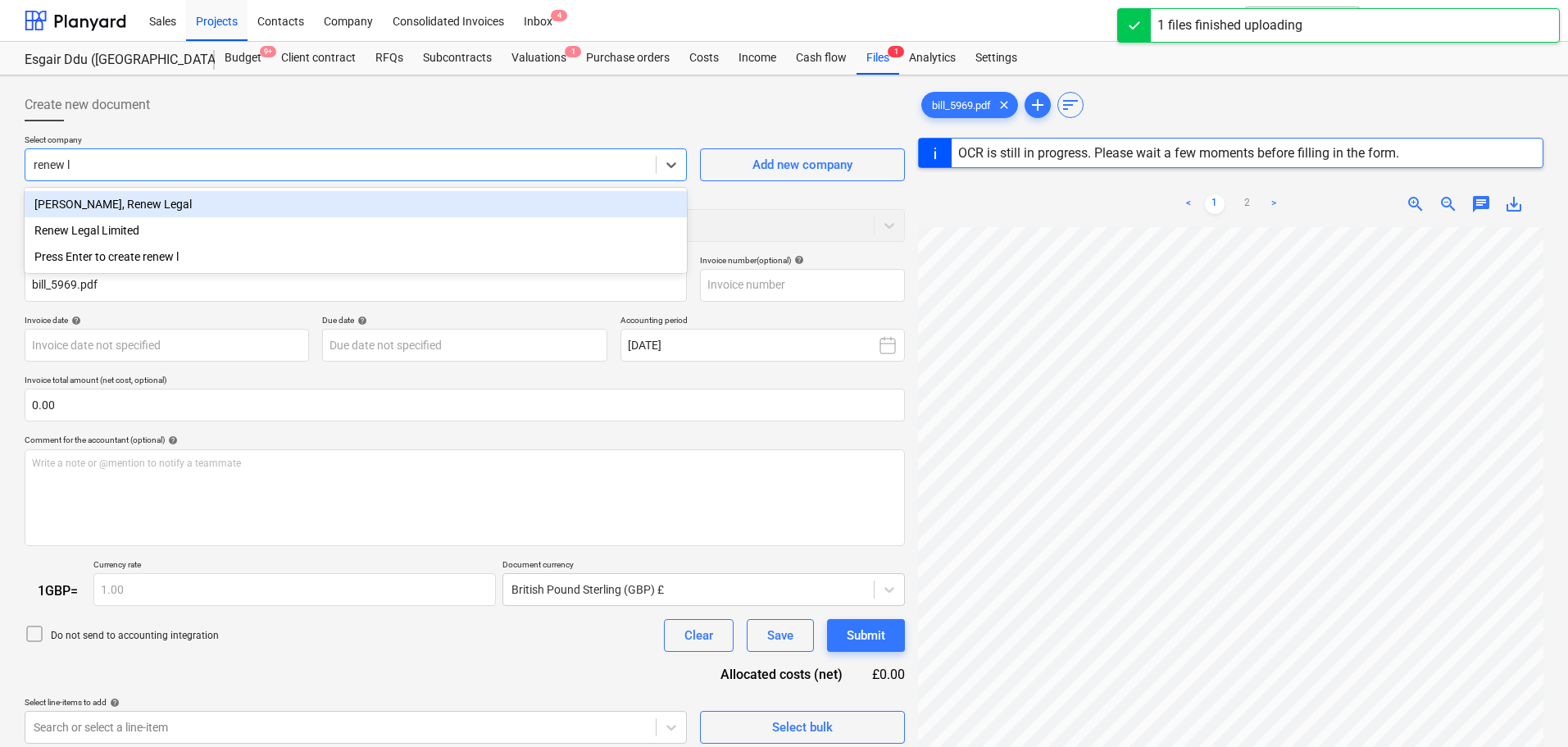
type input "renew le"
type input "5969"
type input "[DATE]"
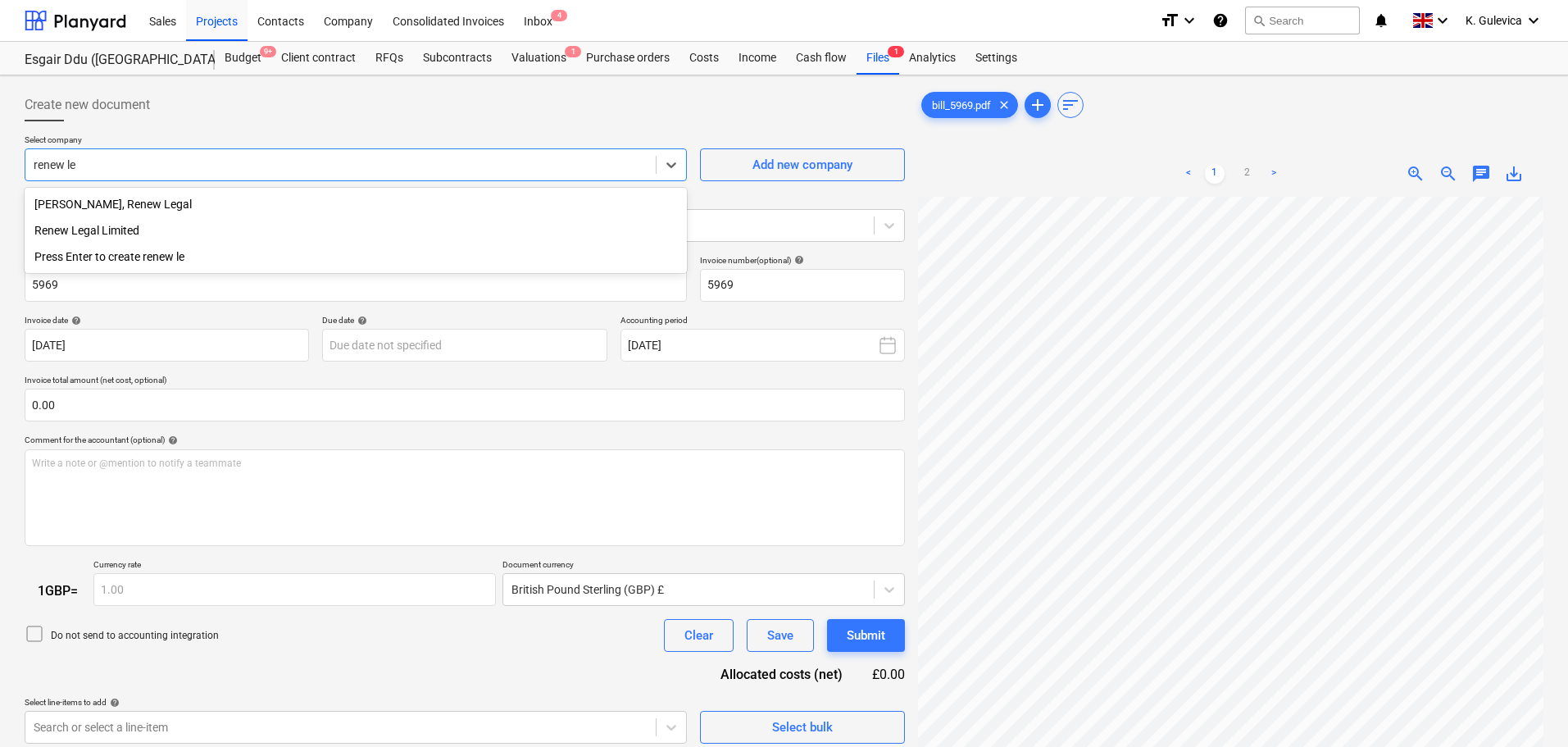
click at [130, 228] on div "Renew Legal Limited" at bounding box center [356, 229] width 662 height 26
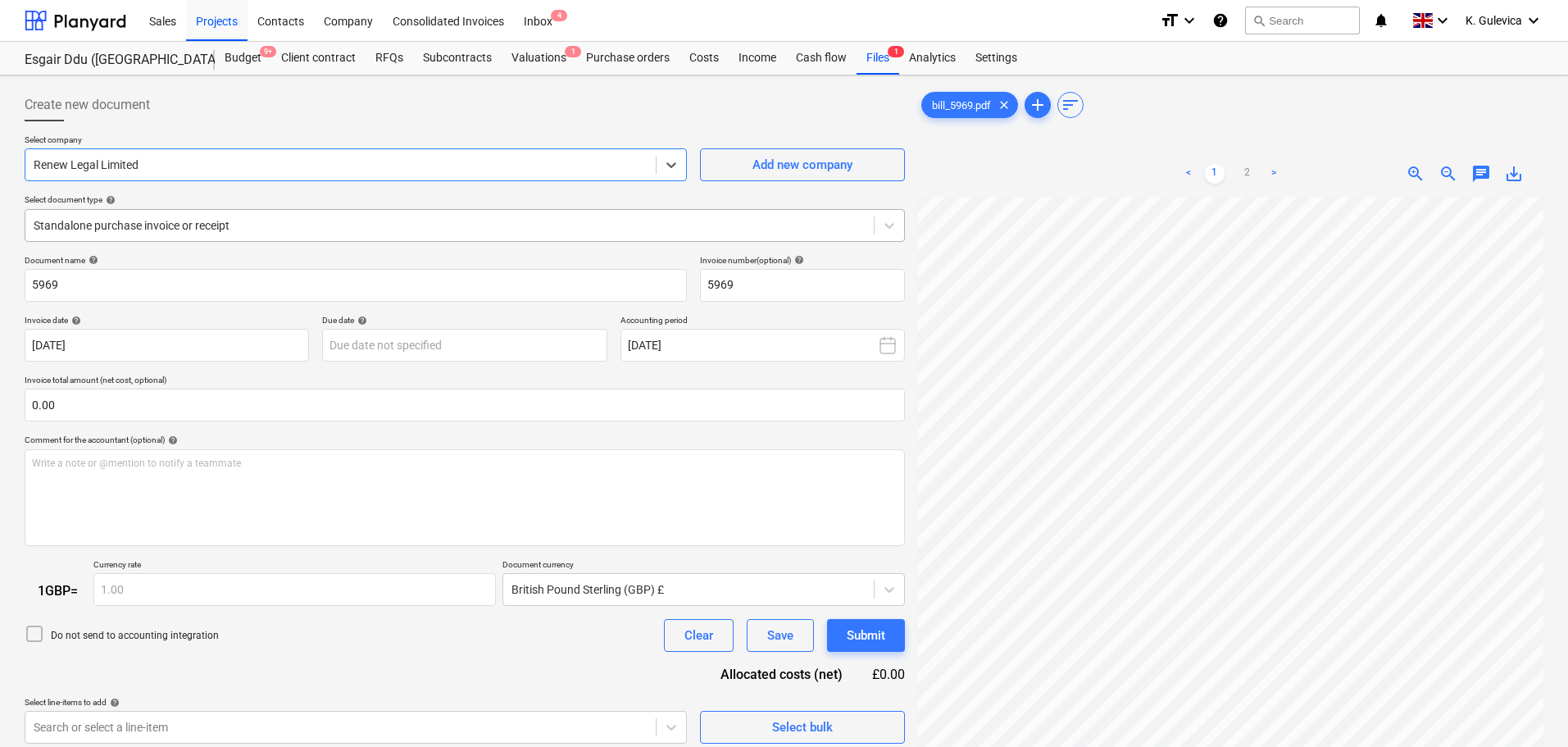
click at [292, 222] on div at bounding box center [449, 225] width 832 height 16
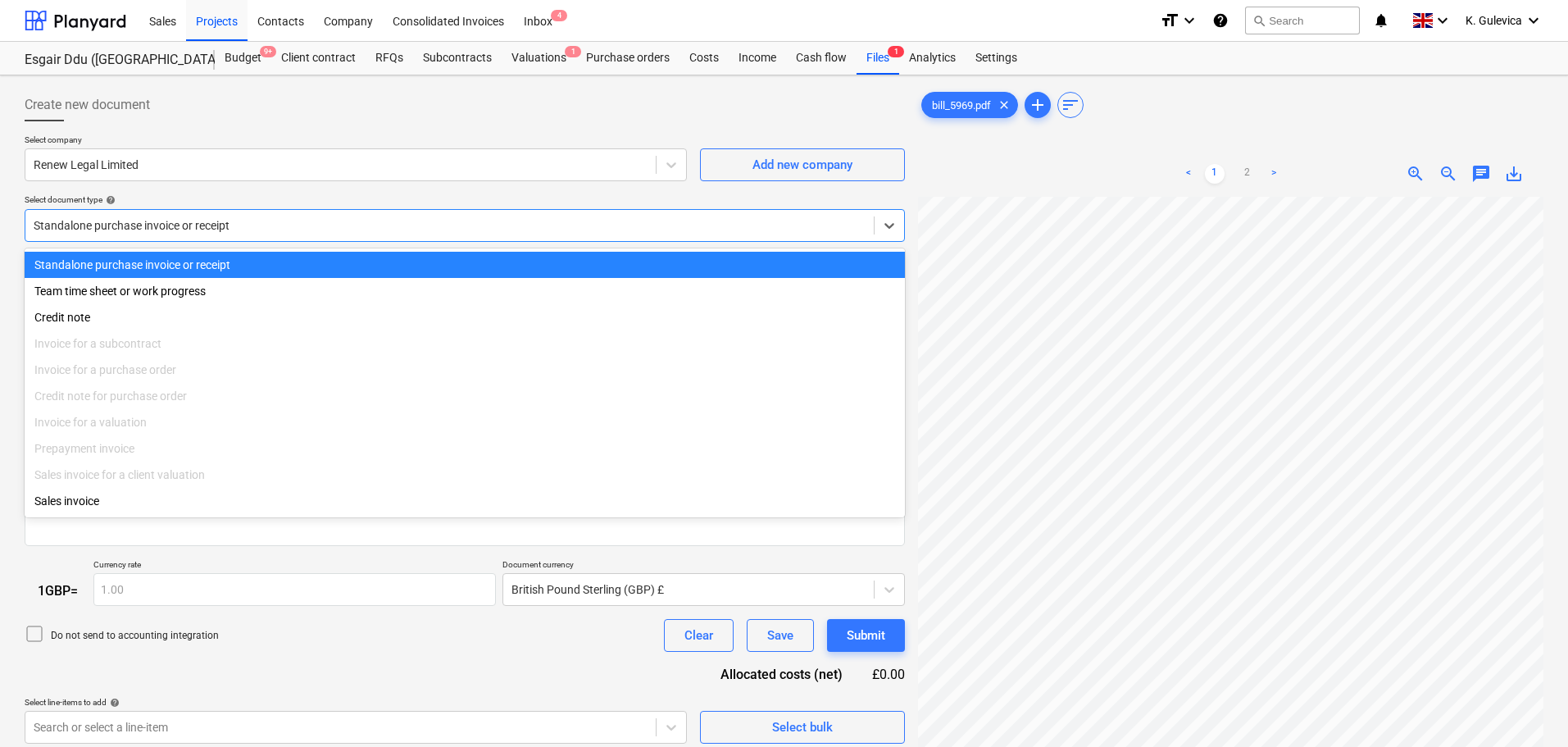
click at [292, 222] on div at bounding box center [449, 225] width 832 height 16
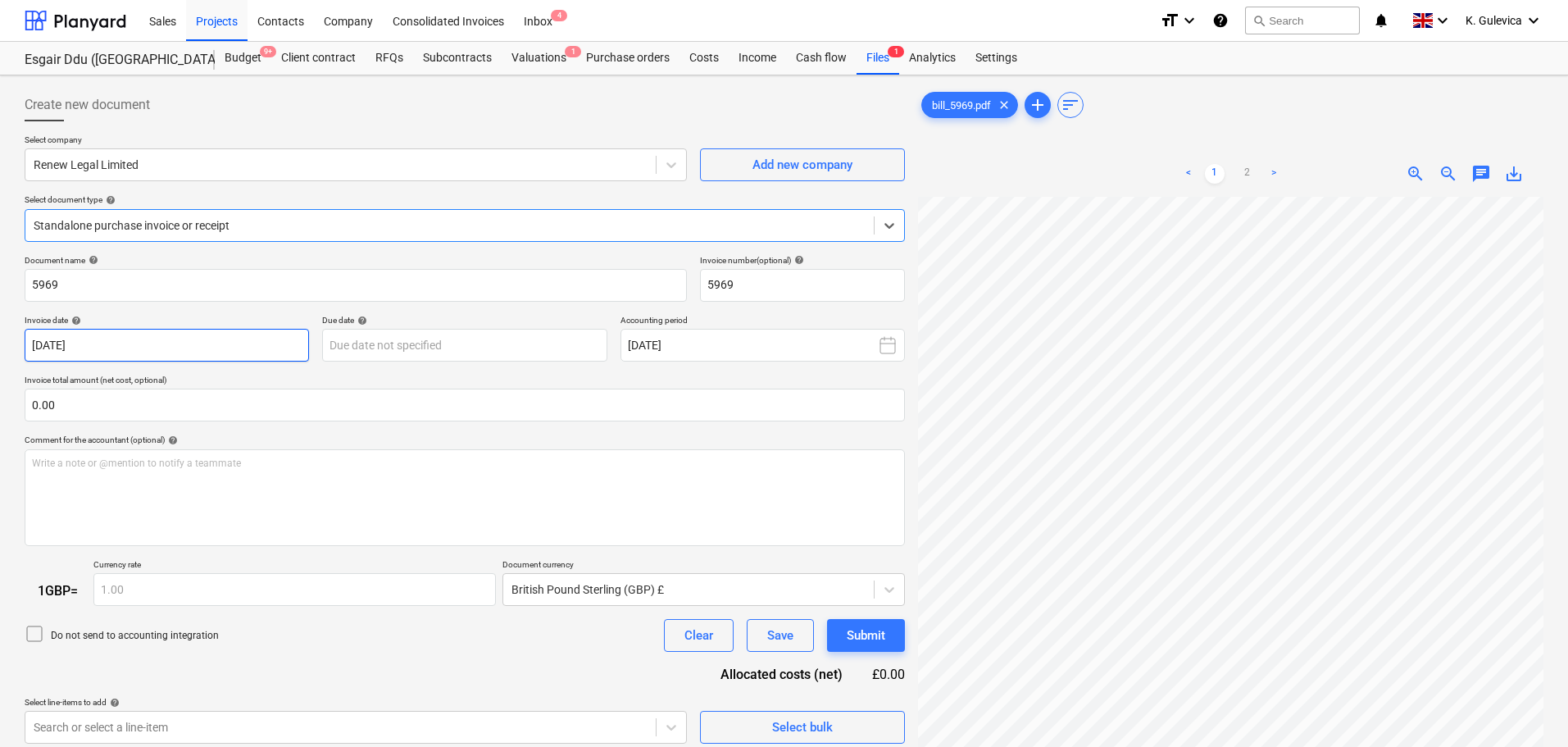
click at [138, 345] on body "Sales Projects Contacts Company Consolidated Invoices Inbox 4 format_size keybo…" at bounding box center [784, 374] width 1568 height 747
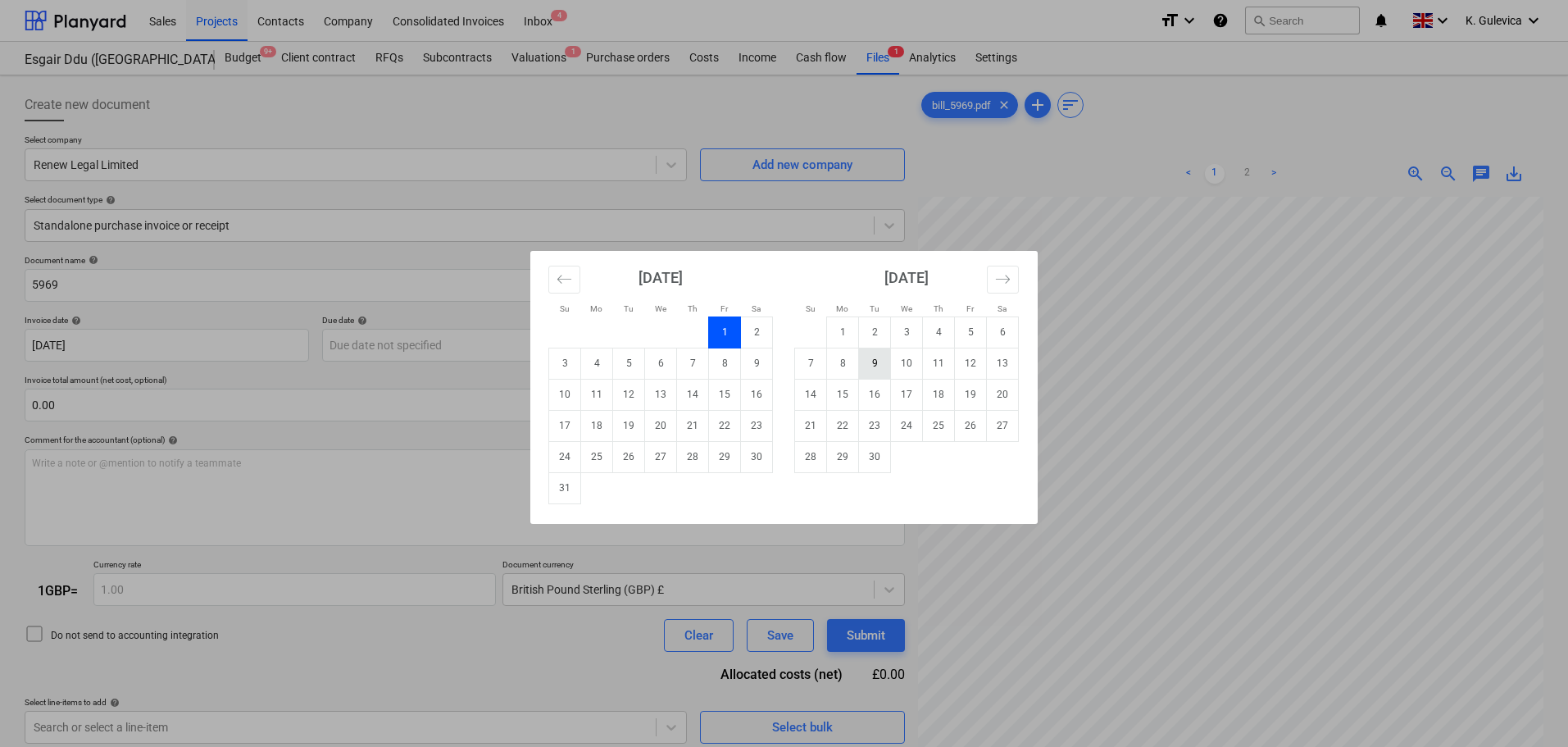
click at [874, 360] on td "9" at bounding box center [874, 363] width 32 height 31
type input "[DATE]"
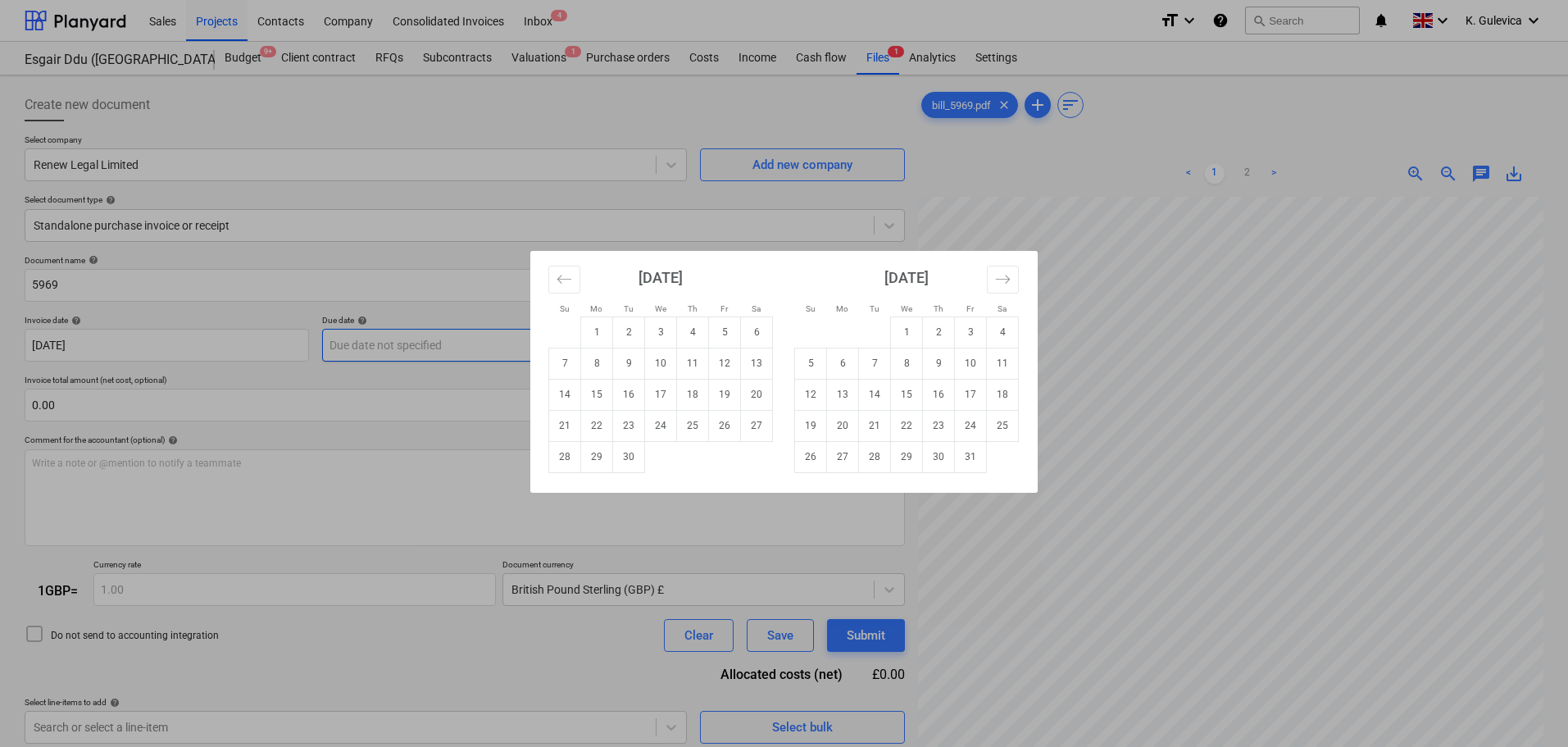
click at [484, 348] on body "Sales Projects Contacts Company Consolidated Invoices Inbox 4 format_size keybo…" at bounding box center [784, 374] width 1568 height 747
click at [630, 459] on td "30" at bounding box center [629, 457] width 32 height 31
type input "[DATE]"
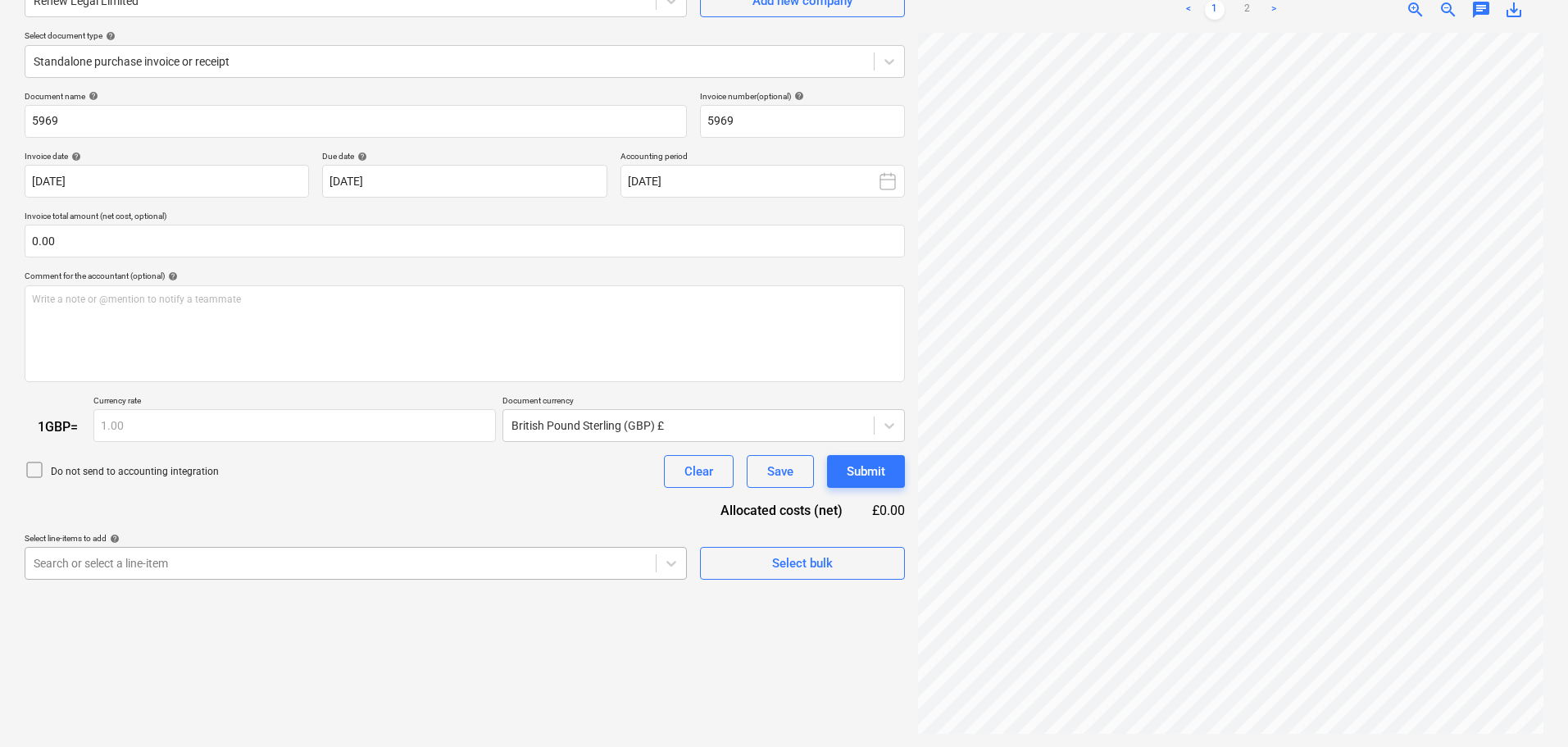
click at [515, 559] on body "Sales Projects Contacts Company Consolidated Invoices Inbox 4 format_size keybo…" at bounding box center [784, 209] width 1568 height 747
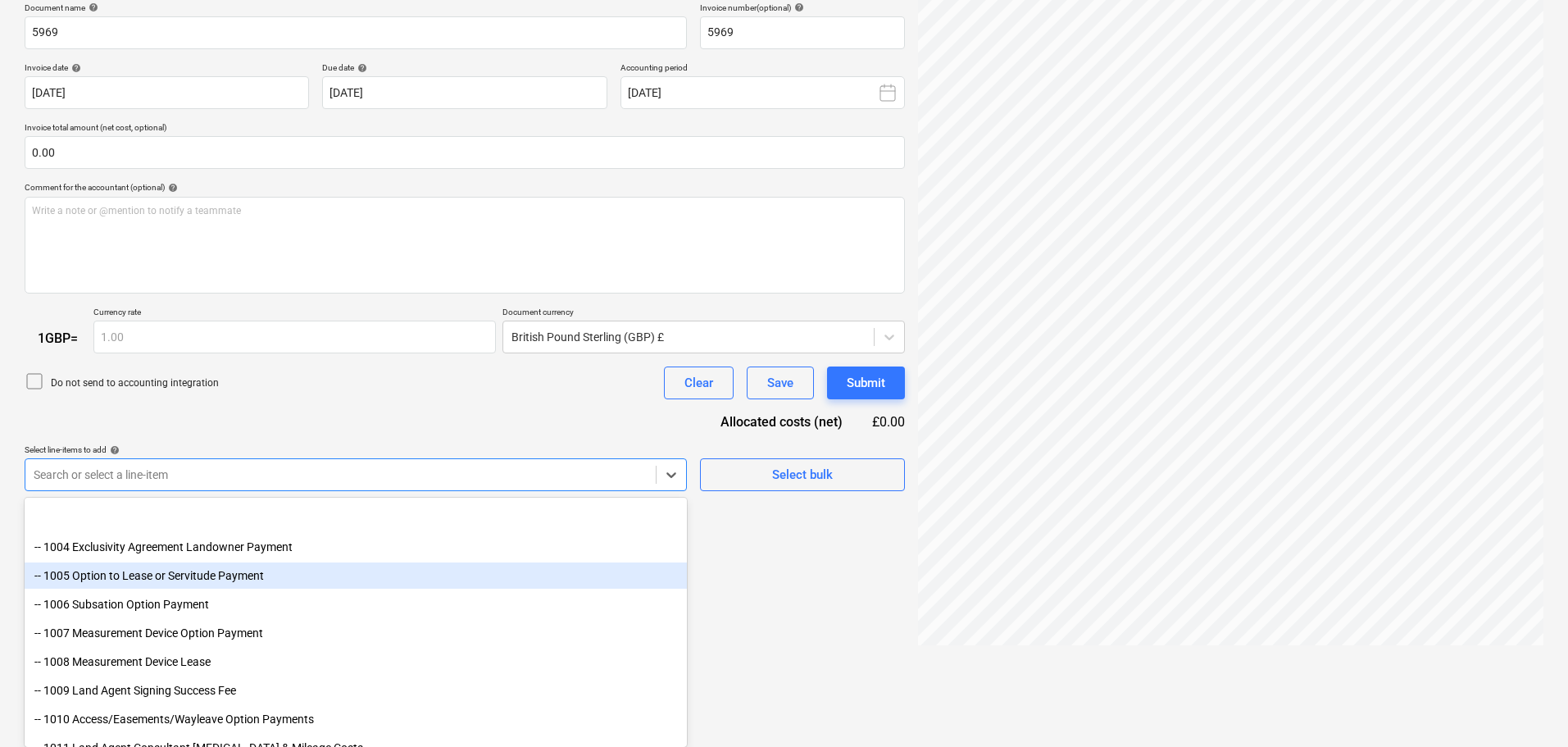
scroll to position [246, 0]
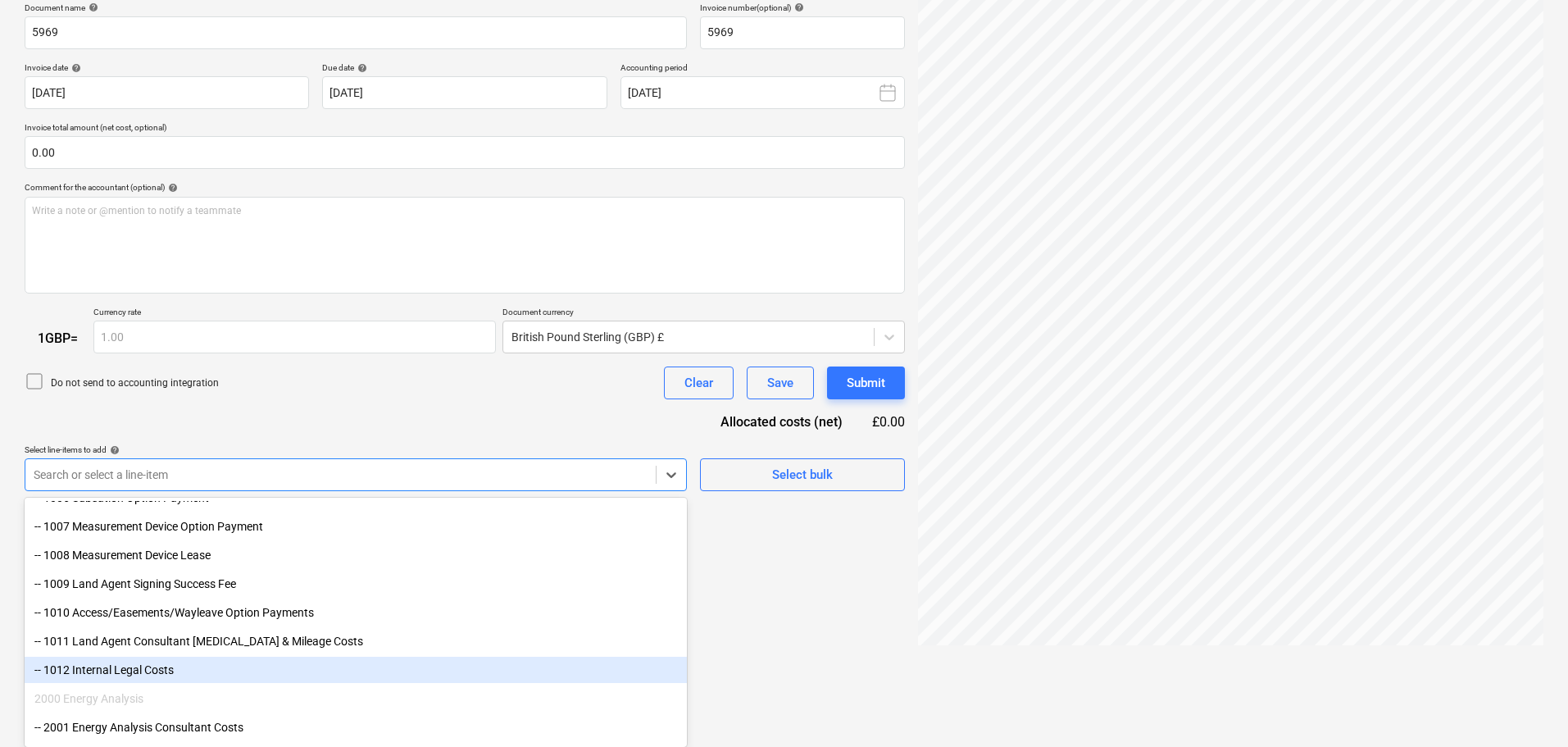
click at [170, 667] on div "-- 1012 Internal Legal Costs" at bounding box center [356, 669] width 662 height 26
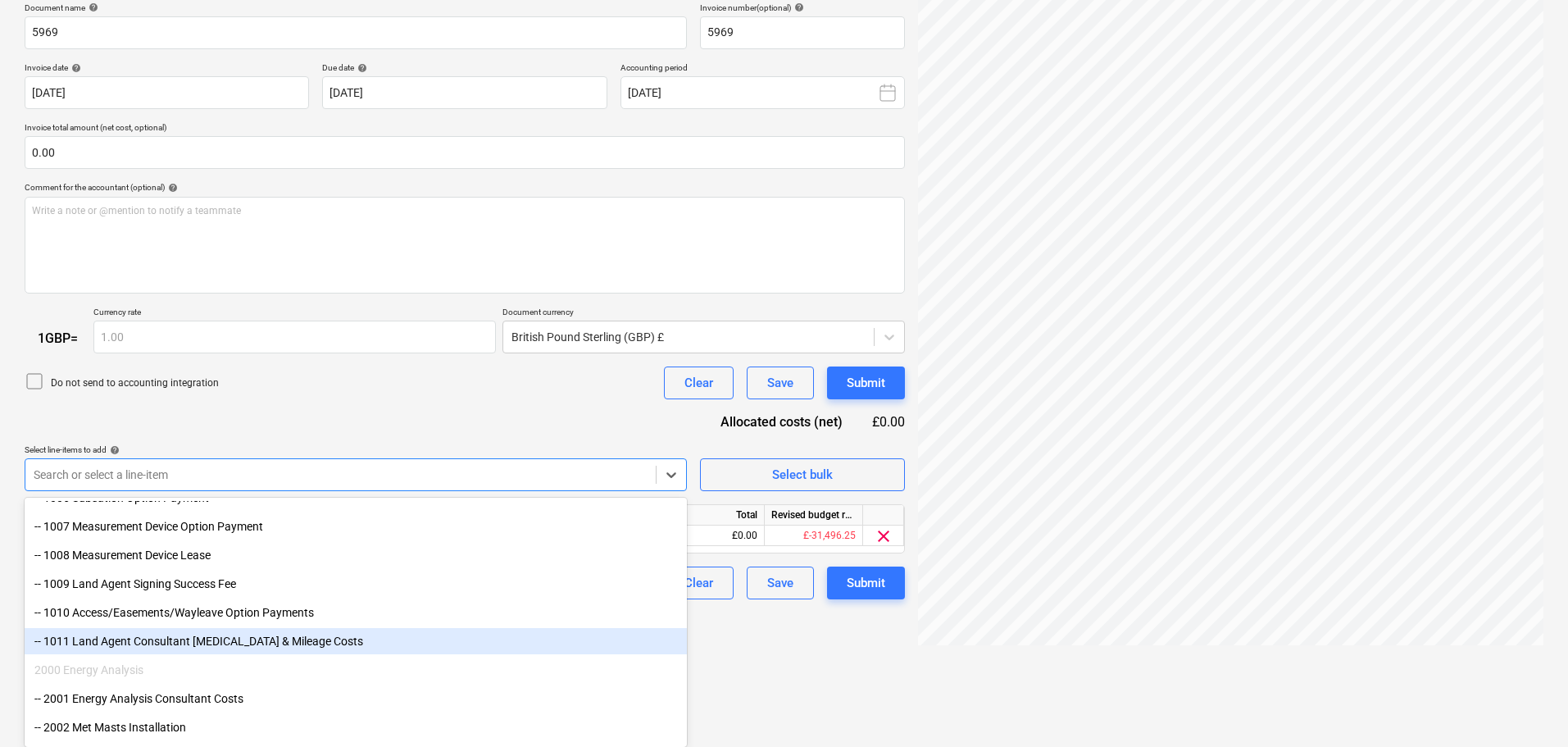
click at [545, 396] on div "Document name help 5969 Invoice number (optional) help 5969 Invoice date help […" at bounding box center [464, 301] width 880 height 598
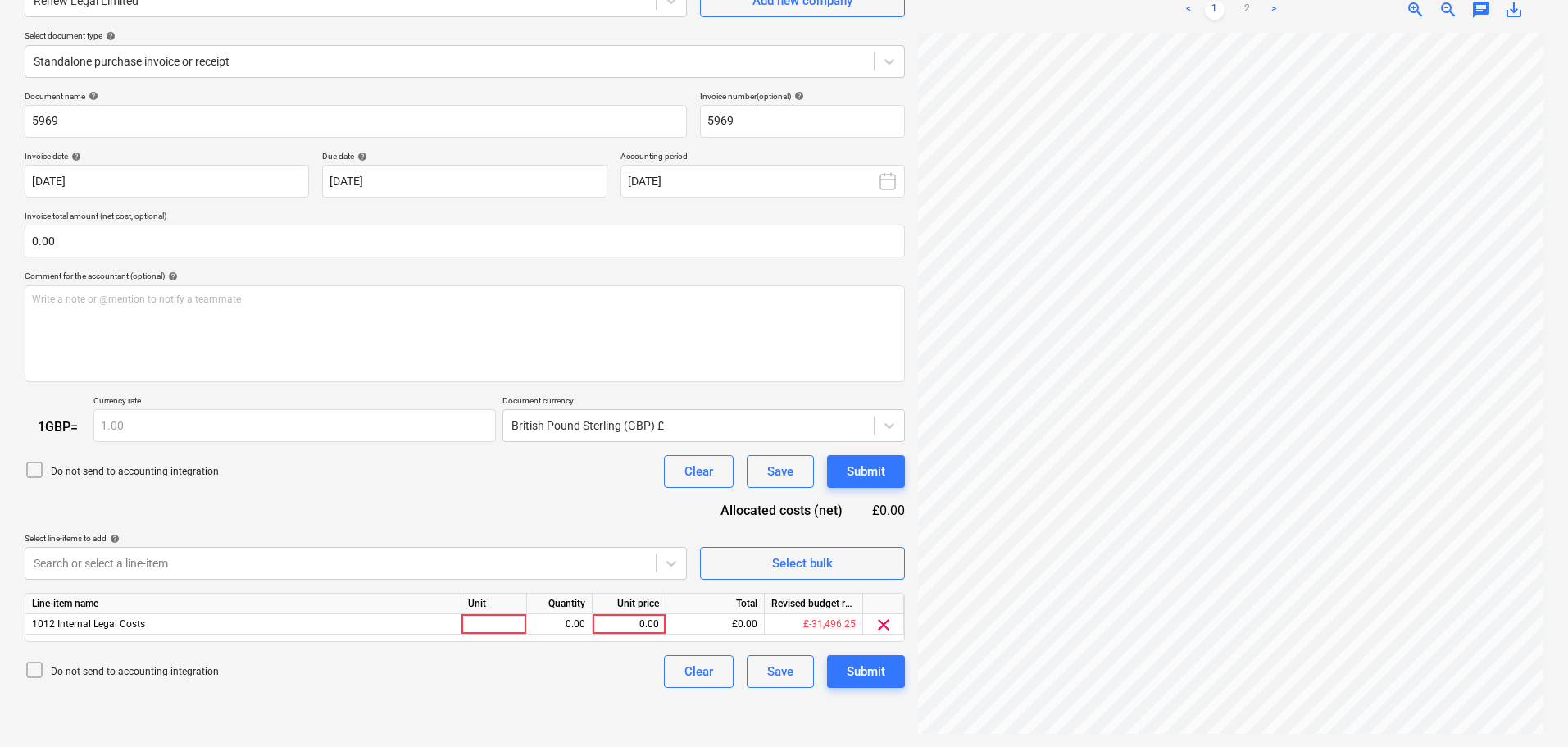
scroll to position [164, 0]
click at [617, 621] on div "0.00" at bounding box center [629, 624] width 59 height 20
type input "6373.03"
click at [889, 669] on button "Submit" at bounding box center [866, 671] width 78 height 33
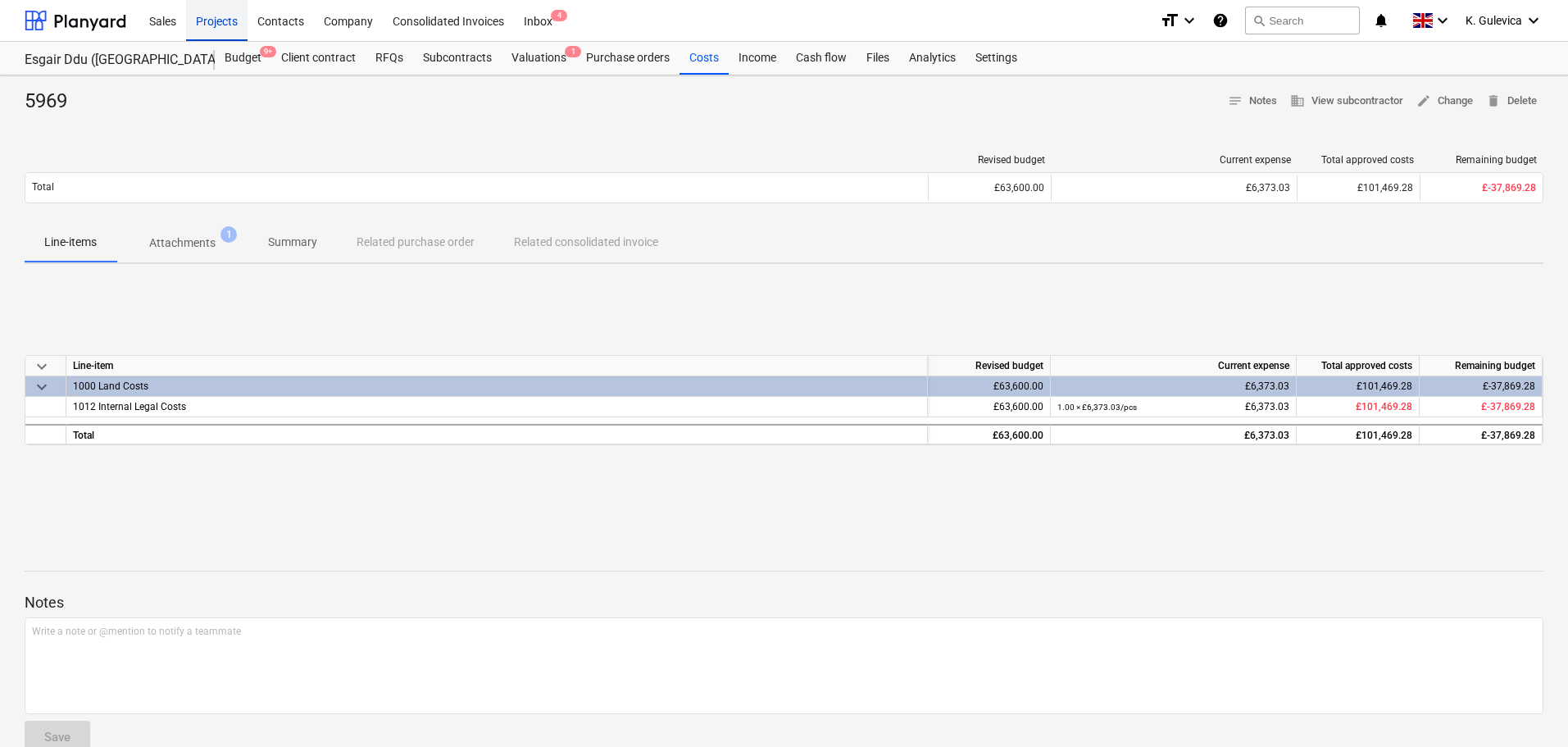
click at [211, 20] on div "Projects" at bounding box center [217, 20] width 61 height 42
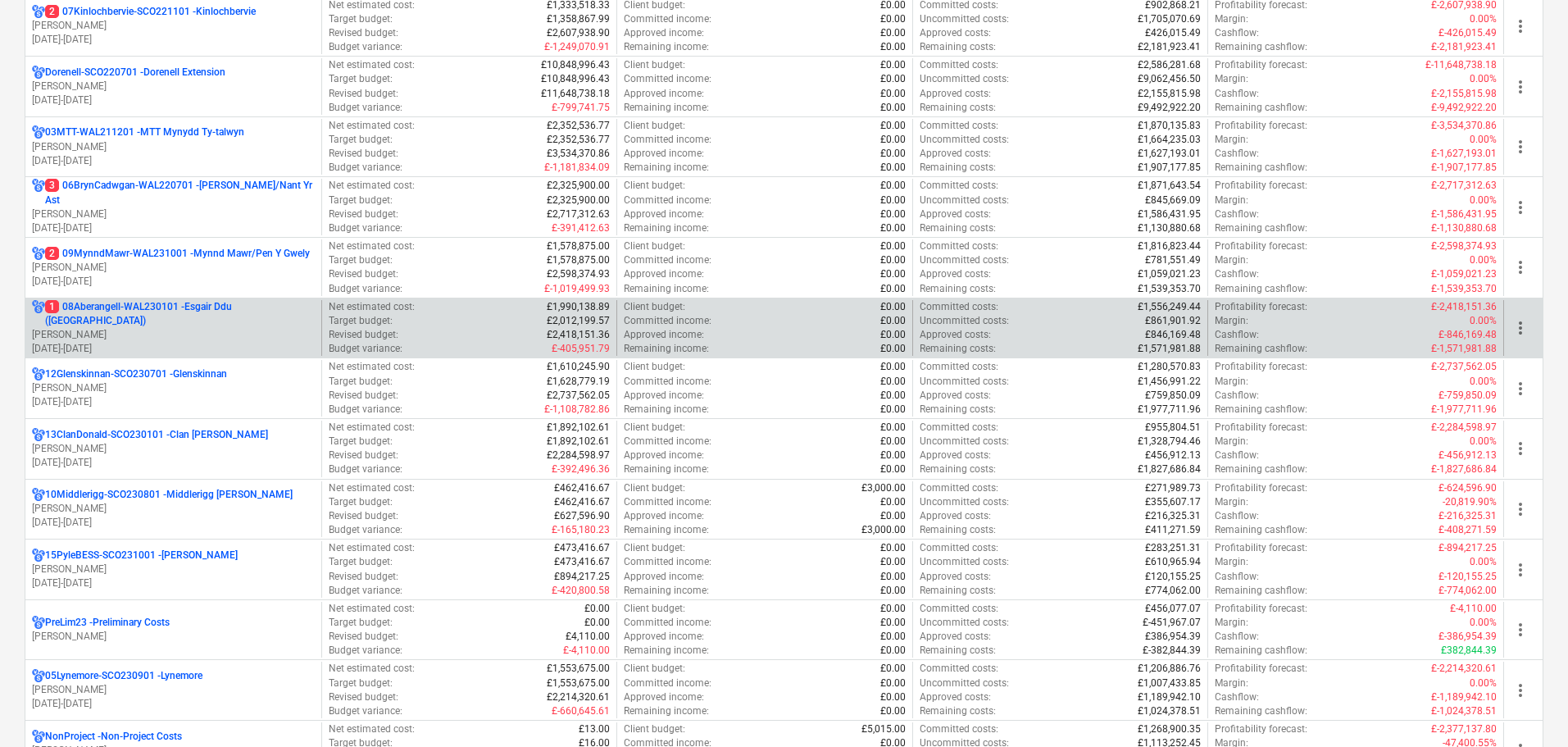
scroll to position [574, 0]
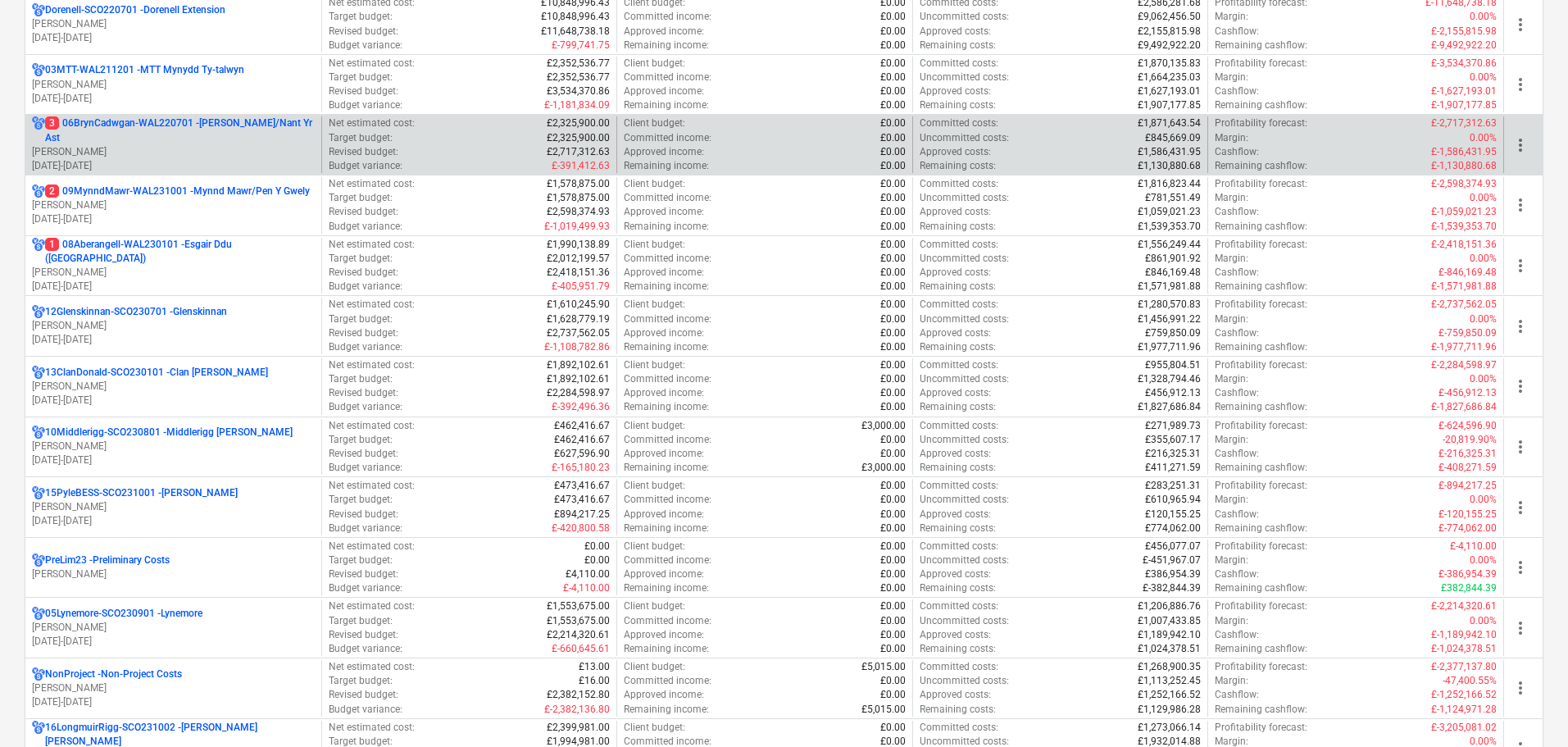
click at [154, 134] on p "3 06BrynCadwgan-WAL220701 - [PERSON_NAME]/Nant Yr Ast" at bounding box center [179, 130] width 270 height 28
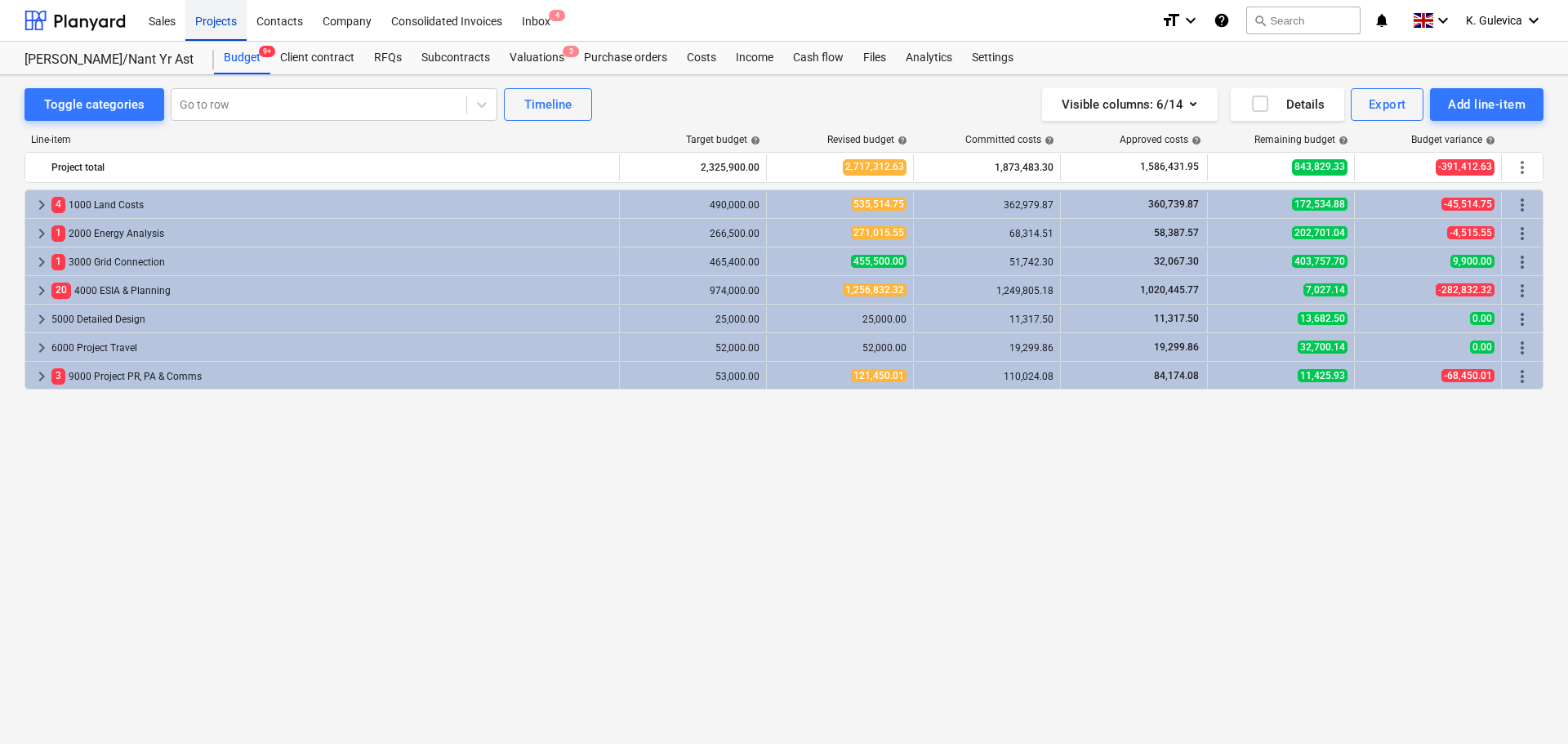
click at [218, 21] on div "Projects" at bounding box center [216, 20] width 61 height 42
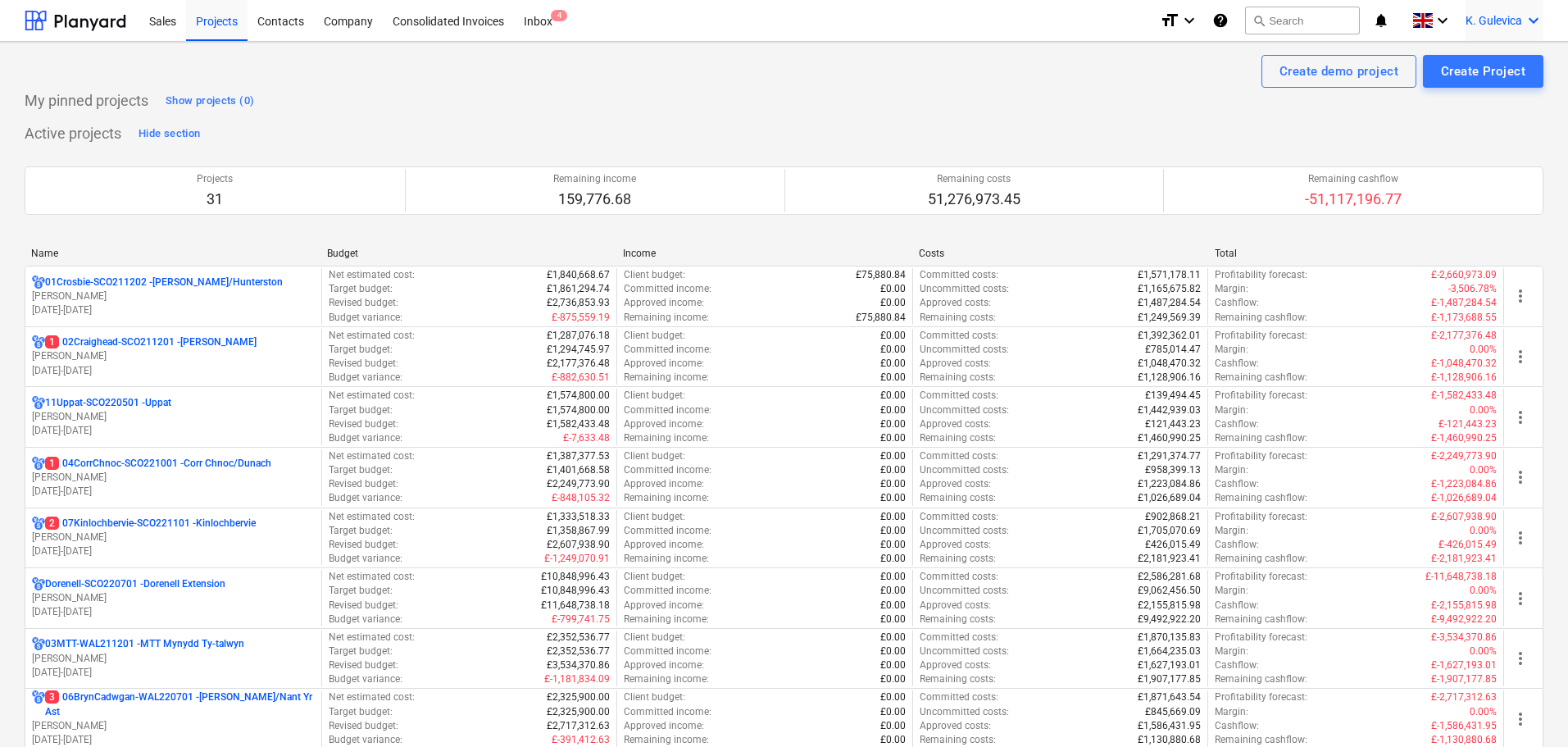
click at [1503, 16] on span "K. Gulevica" at bounding box center [1493, 21] width 57 height 13
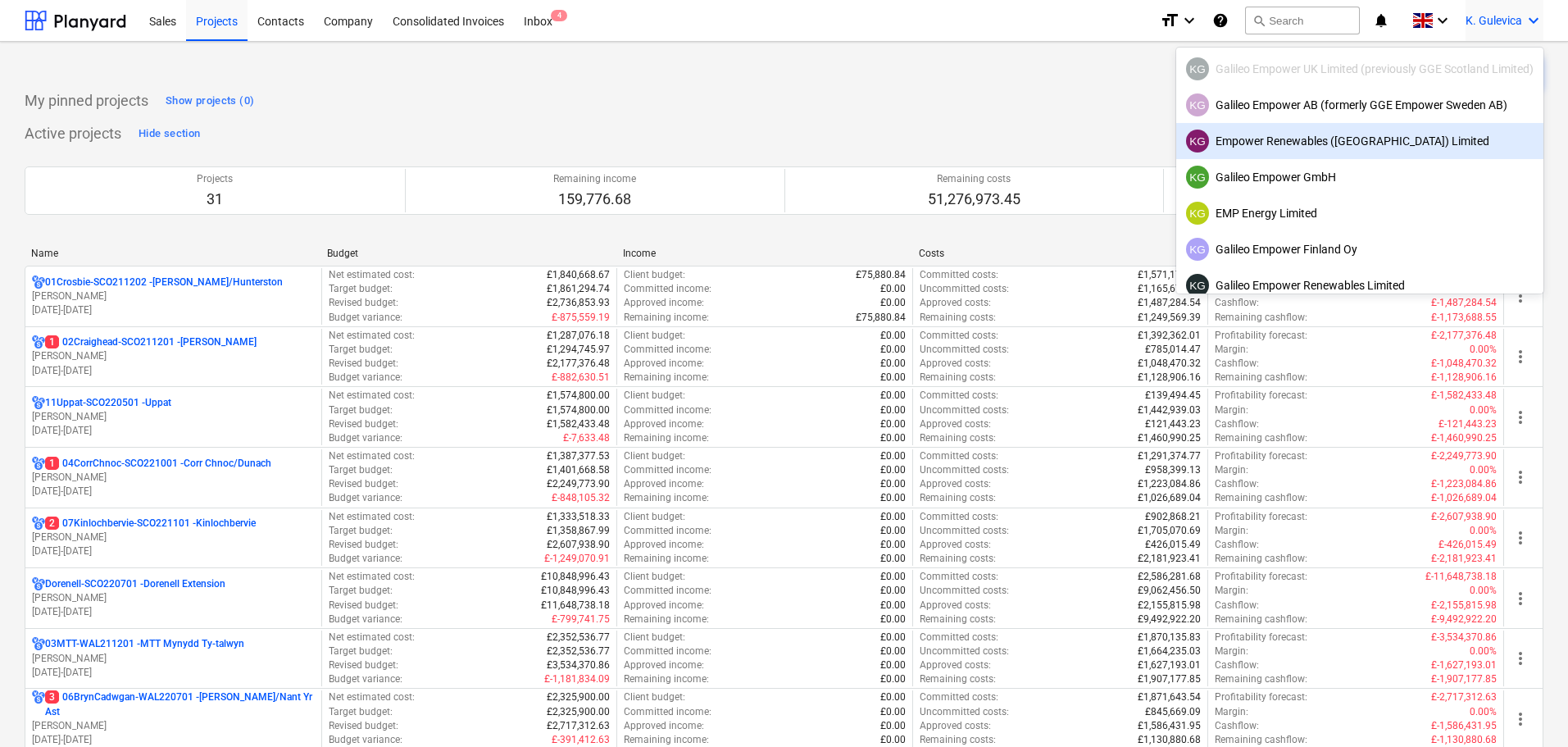
click at [1254, 149] on div "KG Empower Renewables ([GEOGRAPHIC_DATA]) Limited" at bounding box center [1360, 141] width 347 height 23
